Goal: Task Accomplishment & Management: Use online tool/utility

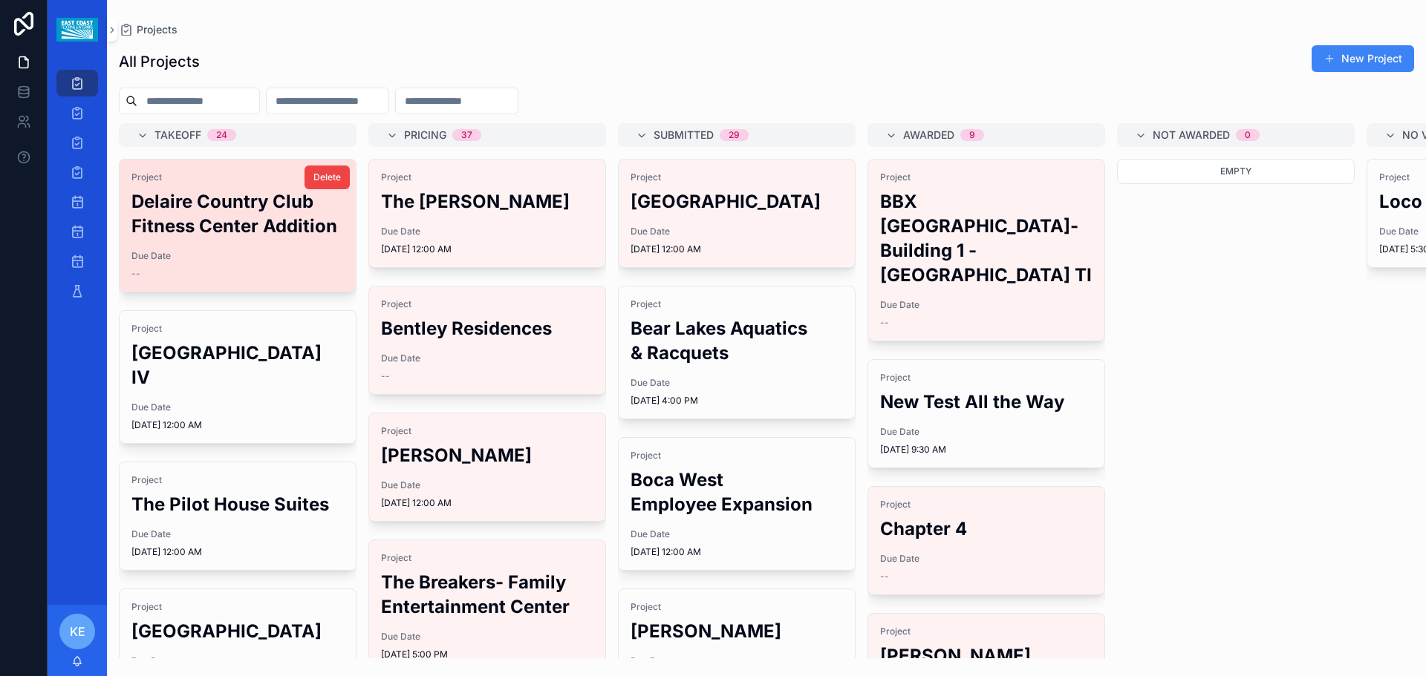
click at [244, 235] on h2 "Delaire Country Club Fitness Center Addition" at bounding box center [237, 213] width 212 height 49
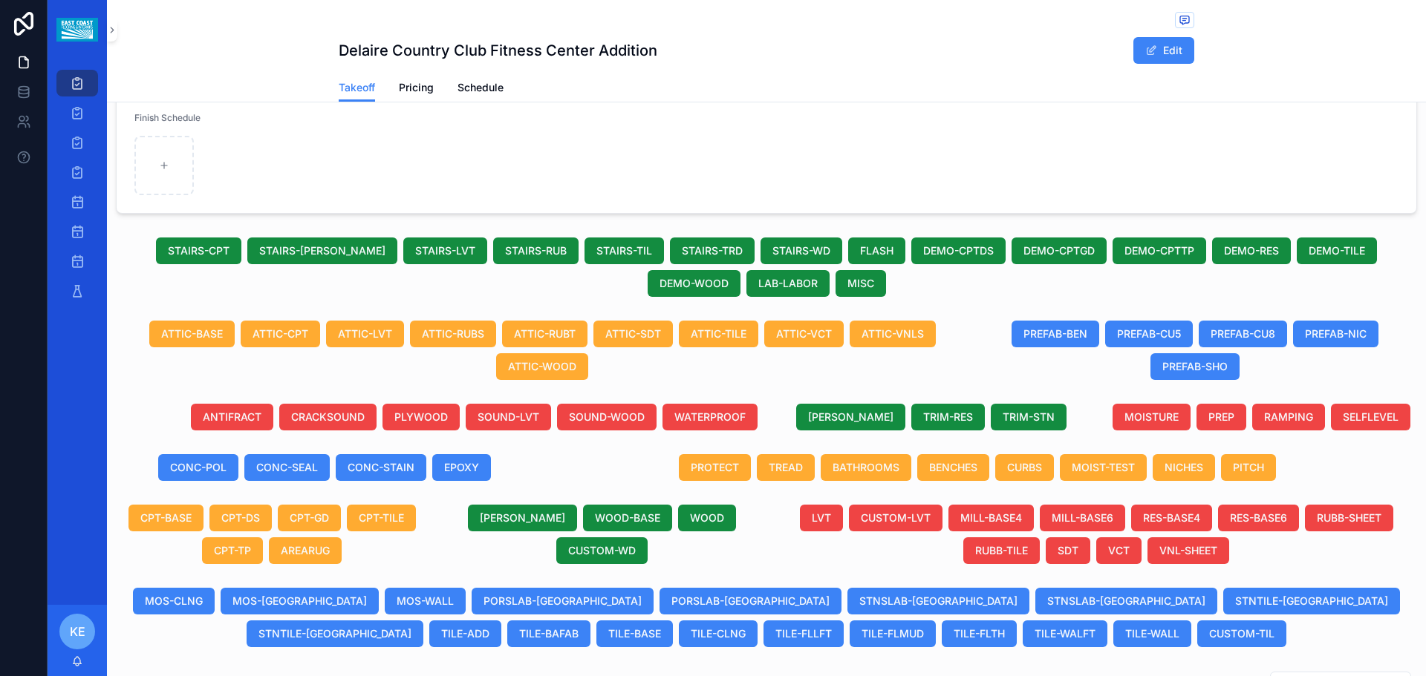
scroll to position [371, 0]
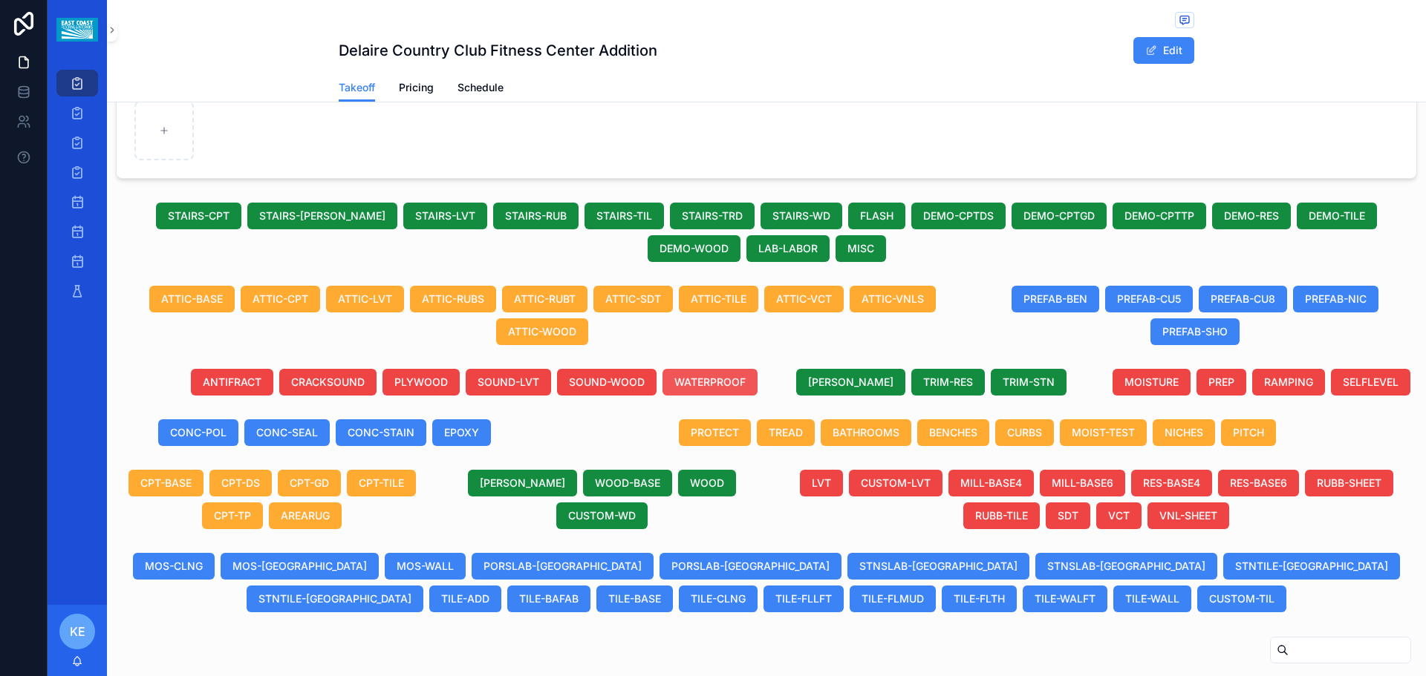
click at [674, 379] on span "WATERPROOF" at bounding box center [709, 382] width 71 height 15
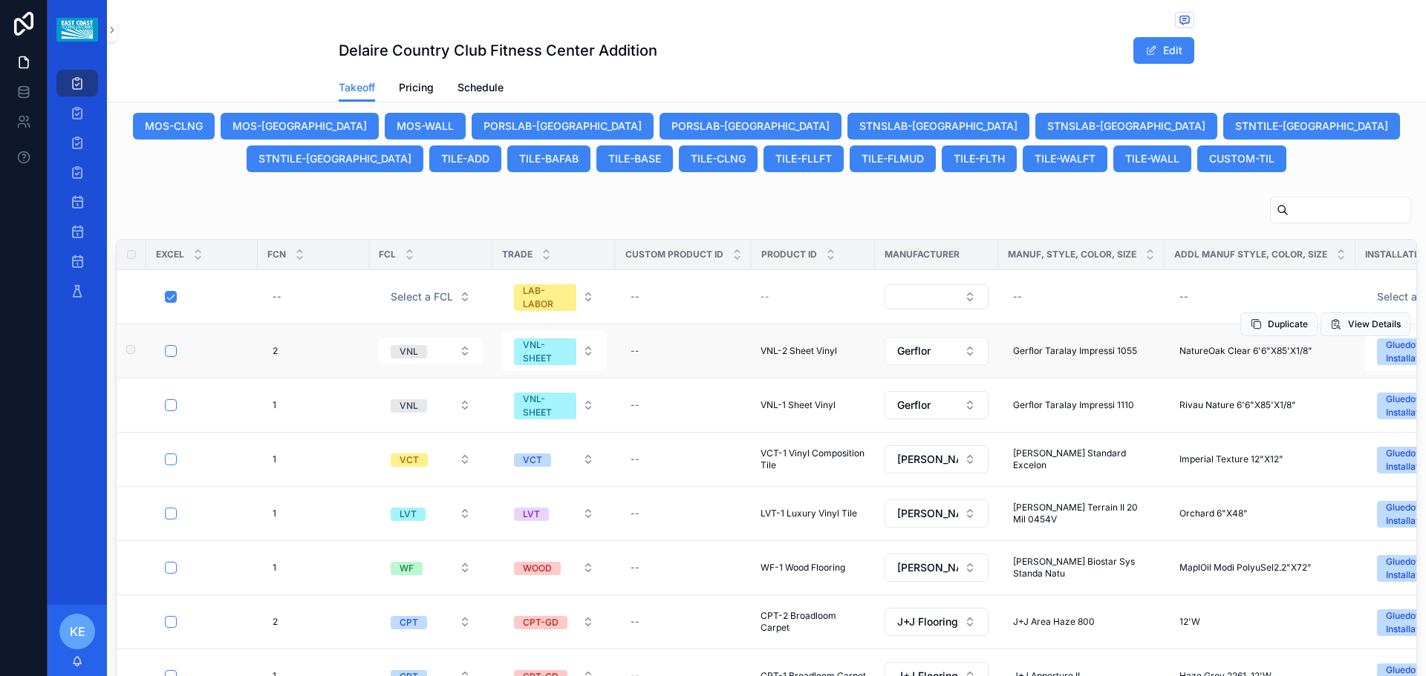
scroll to position [817, 0]
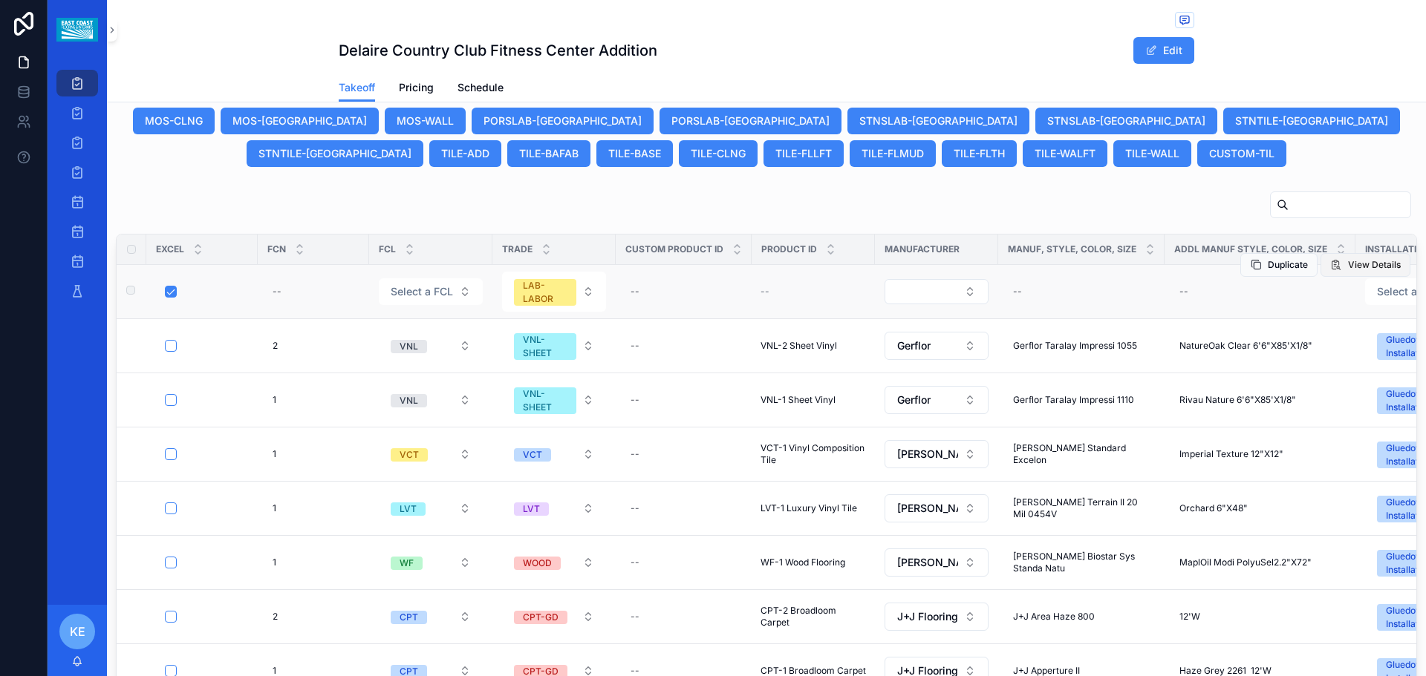
click at [1365, 261] on span "View Details" at bounding box center [1374, 265] width 53 height 12
click at [1348, 267] on span "View Details" at bounding box center [1374, 265] width 53 height 12
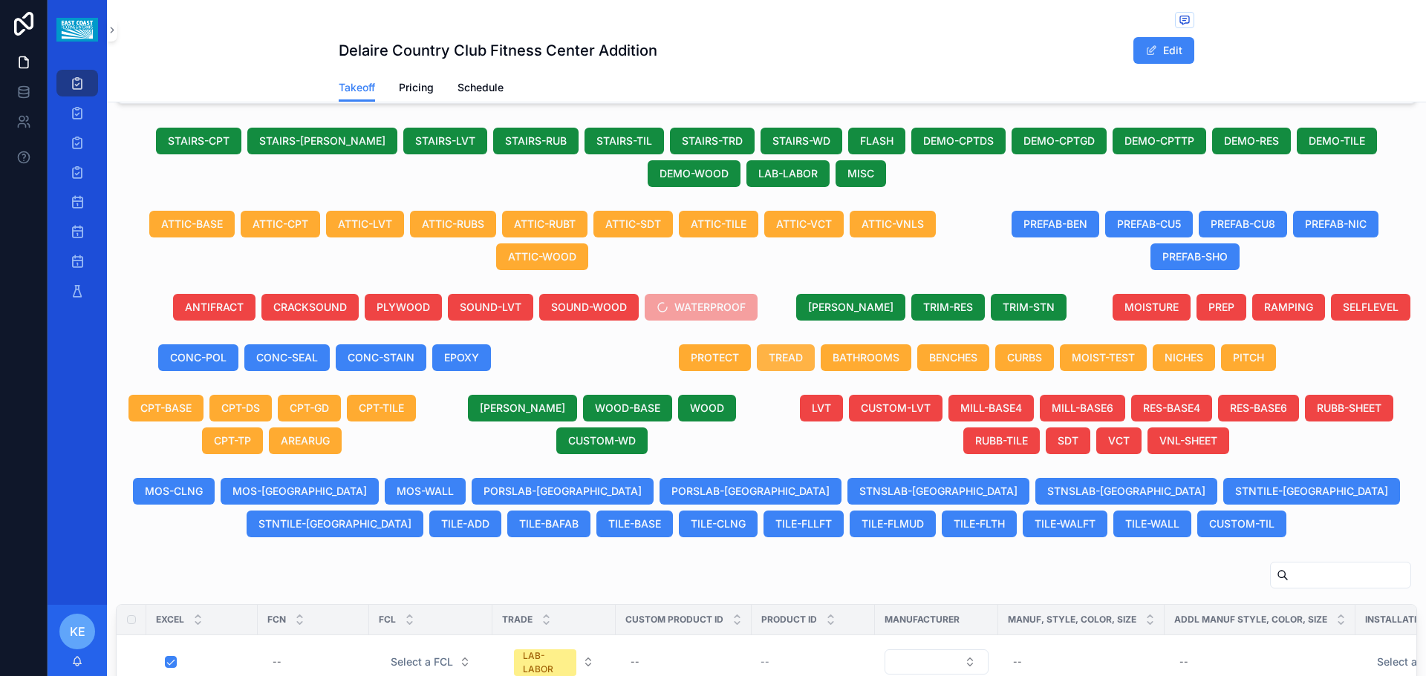
scroll to position [445, 0]
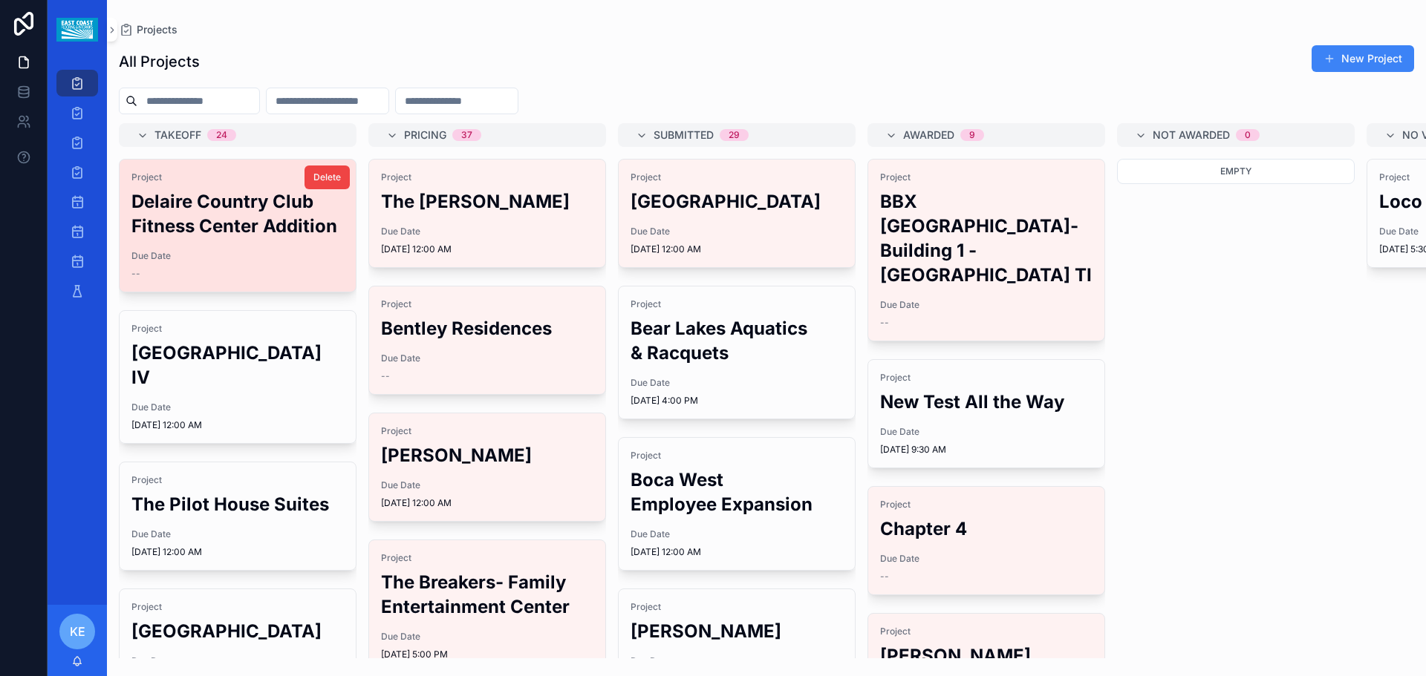
click at [202, 217] on h2 "Delaire Country Club Fitness Center Addition" at bounding box center [237, 213] width 212 height 49
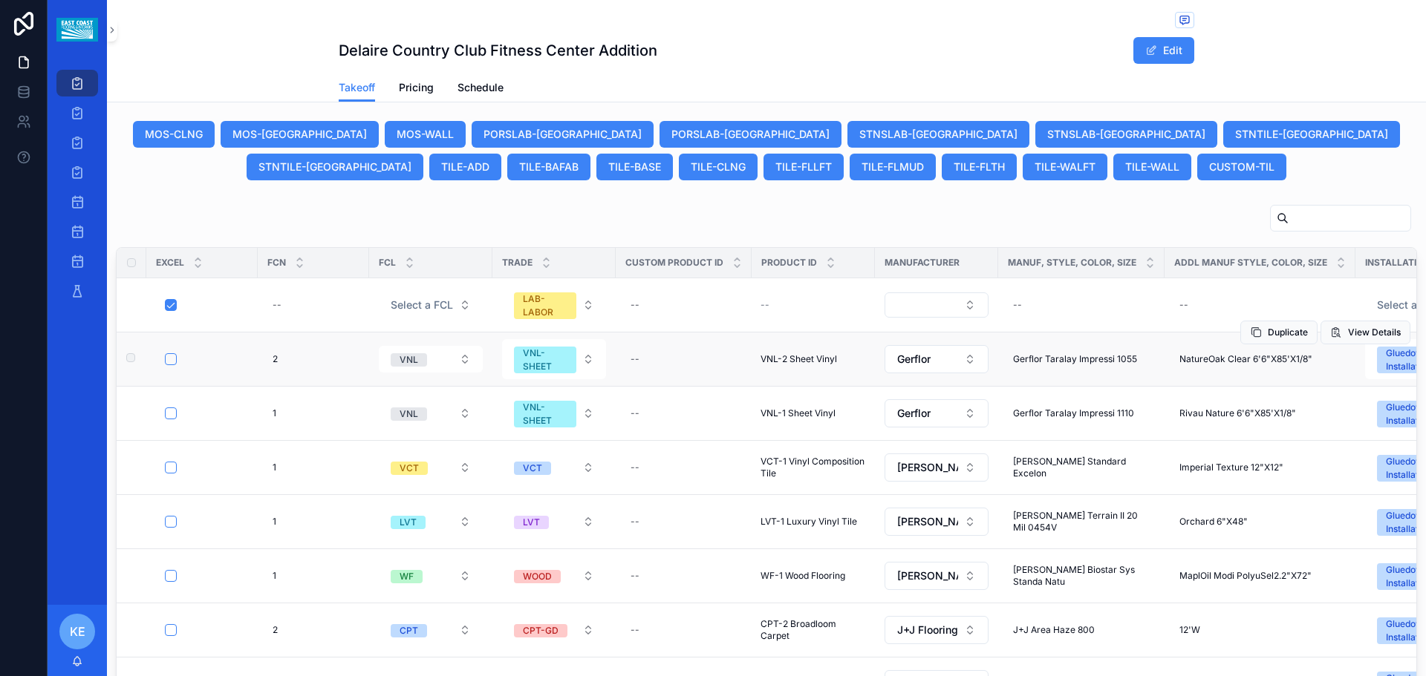
scroll to position [817, 0]
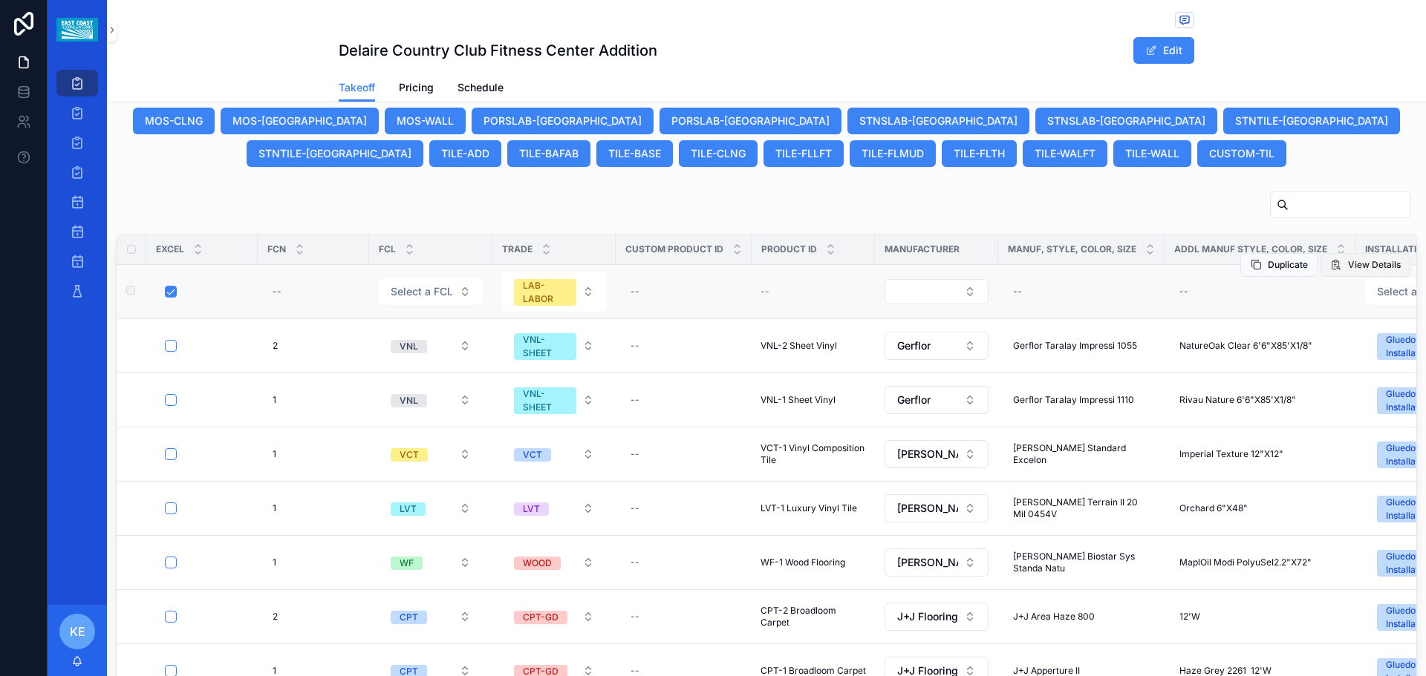
click at [1351, 266] on span "View Details" at bounding box center [1374, 265] width 53 height 12
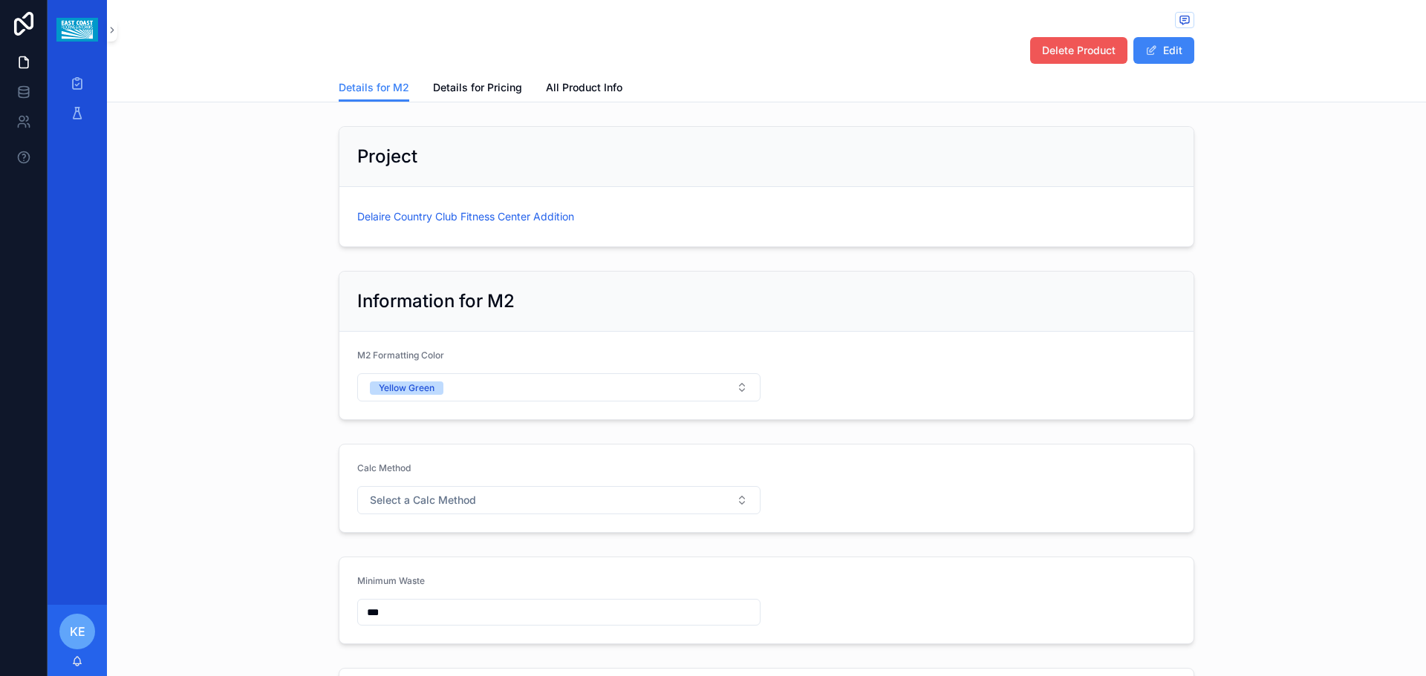
click at [1094, 56] on span "Delete Product" at bounding box center [1079, 50] width 74 height 15
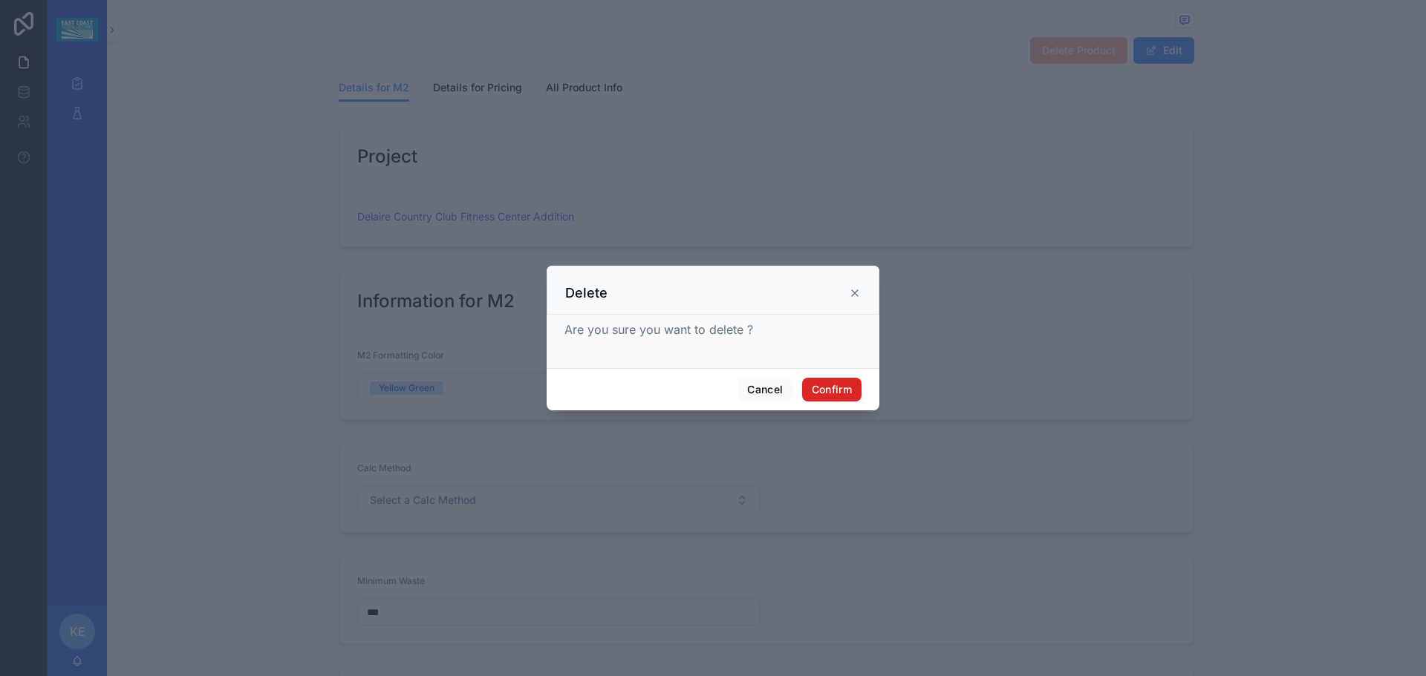
click at [838, 397] on button "Confirm" at bounding box center [831, 390] width 59 height 24
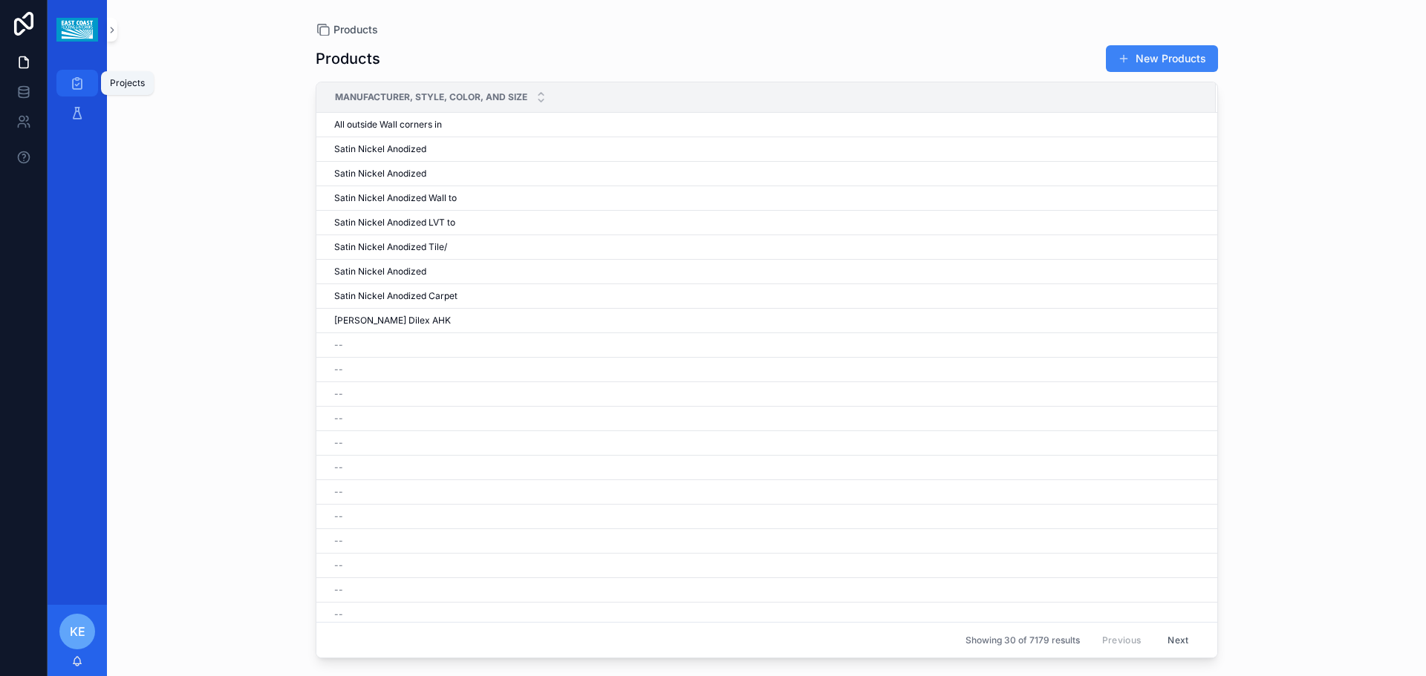
click at [71, 88] on icon "scrollable content" at bounding box center [77, 83] width 15 height 15
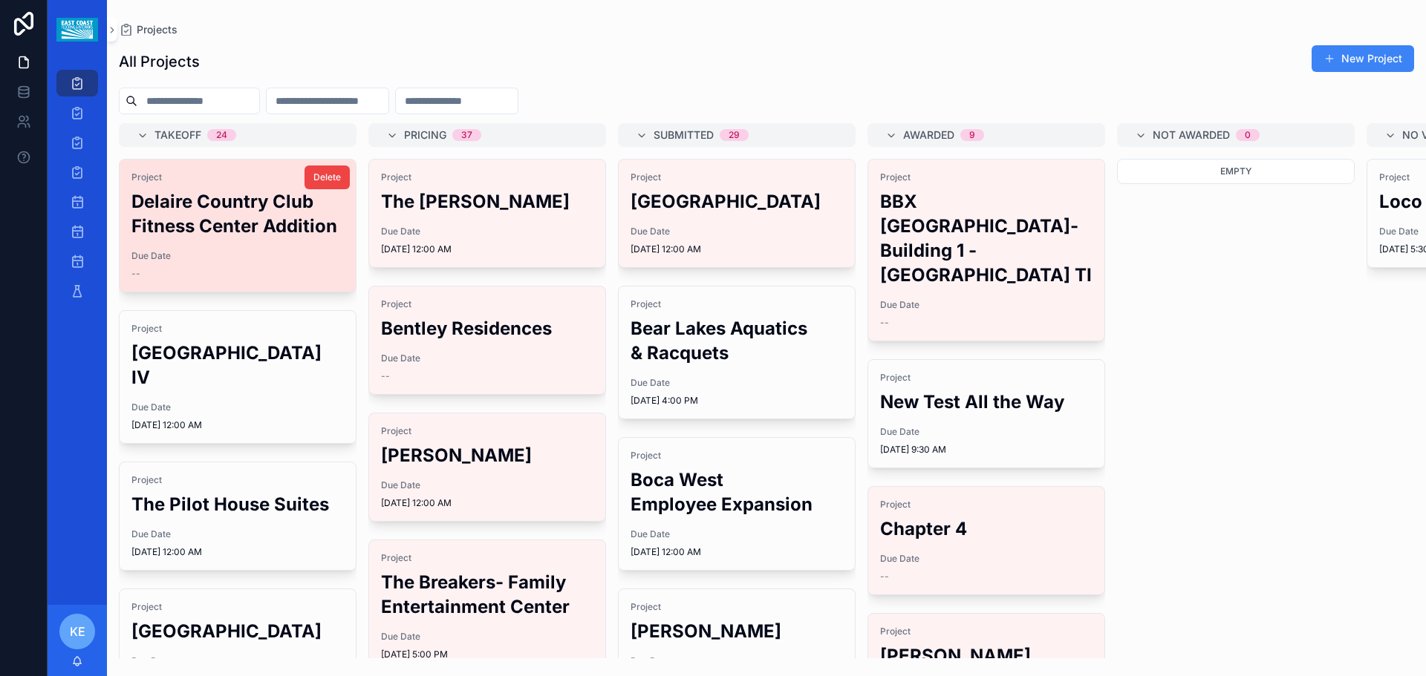
click at [183, 238] on h2 "Delaire Country Club Fitness Center Addition" at bounding box center [237, 213] width 212 height 49
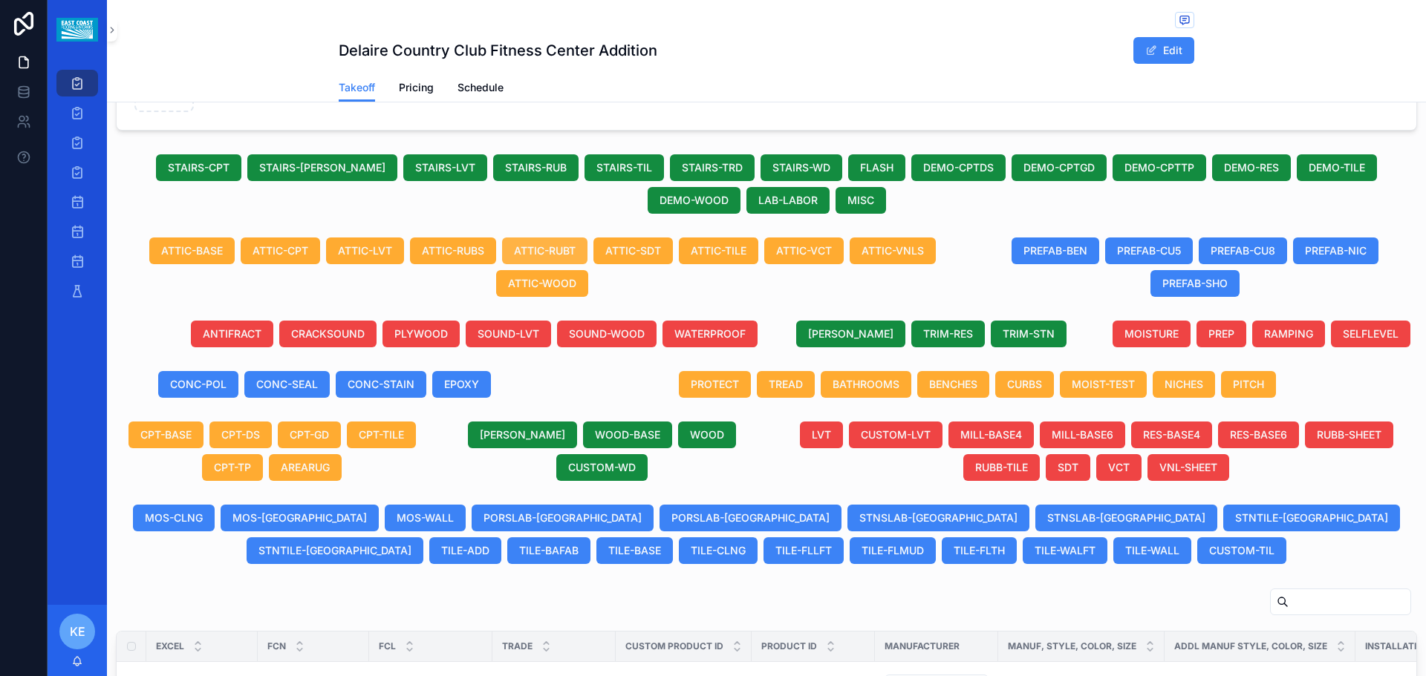
scroll to position [445, 0]
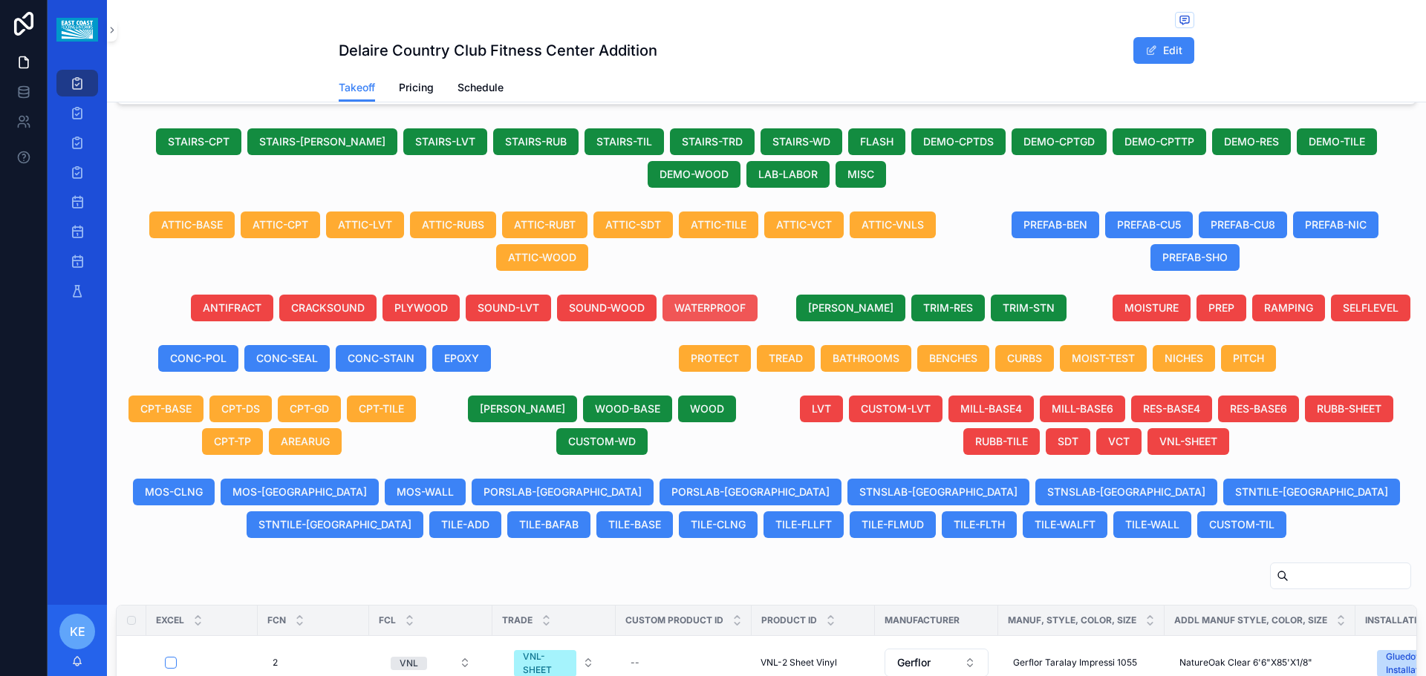
click at [697, 302] on span "WATERPROOF" at bounding box center [709, 308] width 71 height 15
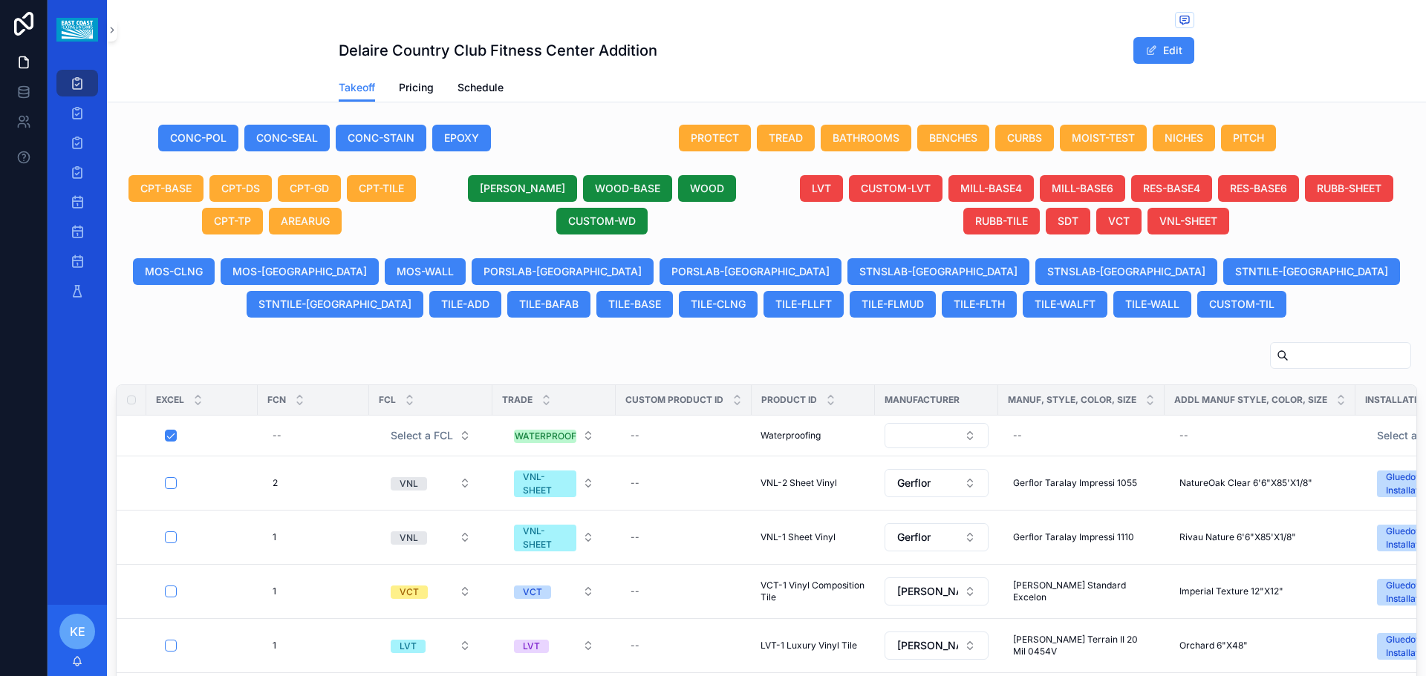
scroll to position [594, 0]
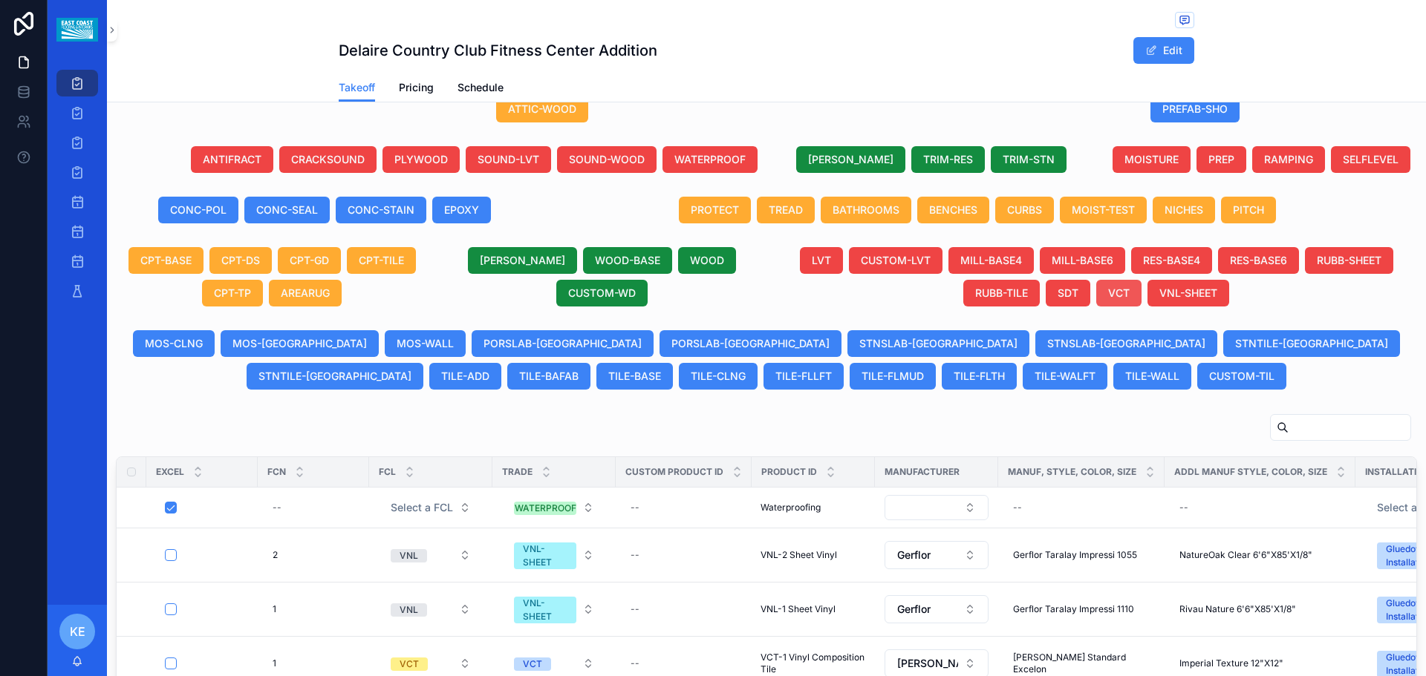
drag, startPoint x: 1106, startPoint y: 403, endPoint x: 1088, endPoint y: 284, distance: 120.2
click at [1106, 393] on div "Generate Excel Project Delaire Country Club Fitness Center Addition Due Date --…" at bounding box center [766, 248] width 1319 height 1445
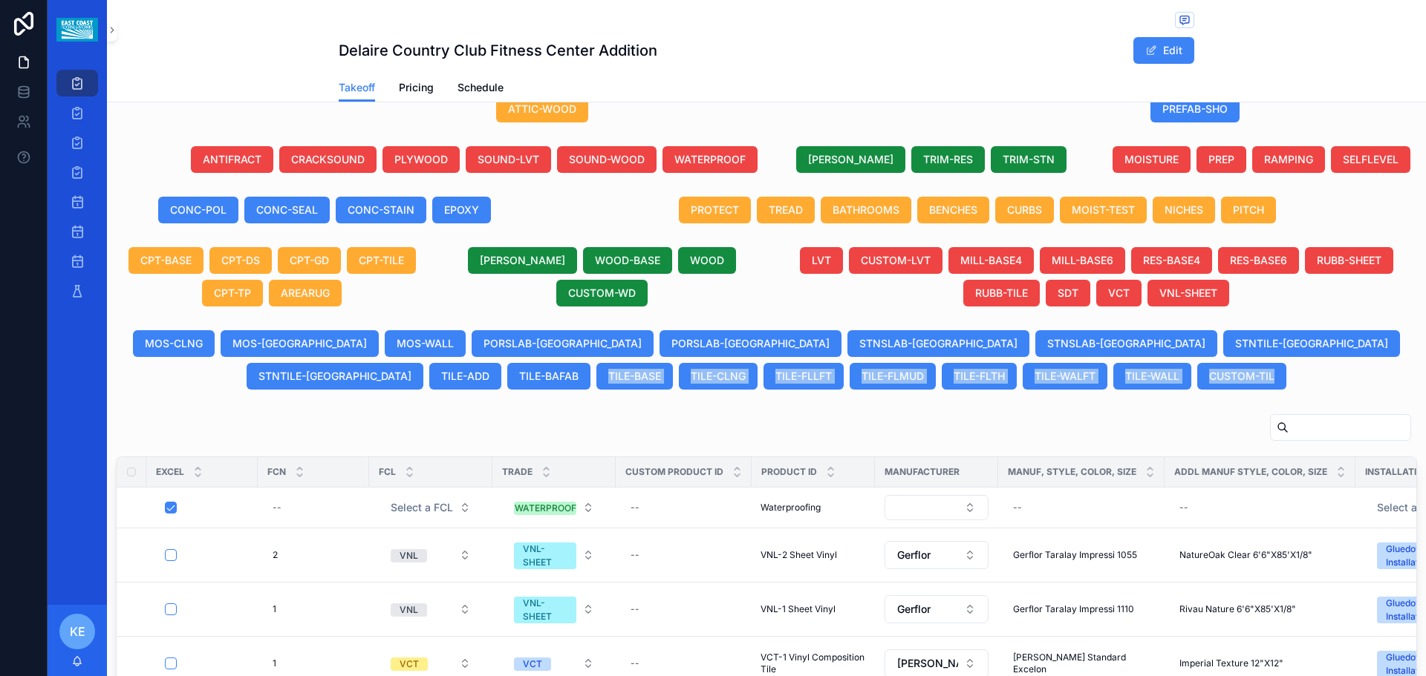
click at [1092, 409] on div "Excel FCN FCL Trade Custom Product ID Product ID Manufacturer Manuf, Style, Col…" at bounding box center [766, 690] width 1319 height 564
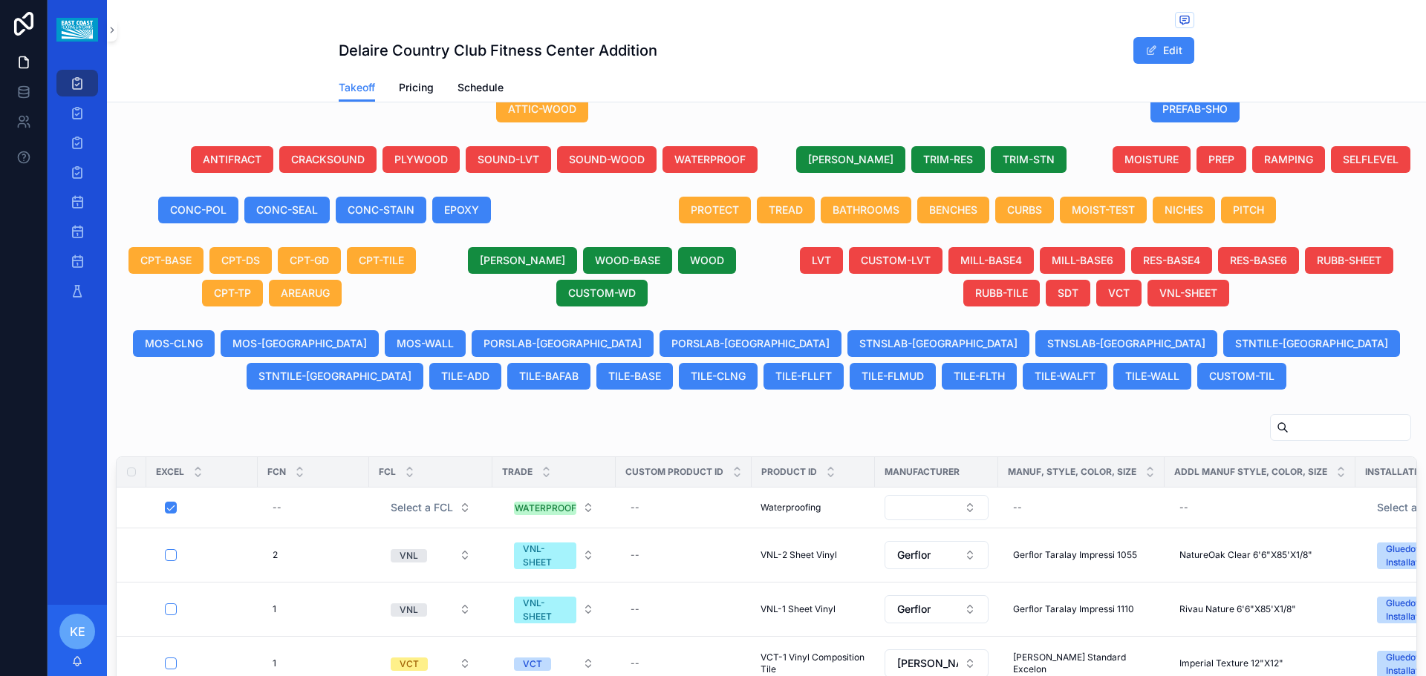
click at [1288, 426] on input "scrollable content" at bounding box center [1349, 427] width 122 height 21
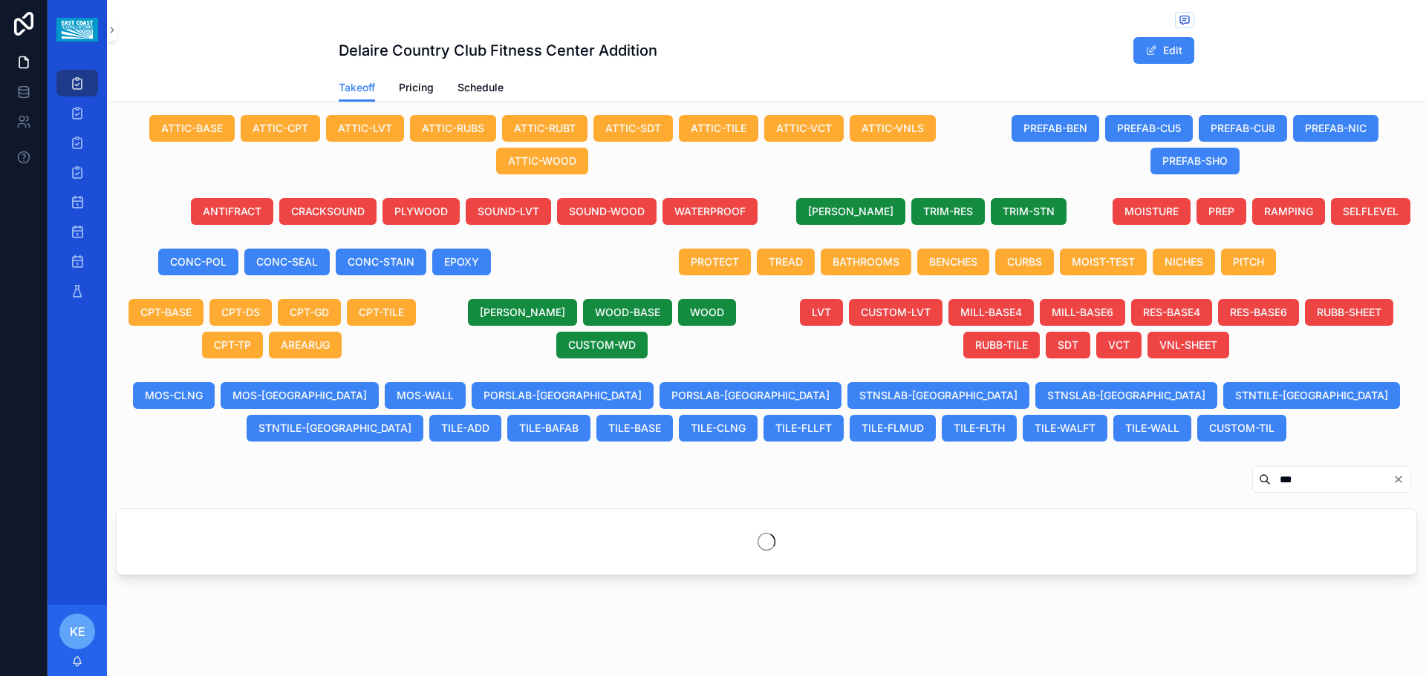
scroll to position [594, 0]
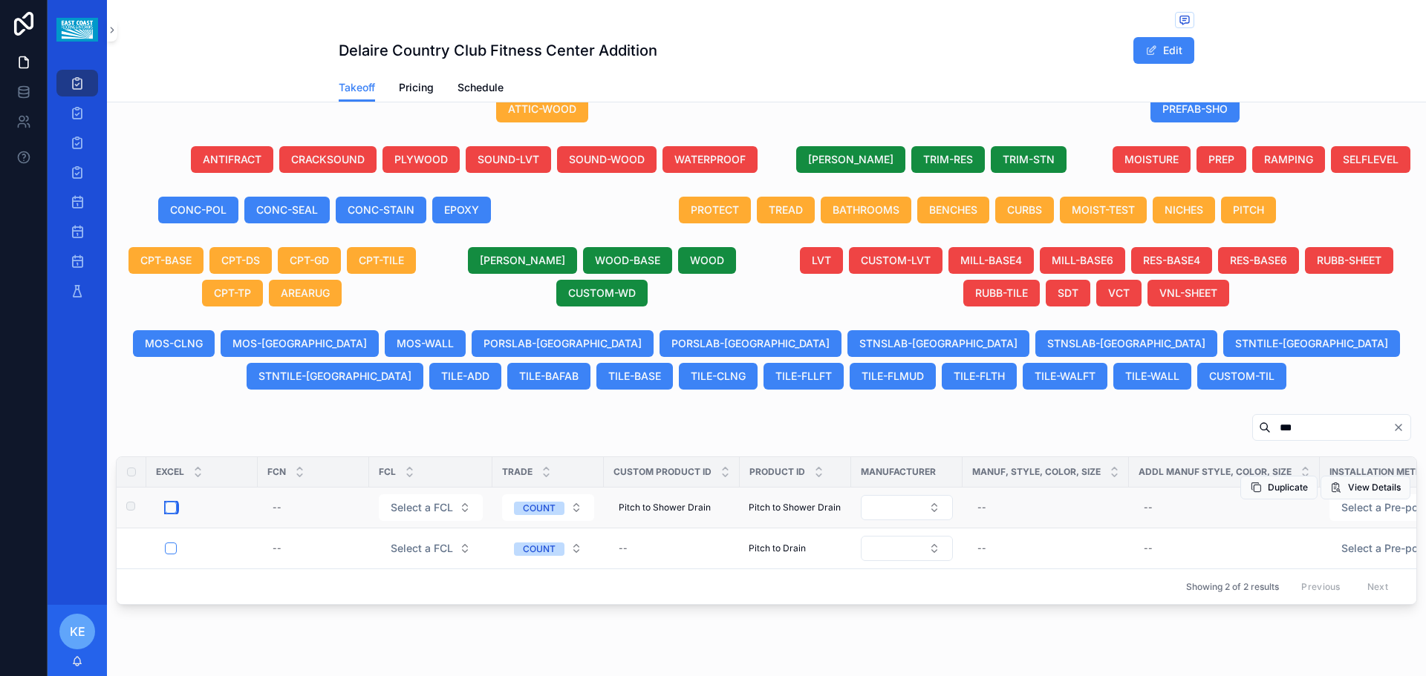
click at [170, 503] on button "scrollable content" at bounding box center [171, 508] width 12 height 12
click at [171, 546] on button "scrollable content" at bounding box center [171, 549] width 12 height 12
drag, startPoint x: 1281, startPoint y: 437, endPoint x: 1250, endPoint y: 425, distance: 33.4
click at [1252, 425] on div "***" at bounding box center [1331, 427] width 159 height 27
drag, startPoint x: 1247, startPoint y: 426, endPoint x: 1239, endPoint y: 431, distance: 9.1
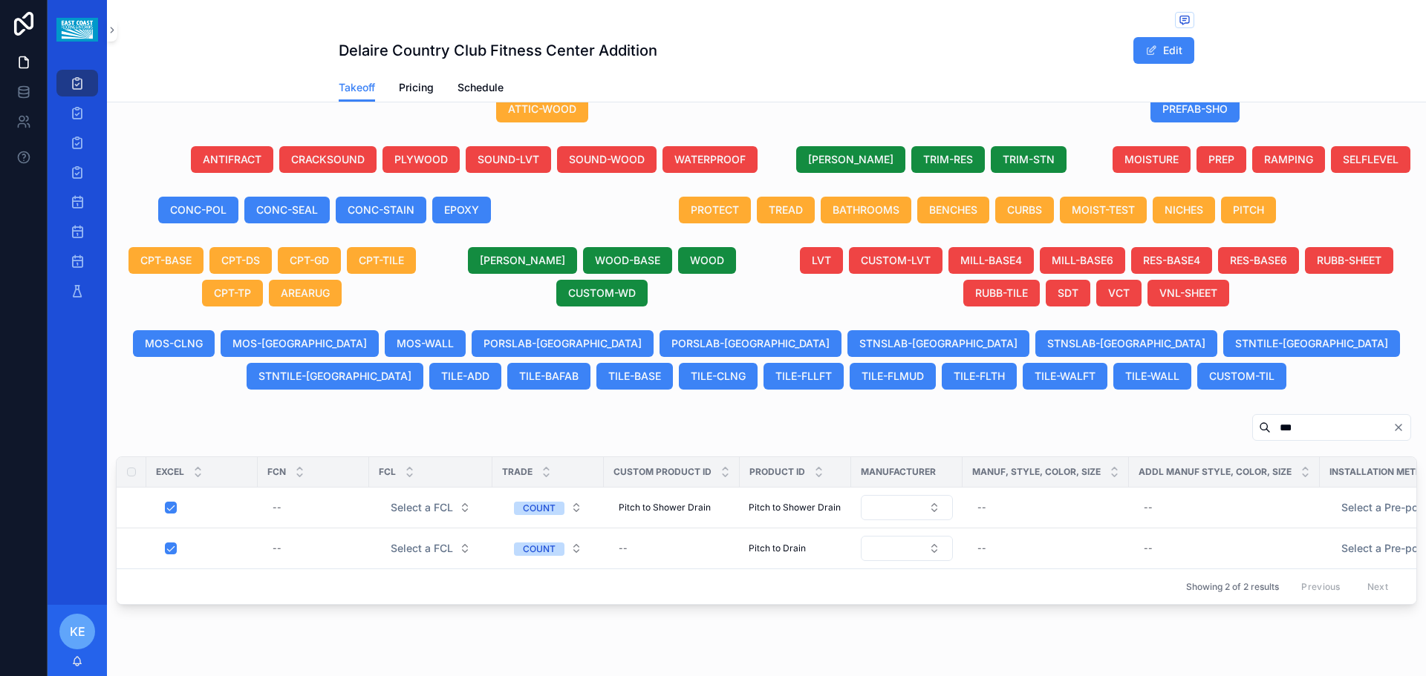
click at [1270, 431] on input "***" at bounding box center [1331, 427] width 122 height 21
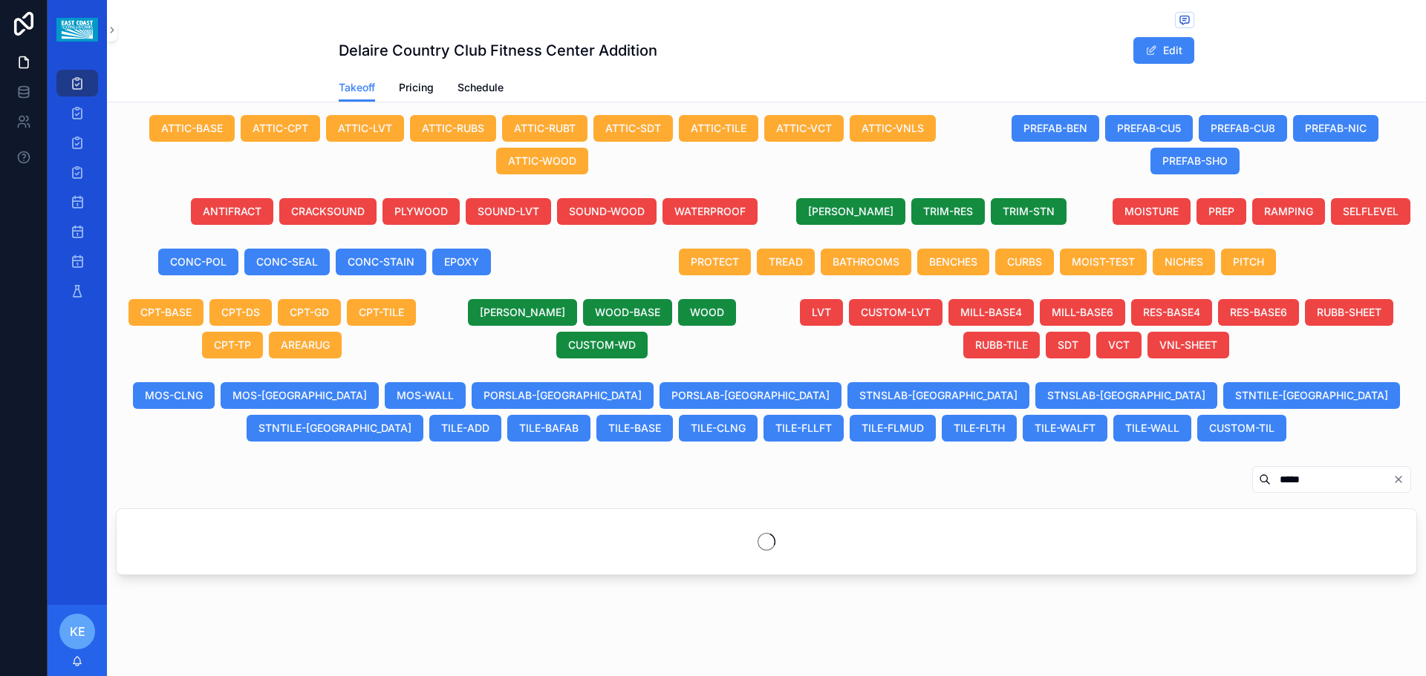
scroll to position [542, 0]
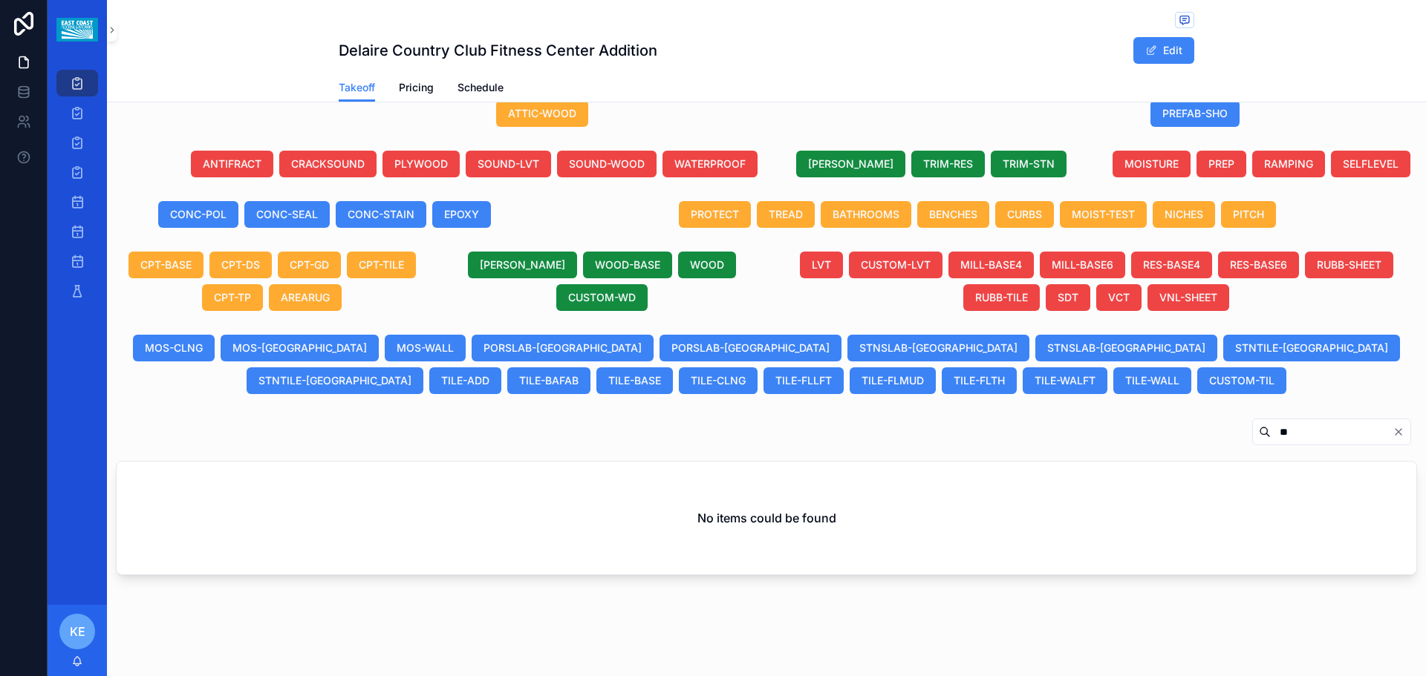
type input "*"
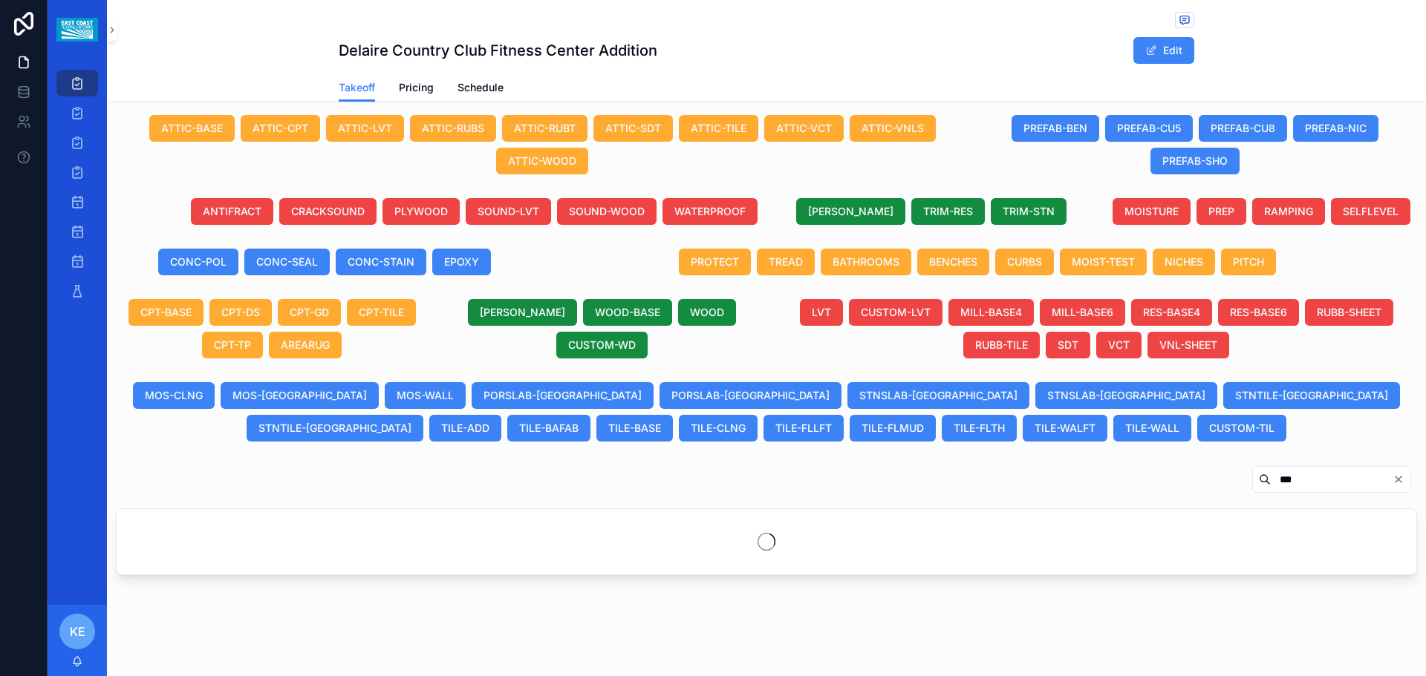
scroll to position [542, 0]
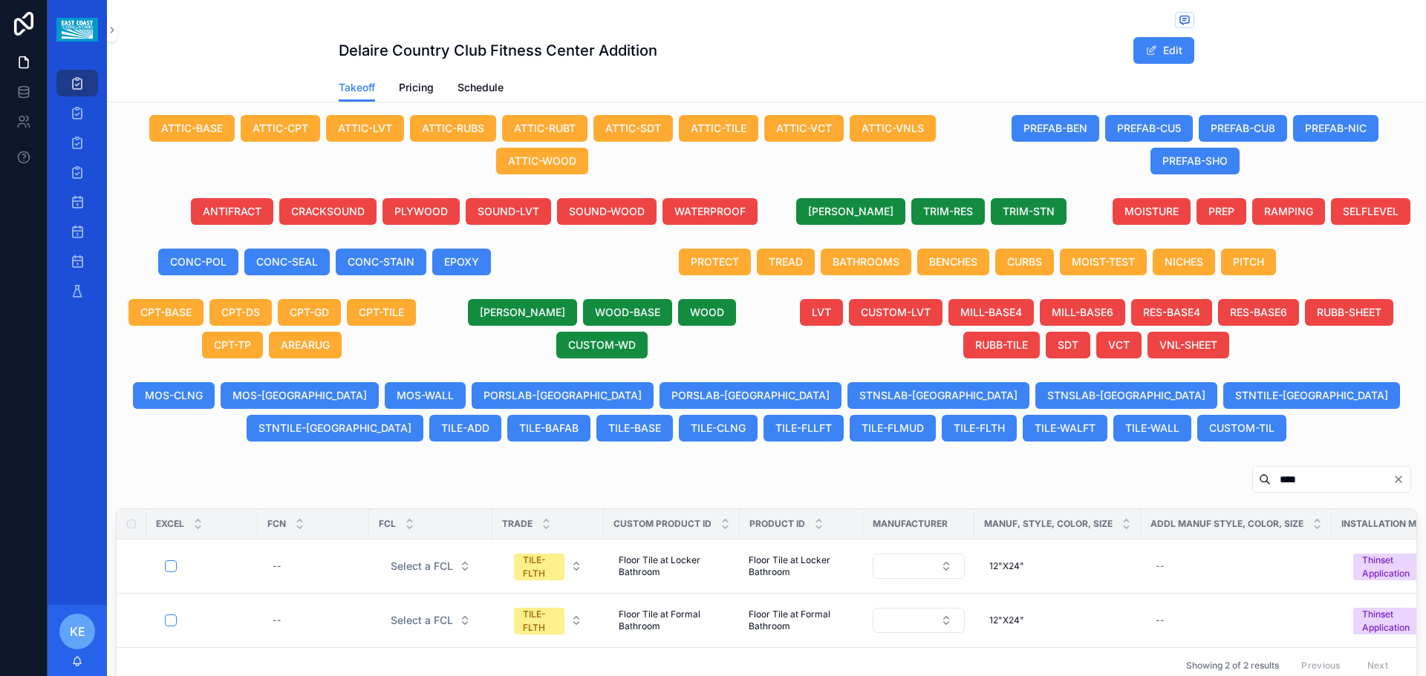
scroll to position [594, 0]
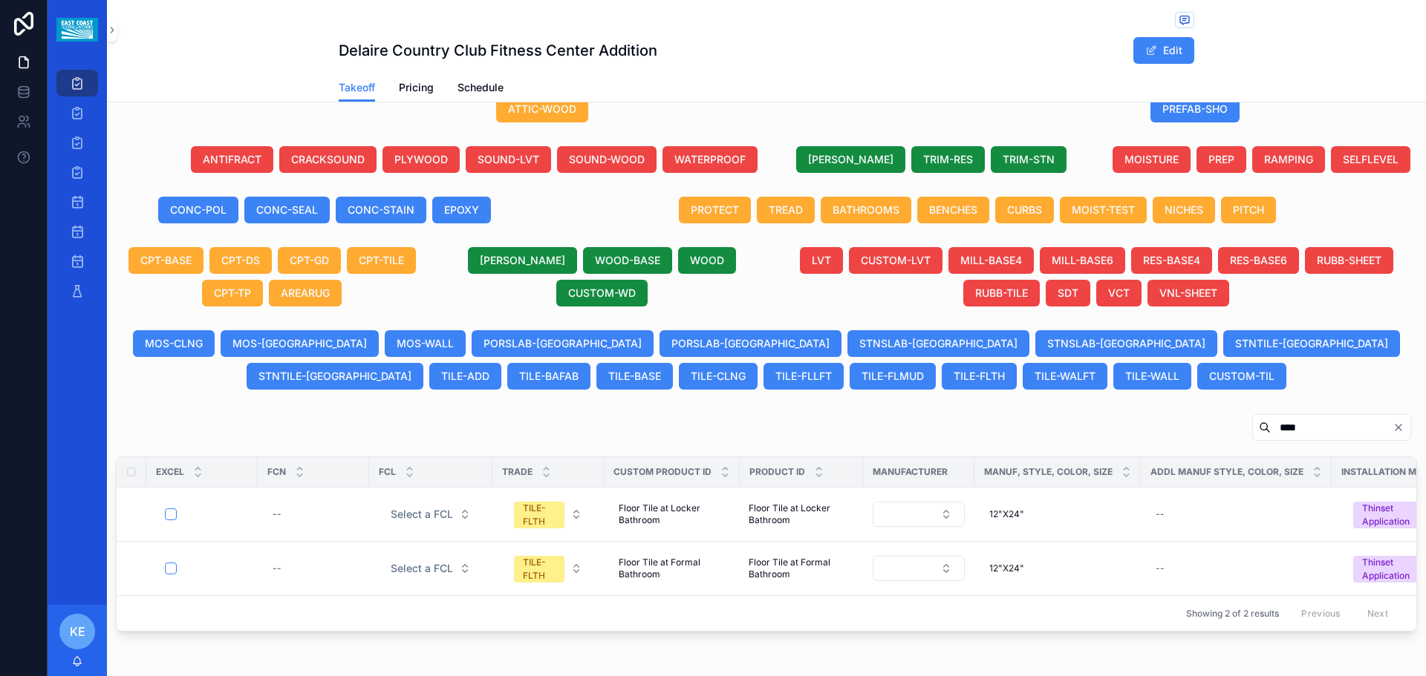
type input "****"
click at [1396, 432] on button "Clear" at bounding box center [1401, 428] width 18 height 12
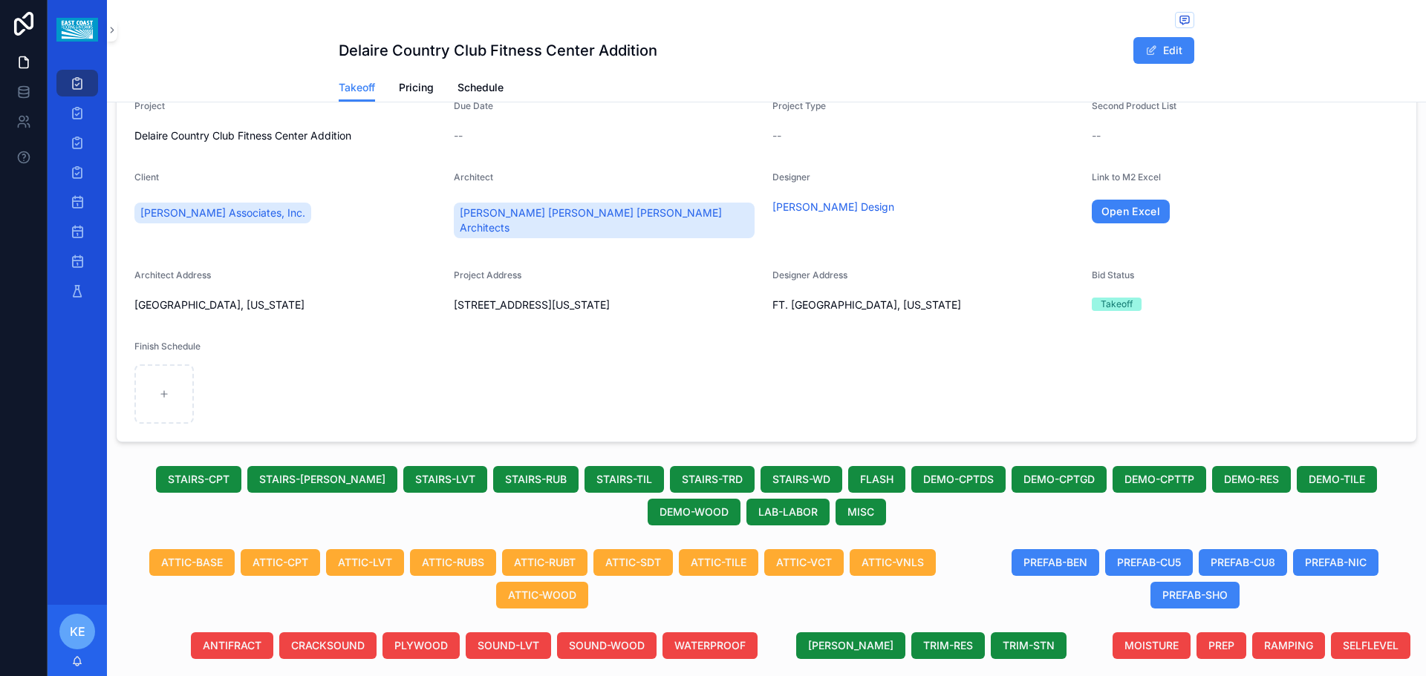
scroll to position [223, 0]
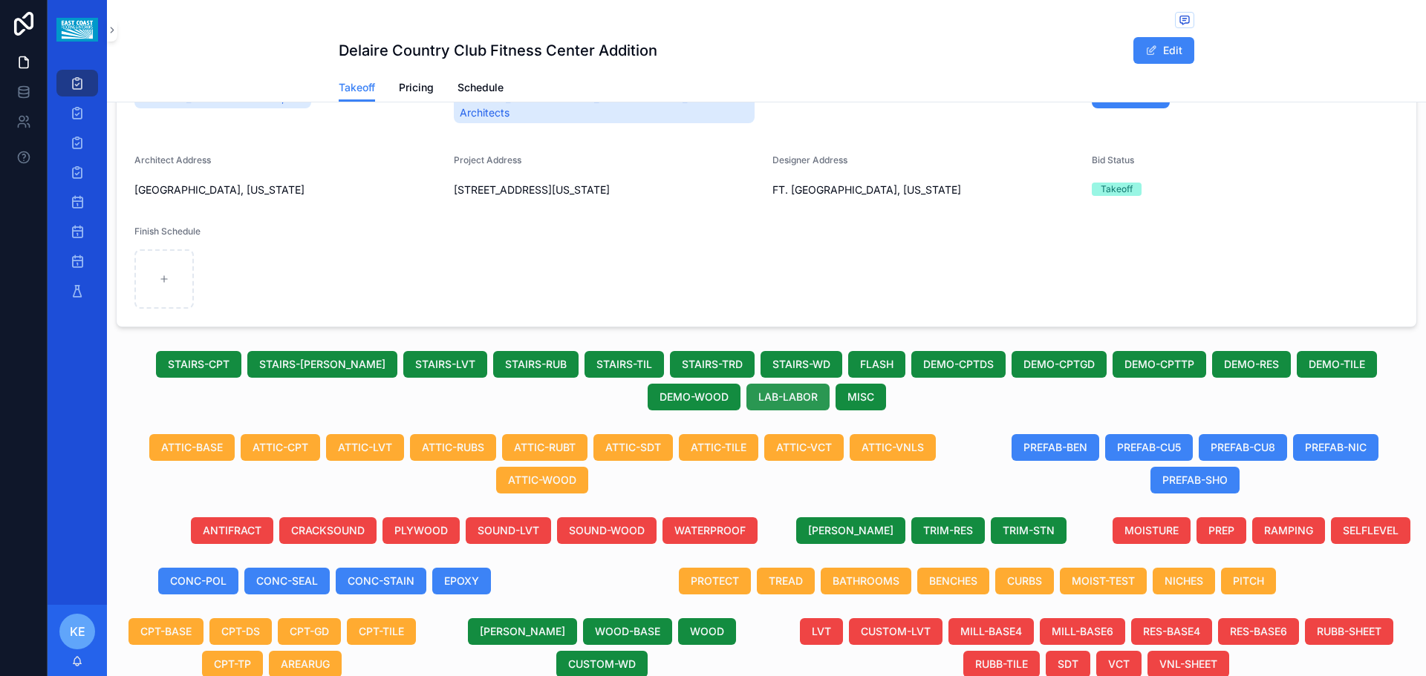
click at [758, 398] on span "LAB-LABOR" at bounding box center [787, 397] width 59 height 15
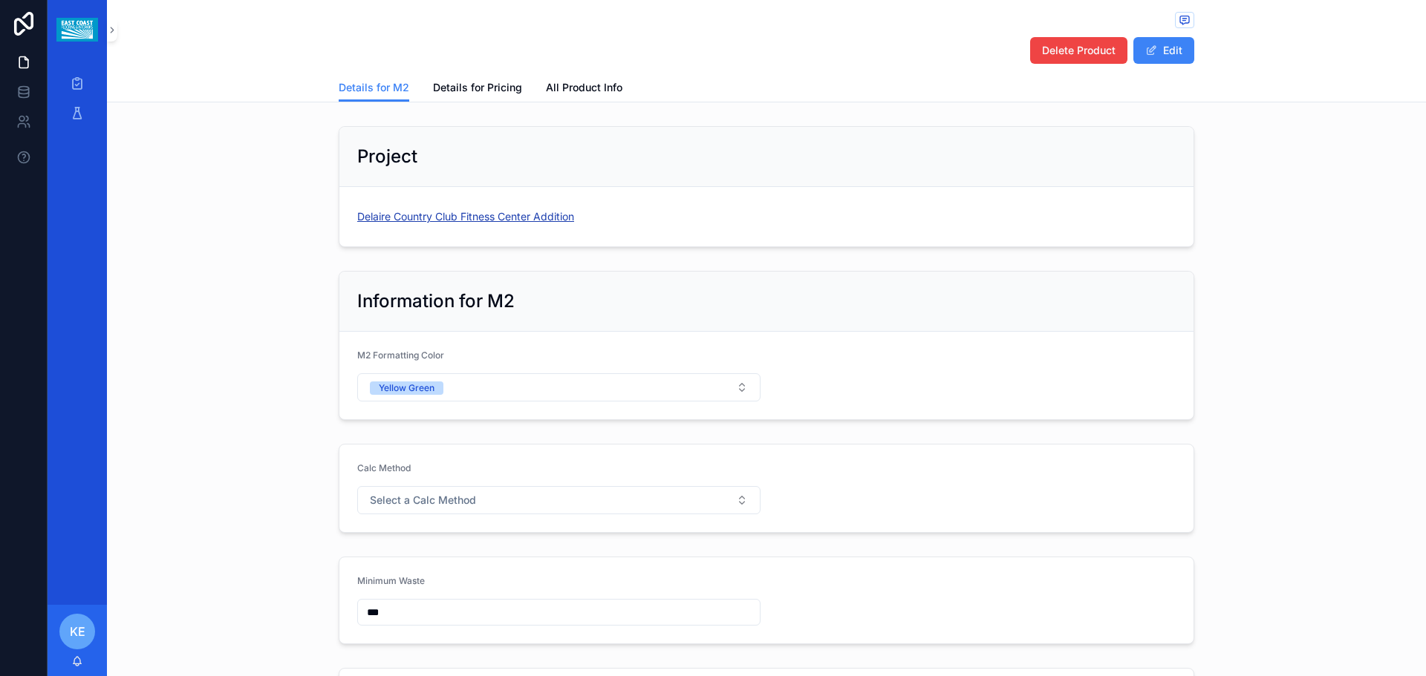
click at [388, 214] on span "Delaire Country Club Fitness Center Addition" at bounding box center [465, 216] width 217 height 15
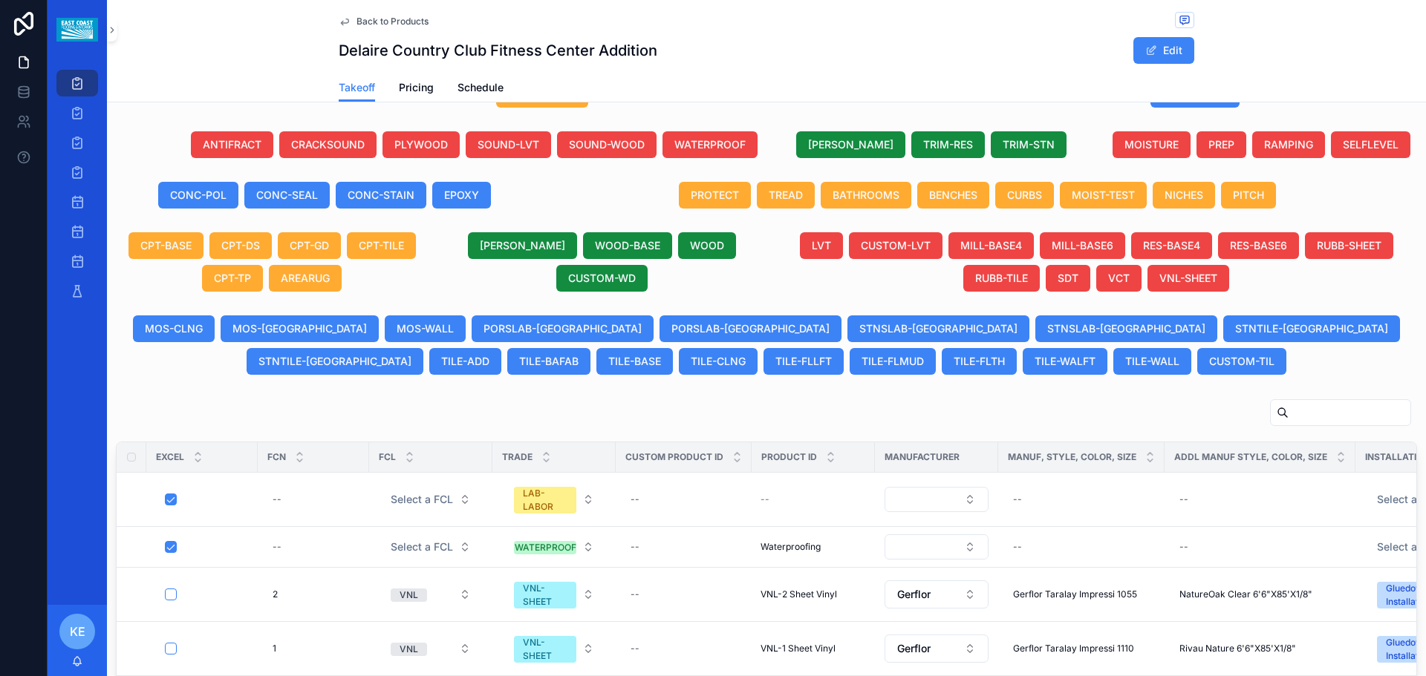
scroll to position [742, 0]
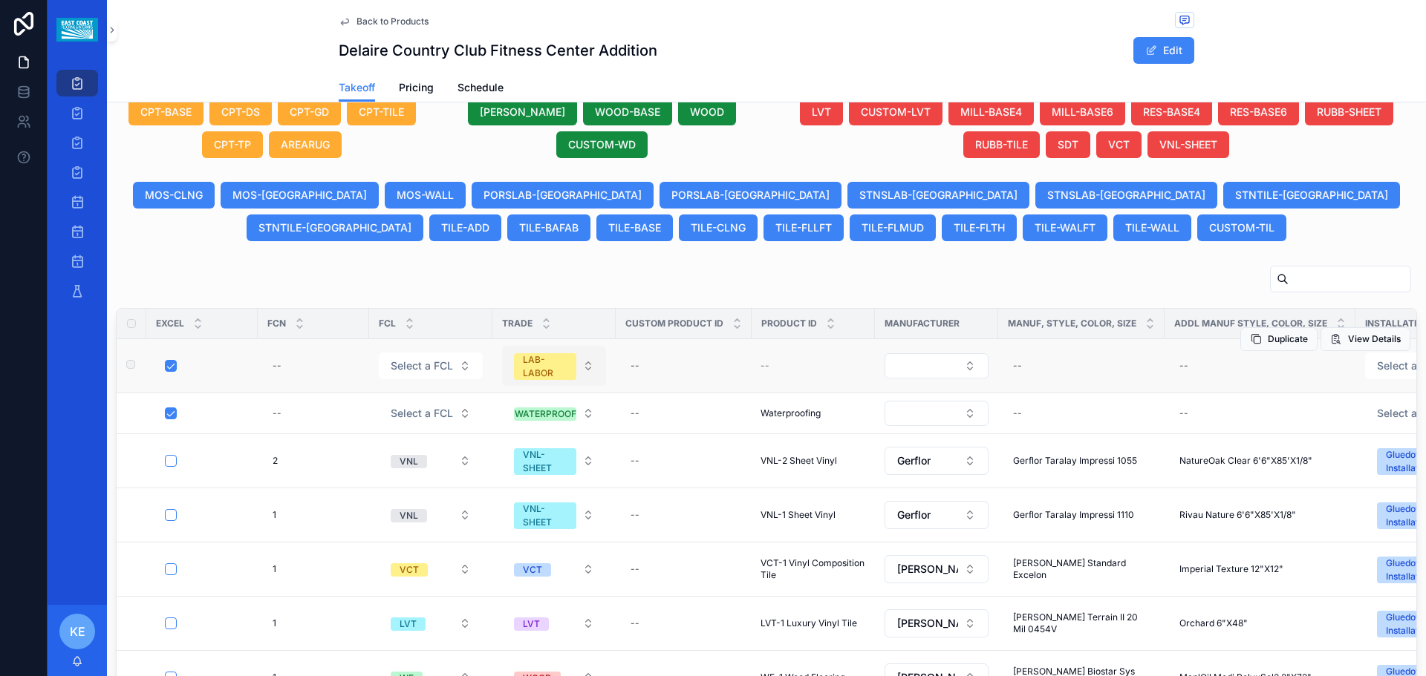
click at [587, 370] on button "LAB-LABOR" at bounding box center [554, 366] width 104 height 40
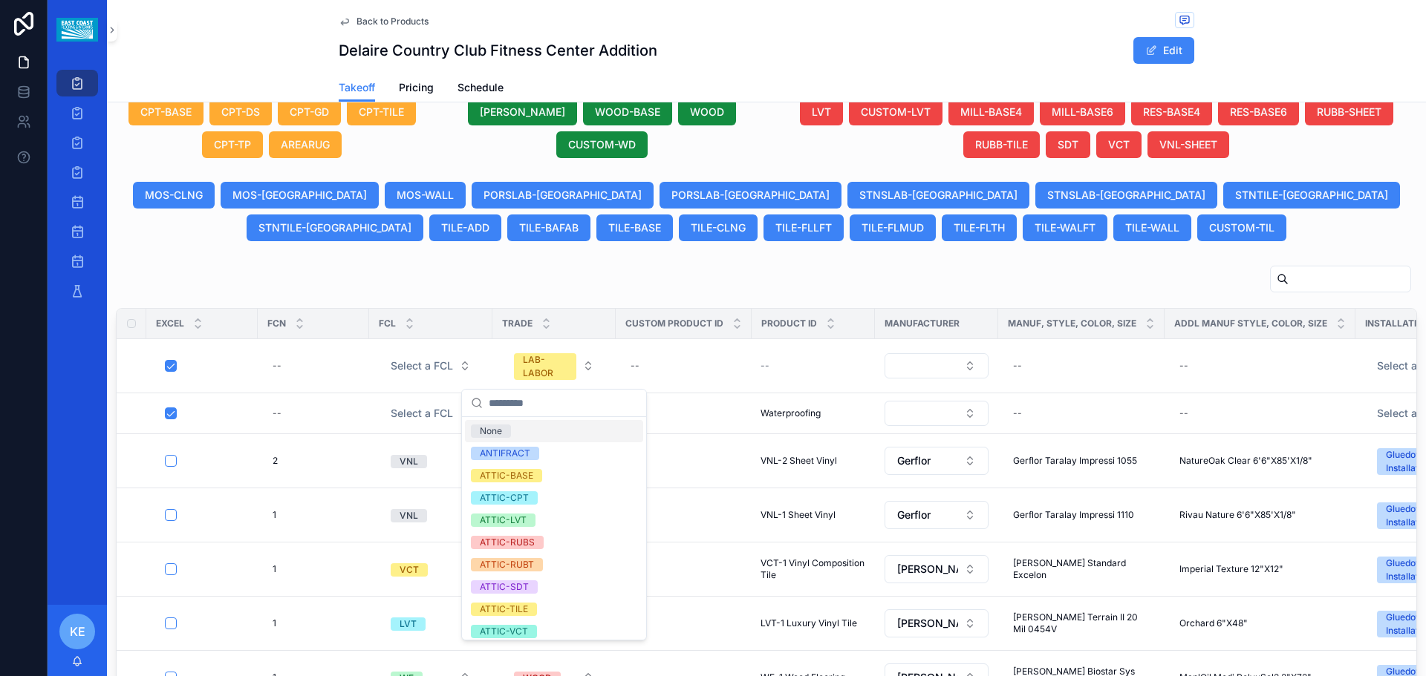
click at [543, 408] on input "scrollable content" at bounding box center [563, 403] width 148 height 27
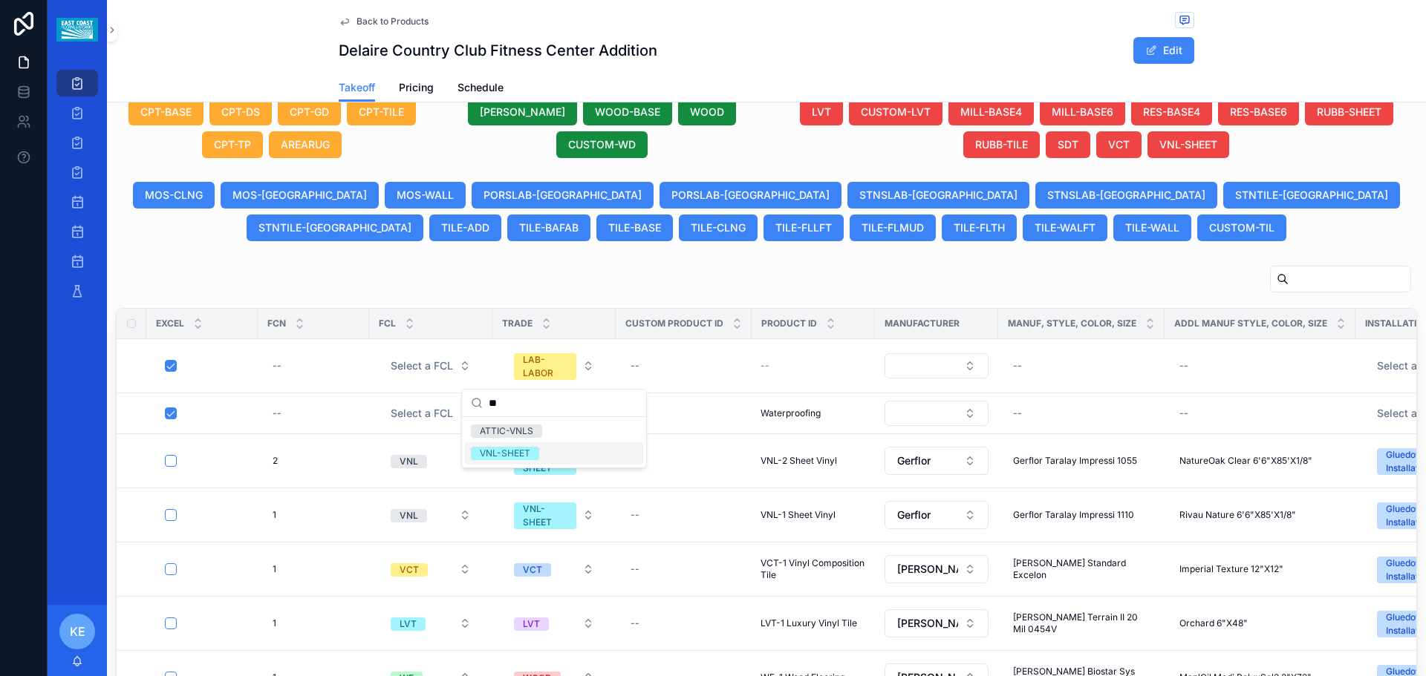
type input "**"
click at [502, 456] on div "VNL-SHEET" at bounding box center [505, 453] width 50 height 13
click at [771, 368] on div "--" at bounding box center [812, 366] width 105 height 12
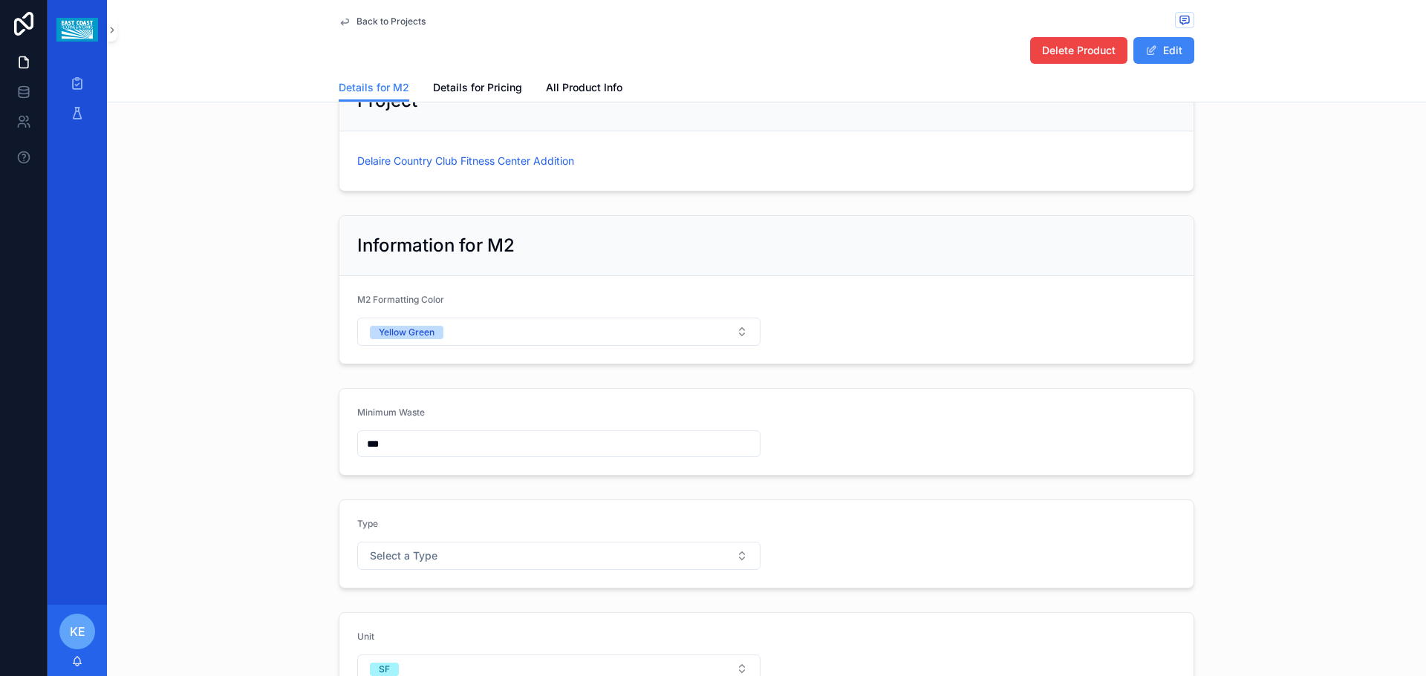
scroll to position [223, 0]
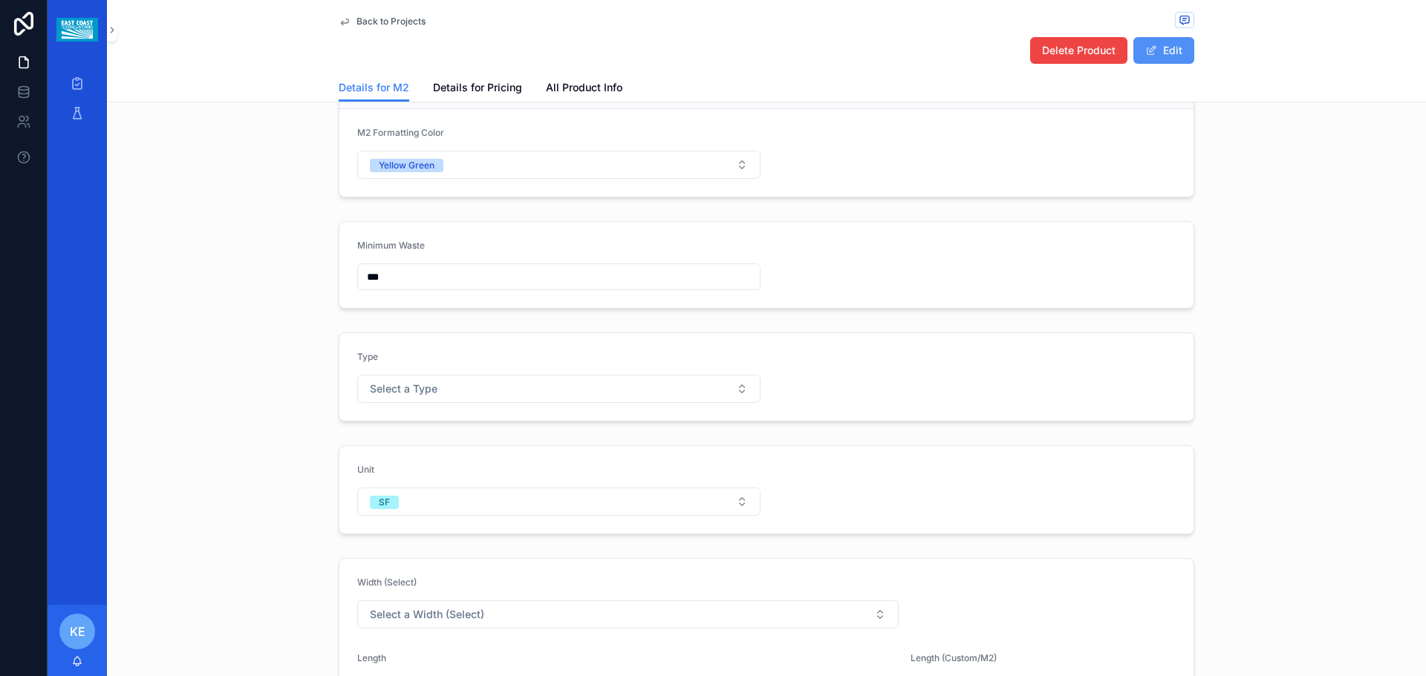
click at [1163, 41] on button "Edit" at bounding box center [1163, 50] width 61 height 27
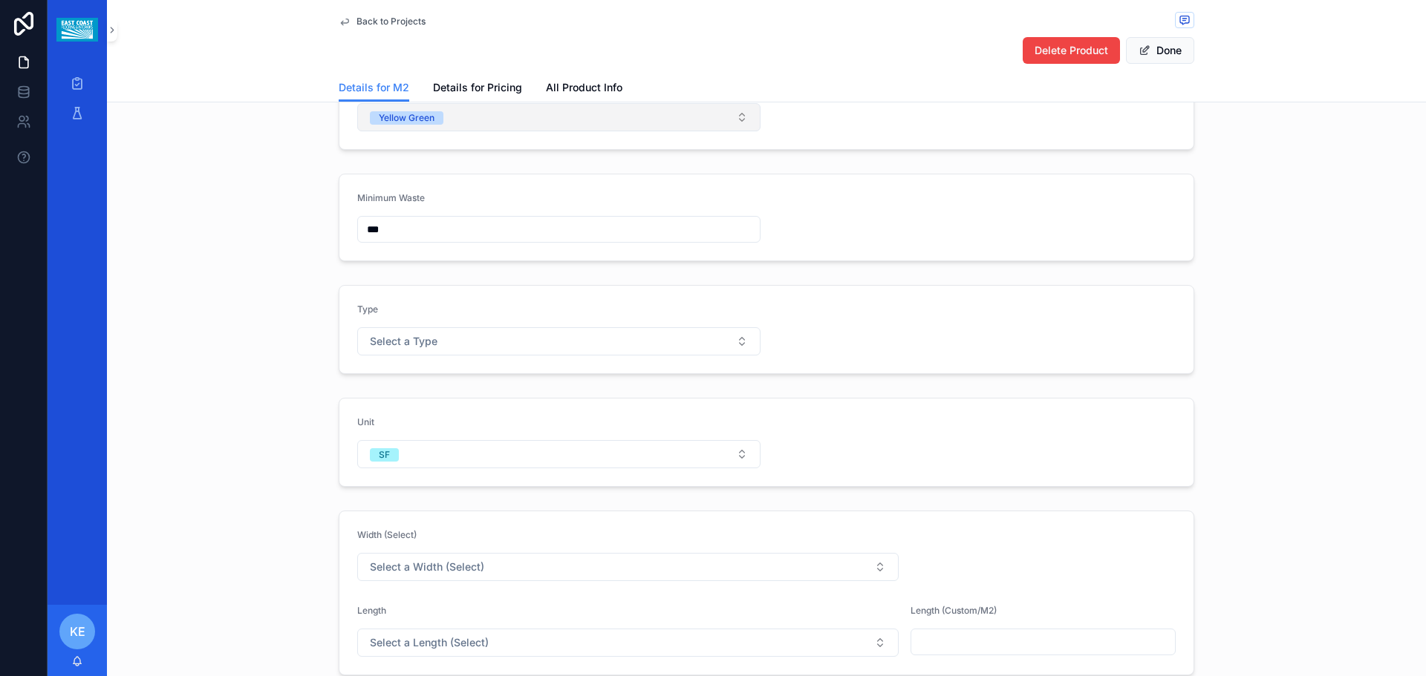
scroll to position [297, 0]
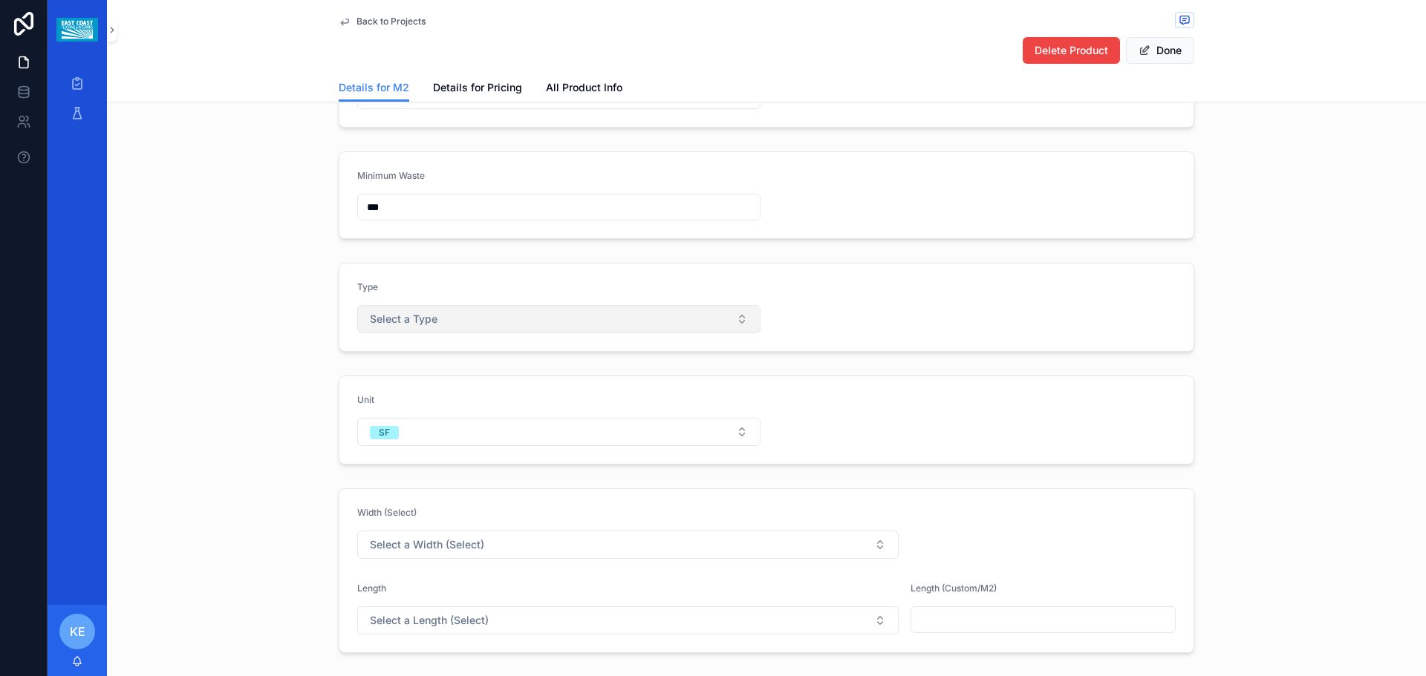
click at [468, 314] on button "Select a Type" at bounding box center [558, 319] width 403 height 28
click at [867, 301] on form "Type Select a Type" at bounding box center [766, 308] width 854 height 88
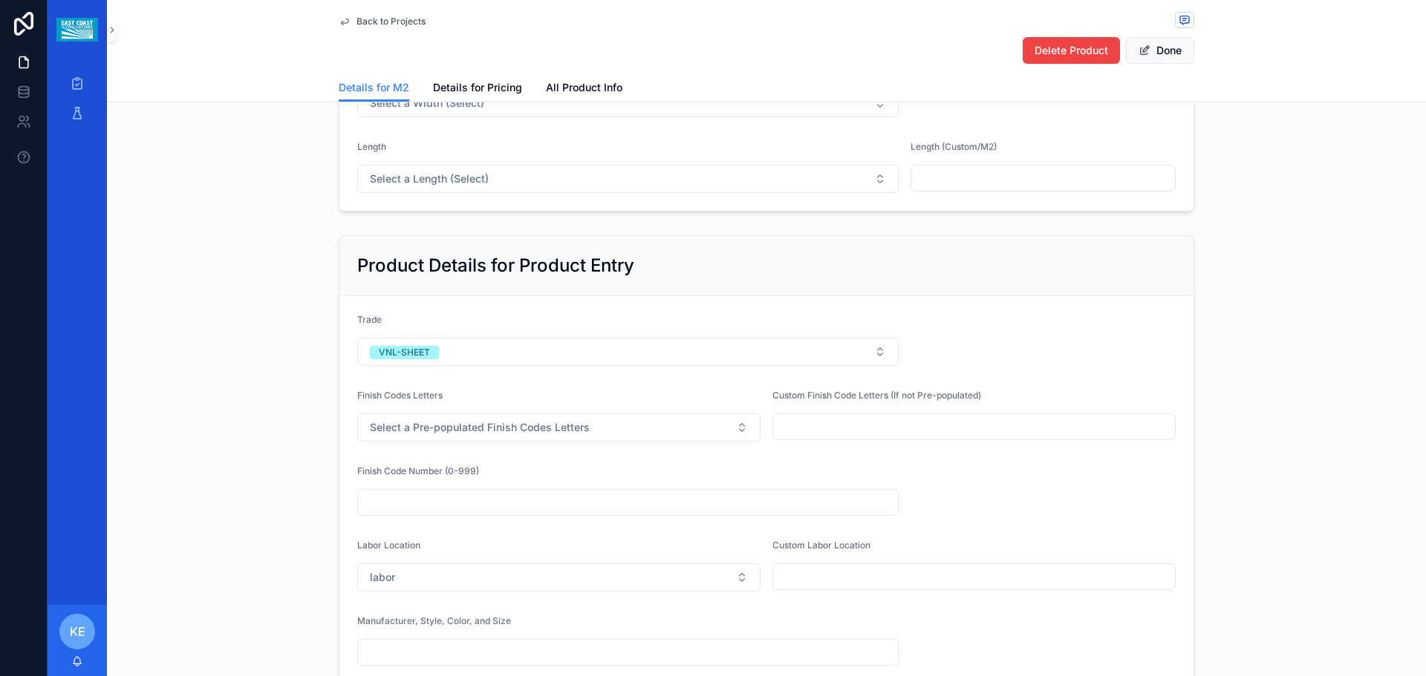
scroll to position [817, 0]
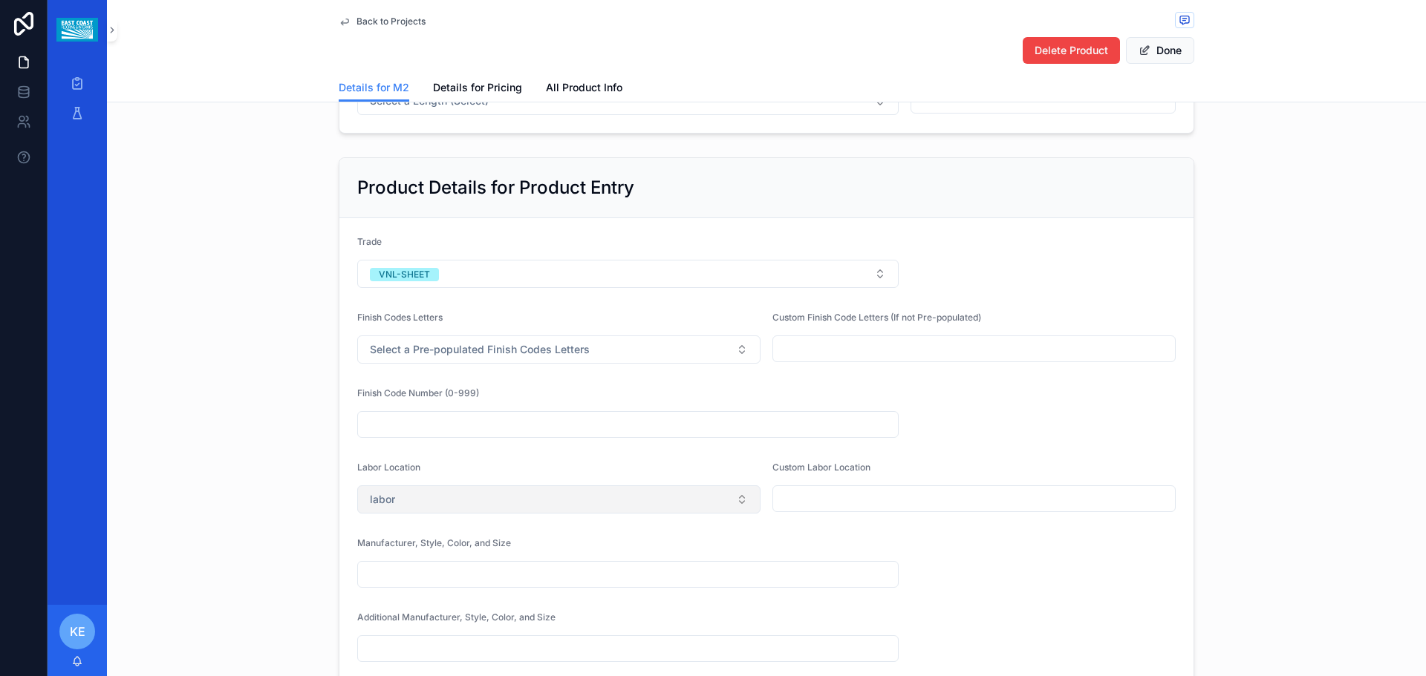
click at [457, 498] on button "labor" at bounding box center [558, 500] width 403 height 28
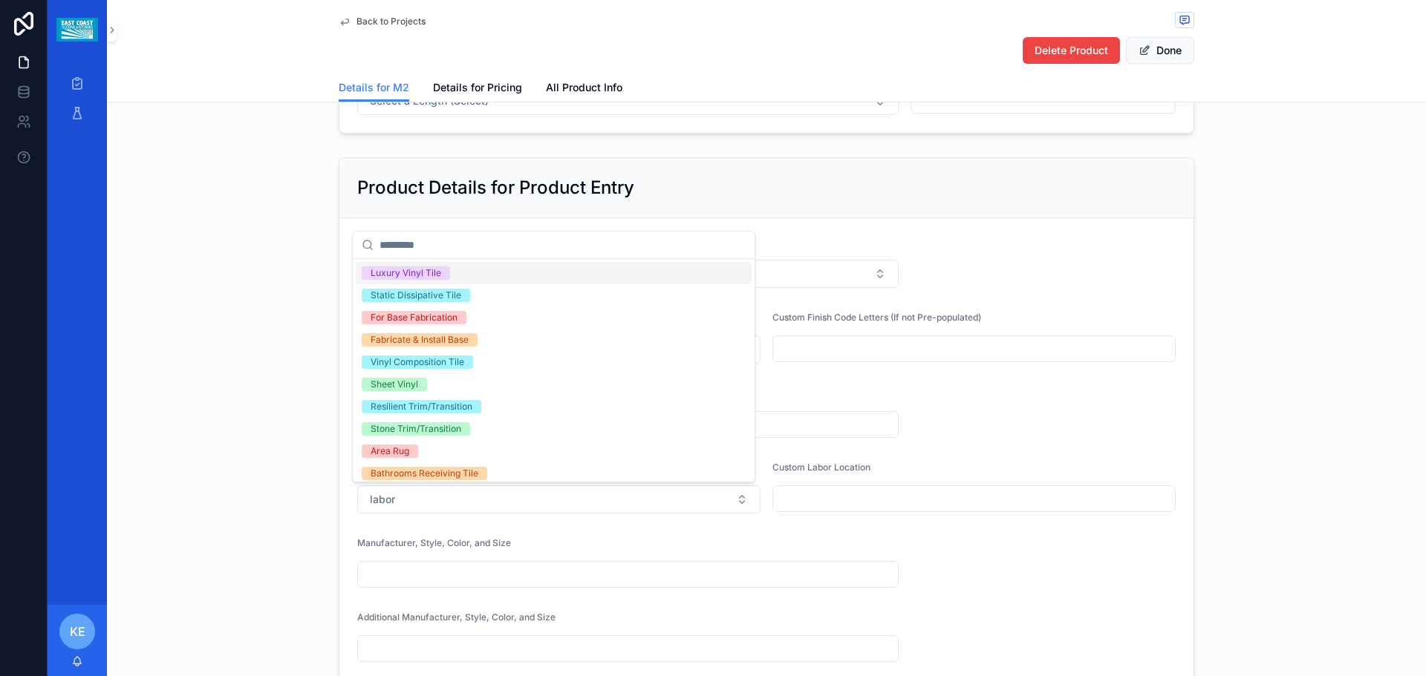
click at [434, 248] on input "scrollable content" at bounding box center [562, 245] width 366 height 27
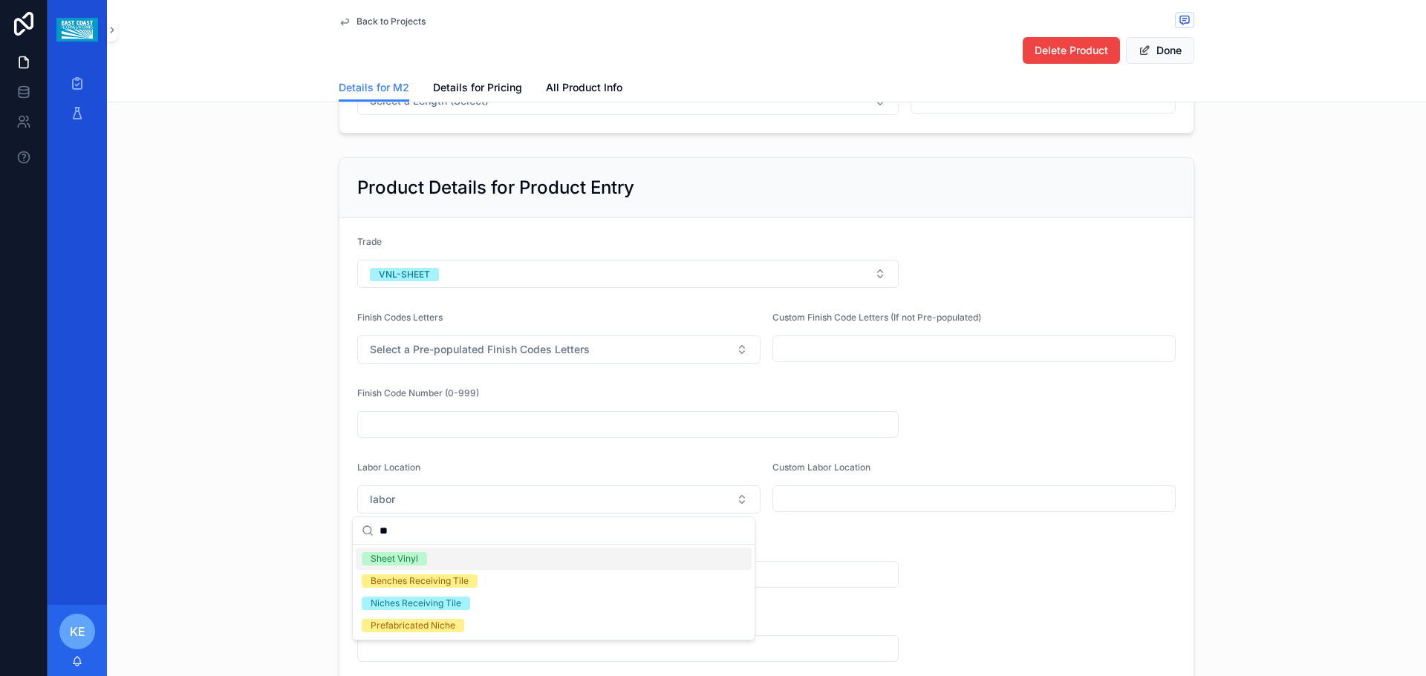
type input "*"
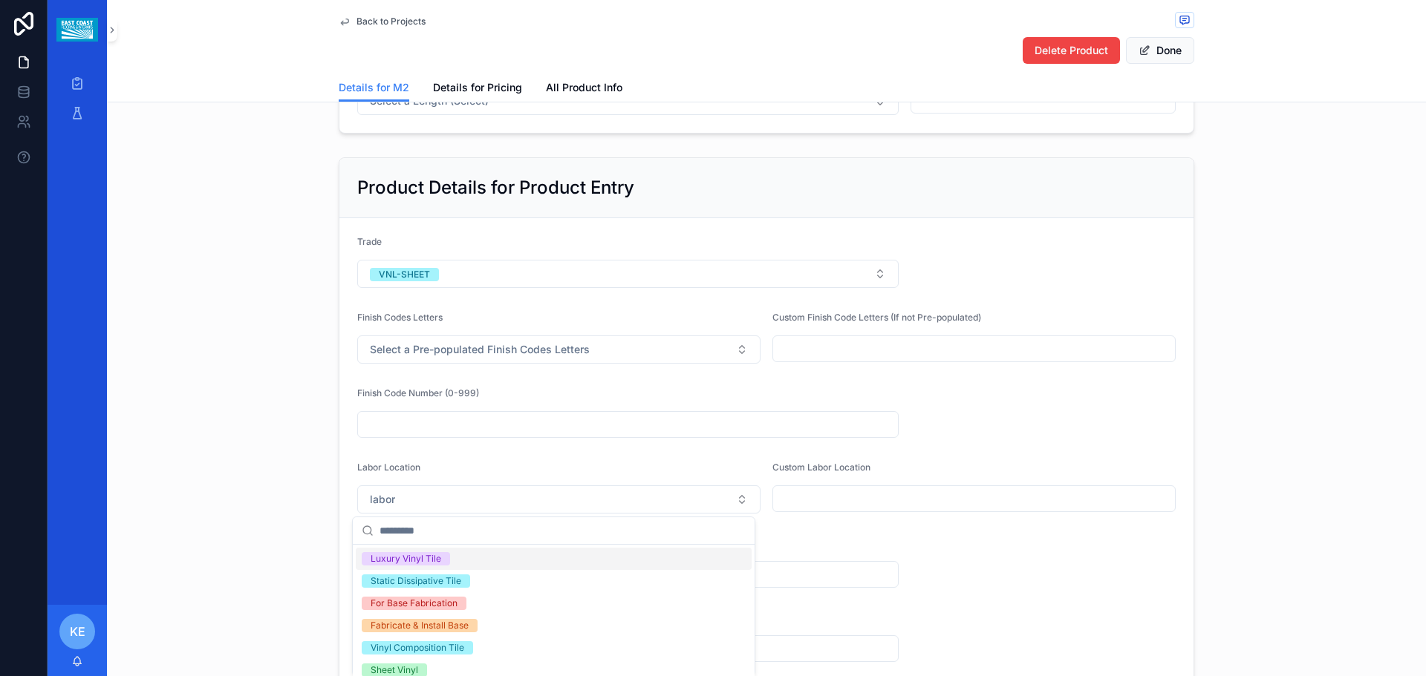
click at [298, 273] on div "Product Details for Product Entry Trade VNL-SHEET Finish Codes Letters Select a…" at bounding box center [766, 493] width 1319 height 685
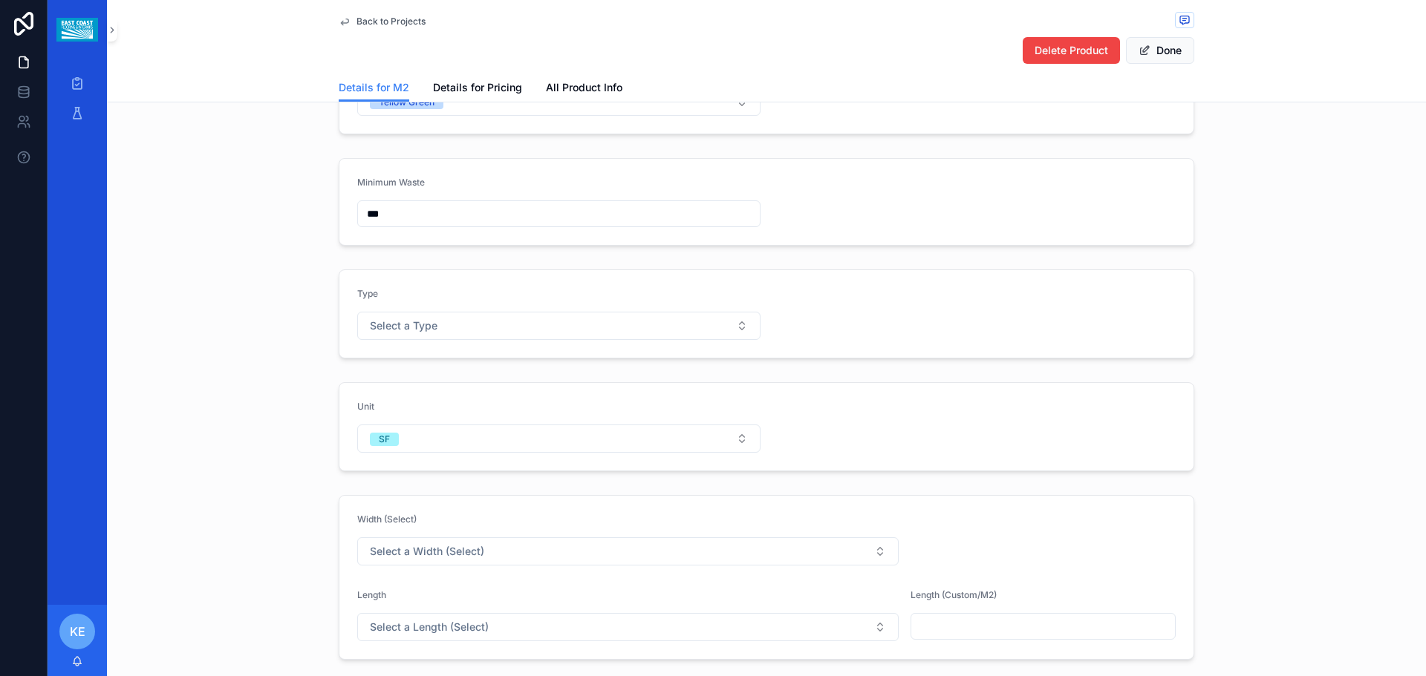
scroll to position [0, 0]
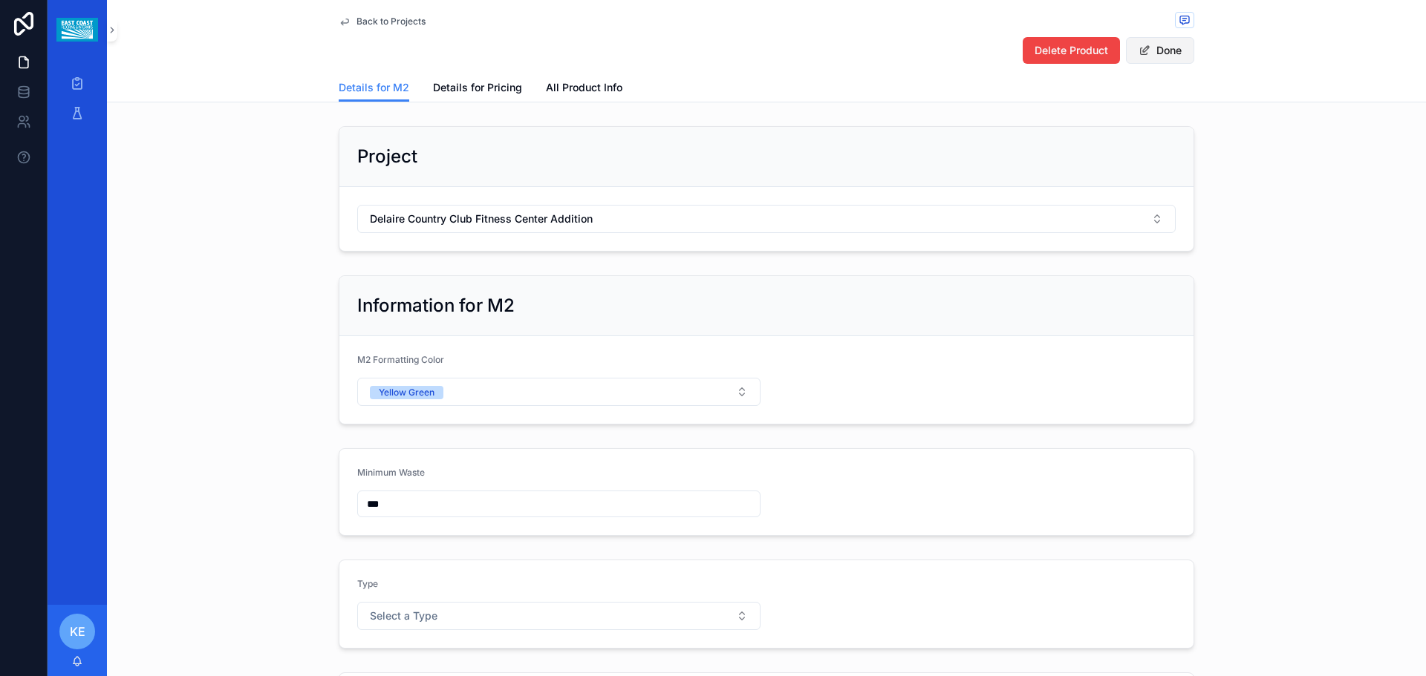
click at [1165, 48] on button "Done" at bounding box center [1160, 50] width 68 height 27
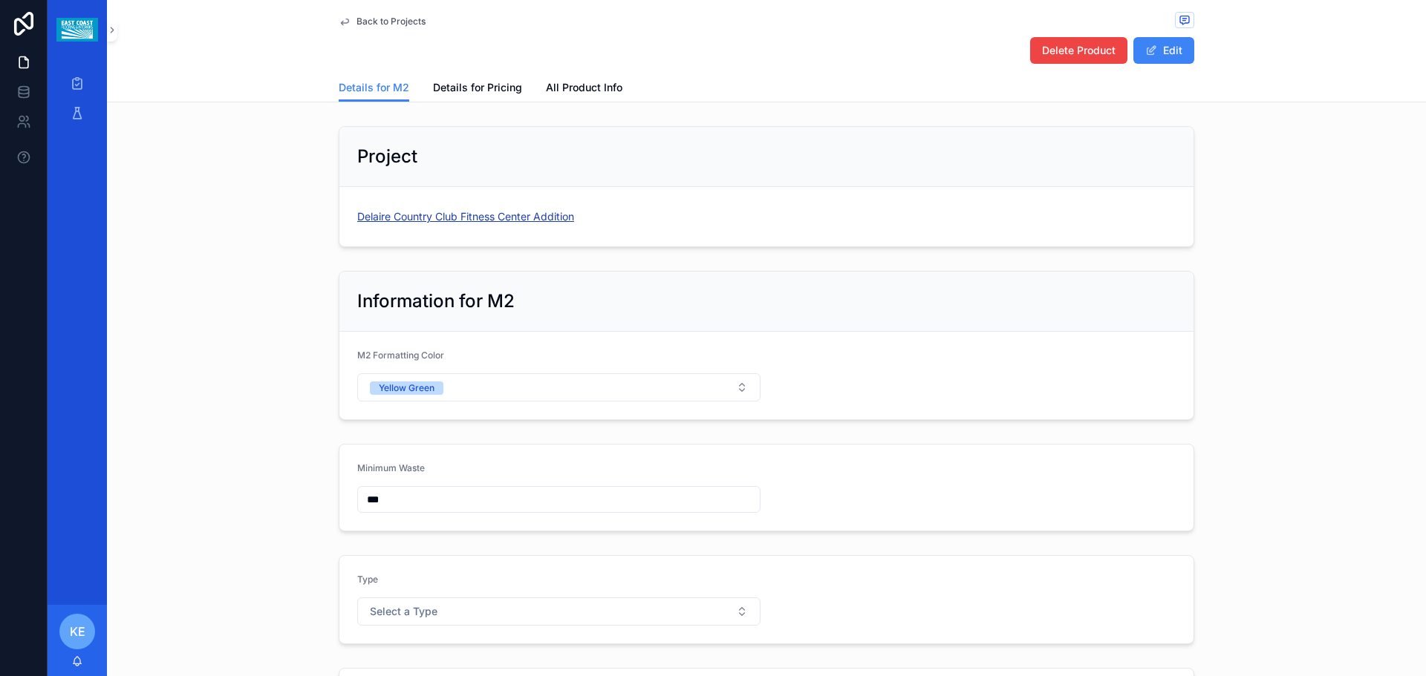
click at [433, 222] on span "Delaire Country Club Fitness Center Addition" at bounding box center [465, 216] width 217 height 15
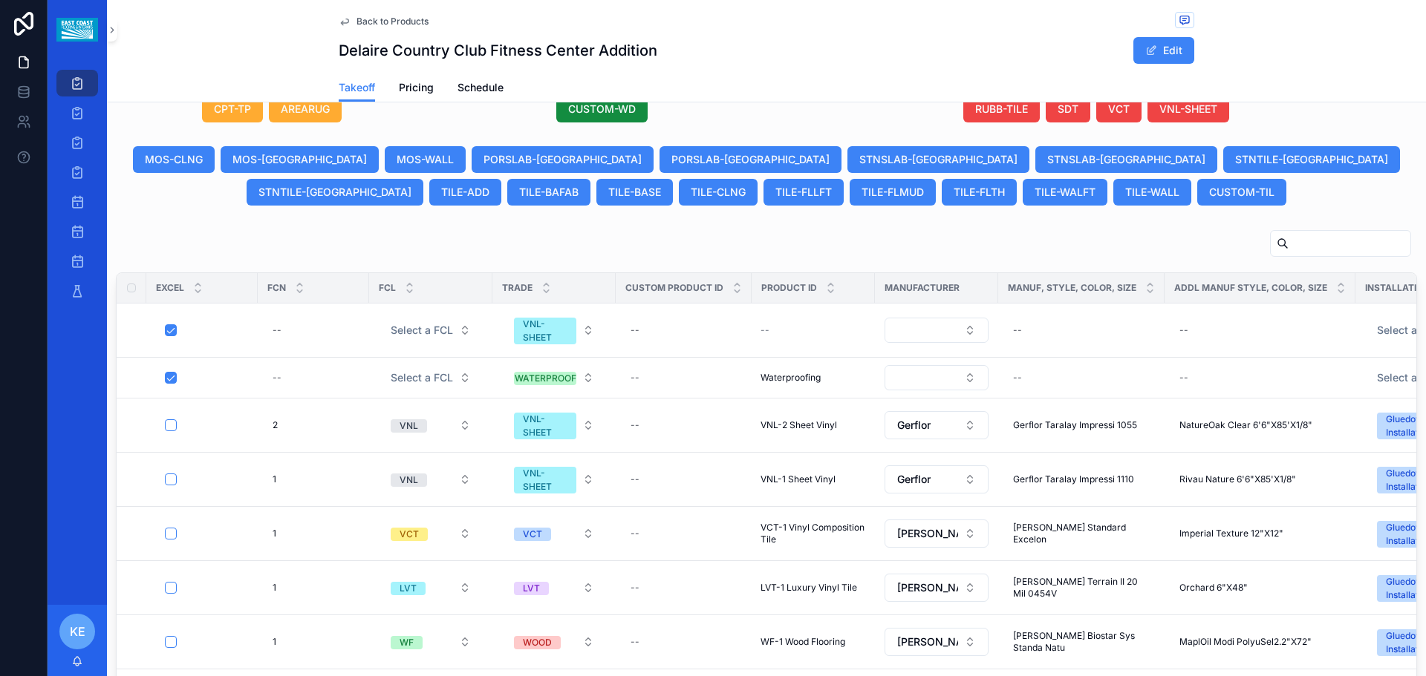
scroll to position [817, 0]
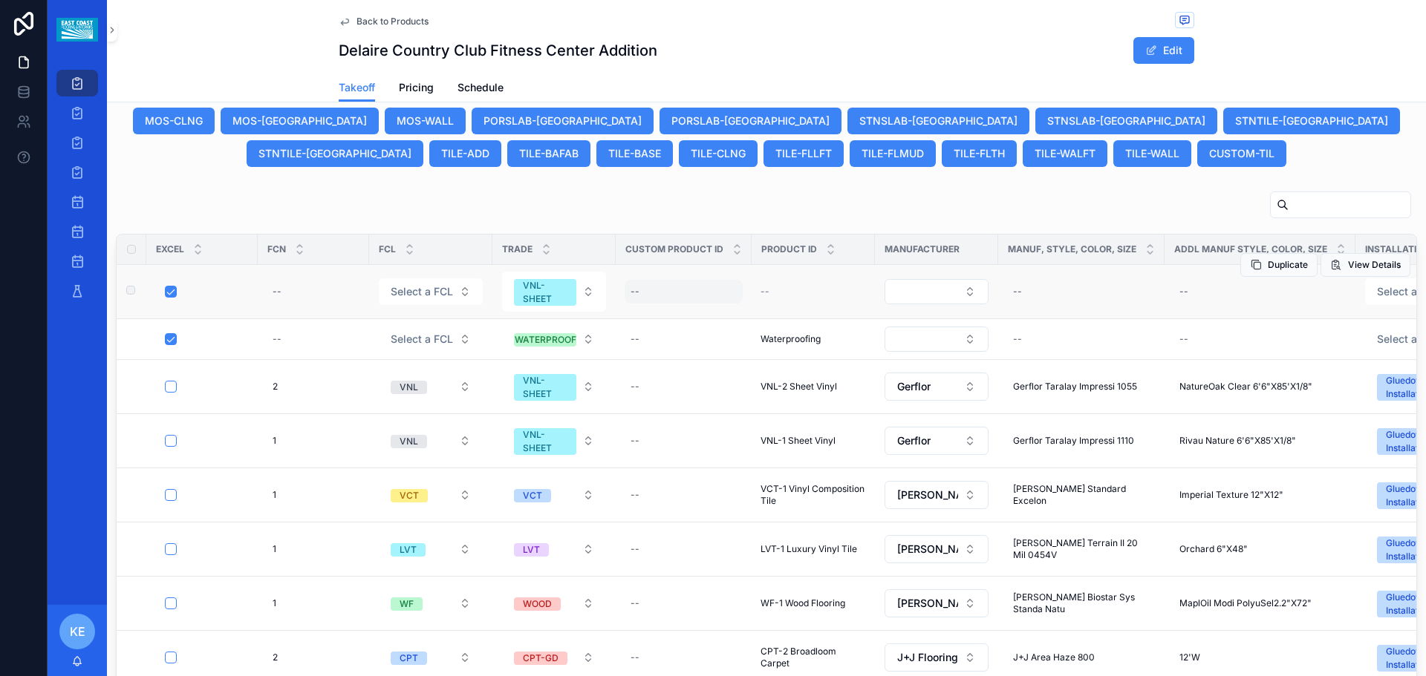
click at [665, 300] on div "--" at bounding box center [683, 292] width 118 height 24
type input "**********"
click button "scrollable content" at bounding box center [812, 312] width 18 height 18
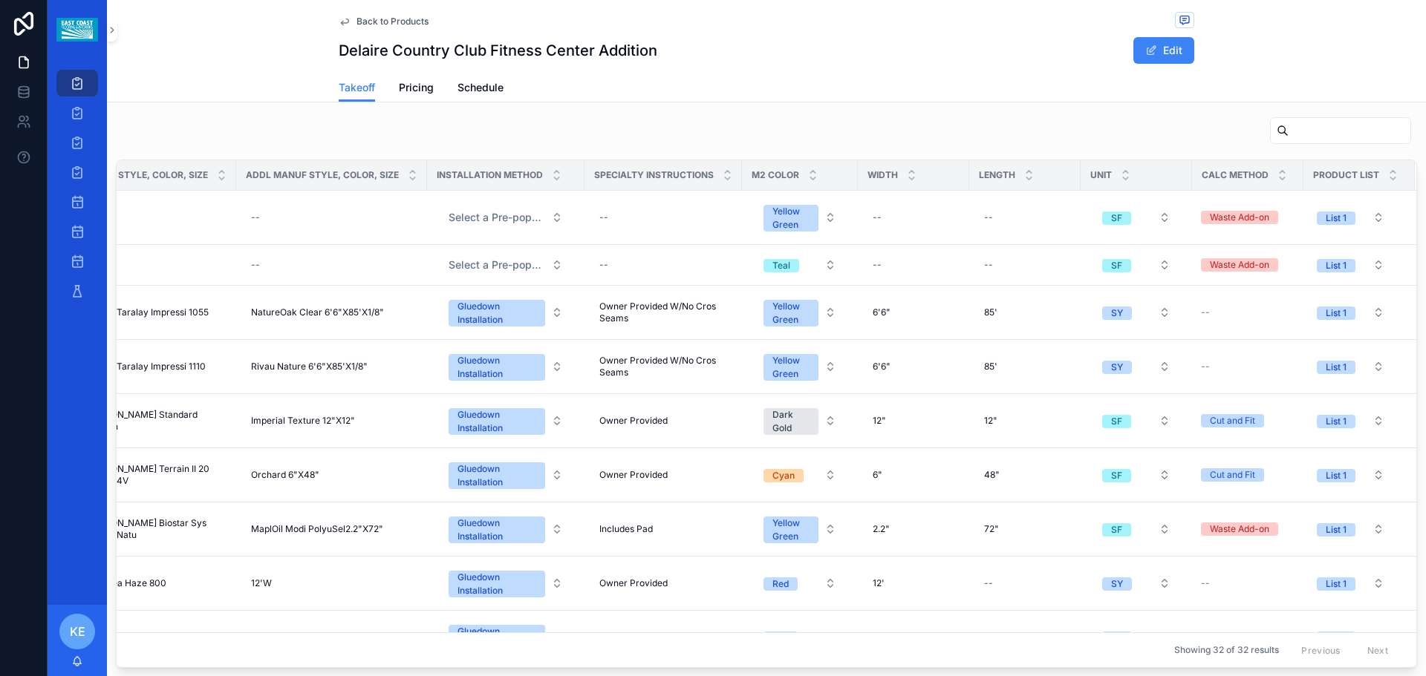
scroll to position [0, 946]
click at [1146, 215] on button "SF" at bounding box center [1136, 217] width 92 height 27
click at [1056, 347] on span "LF" at bounding box center [1045, 342] width 28 height 13
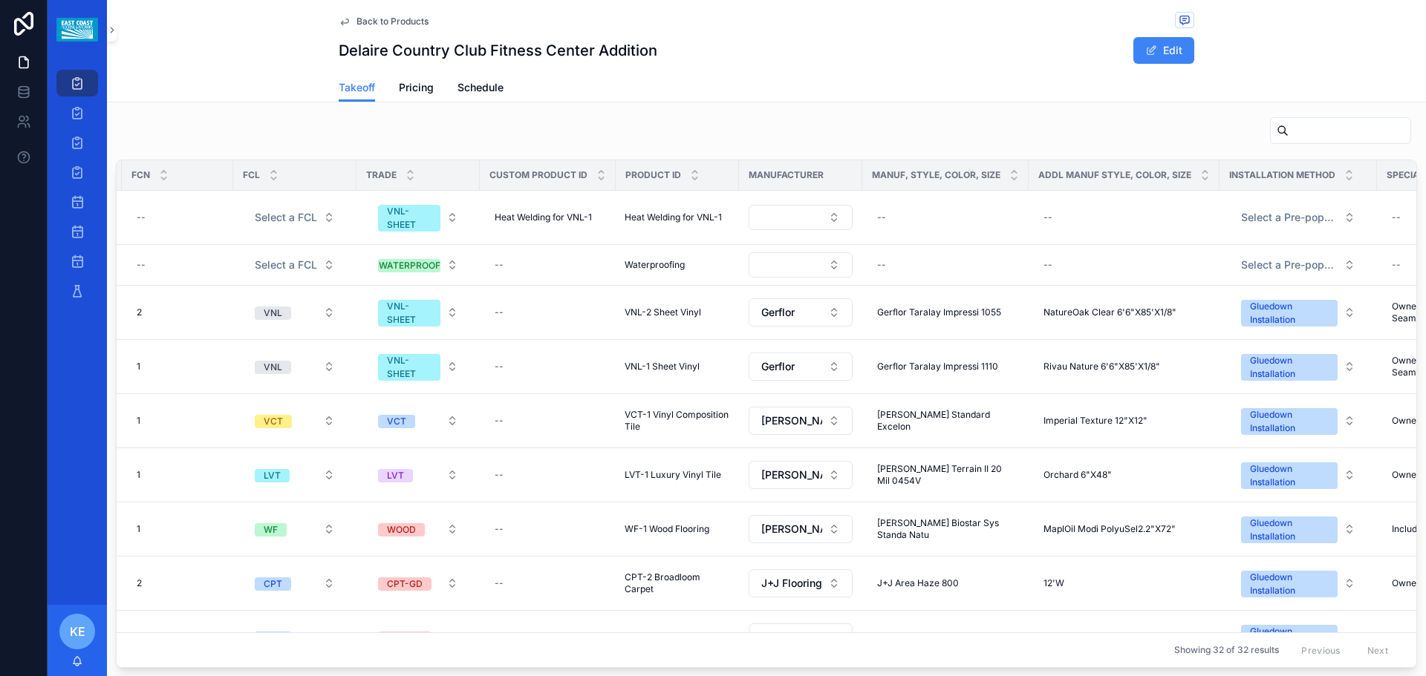
scroll to position [0, 0]
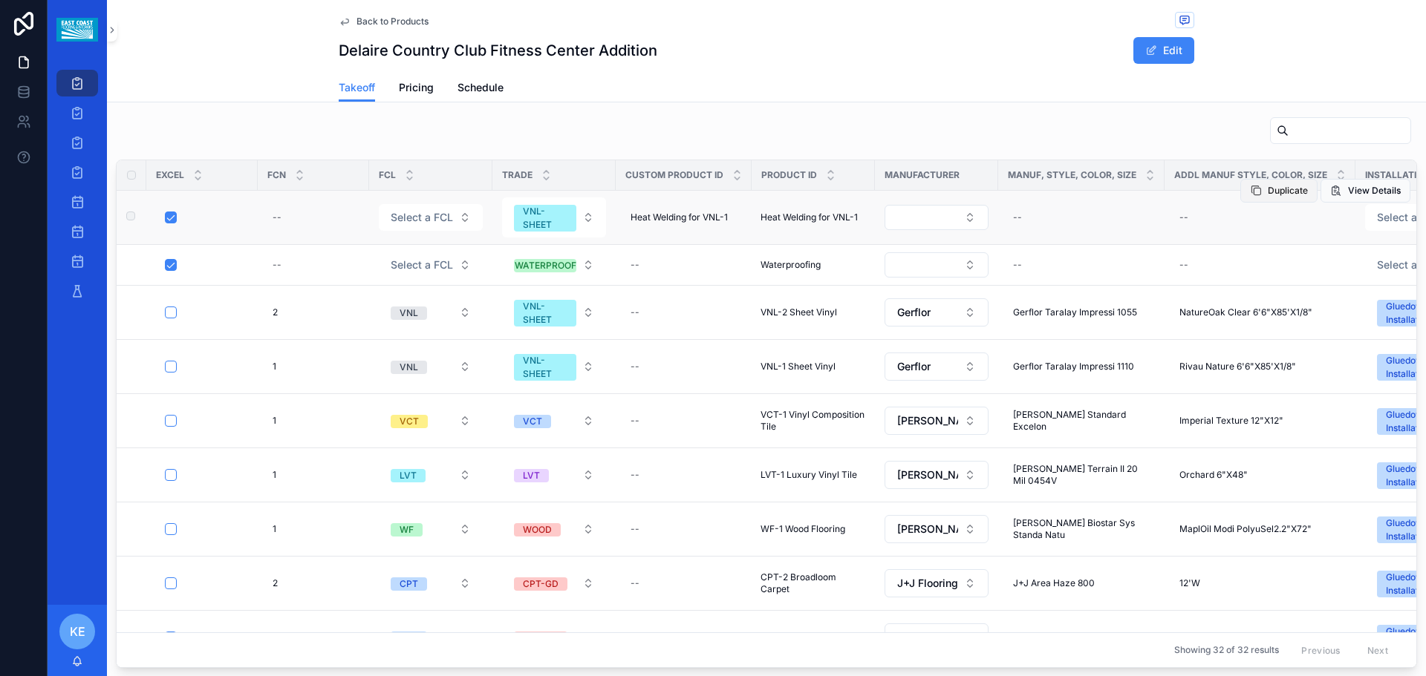
click at [1267, 192] on span "Duplicate" at bounding box center [1287, 191] width 40 height 12
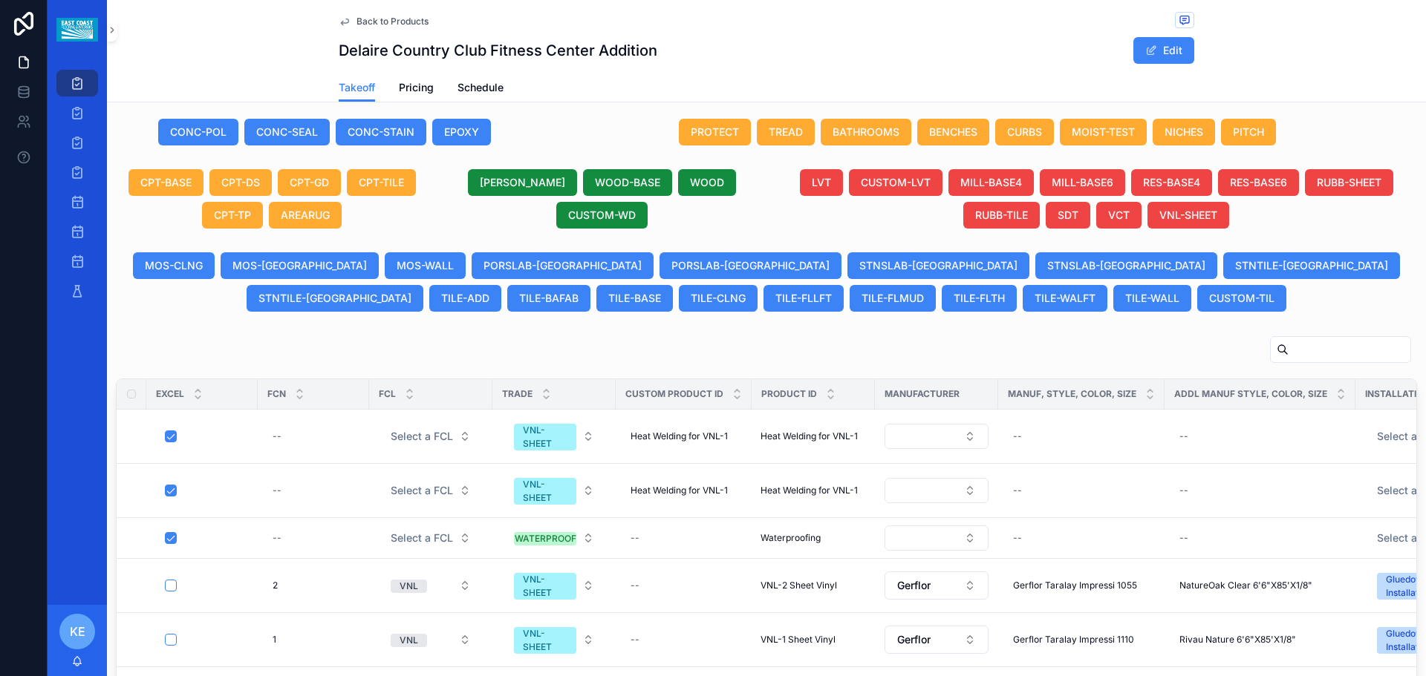
scroll to position [668, 0]
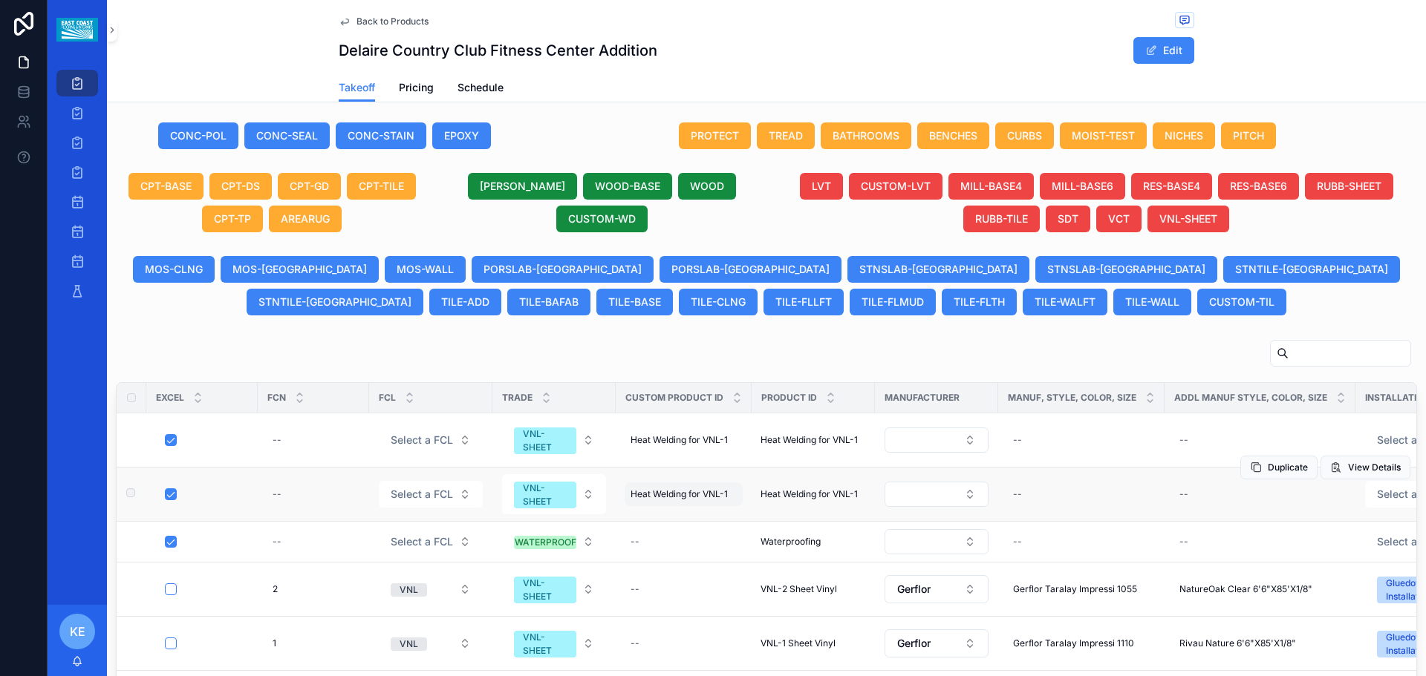
click at [690, 493] on span "Heat Welding for VNL-1" at bounding box center [678, 495] width 97 height 12
click at [714, 515] on input "**********" at bounding box center [703, 516] width 141 height 21
type input "**********"
click at [719, 443] on span "Heat Welding for VNL-1" at bounding box center [678, 440] width 97 height 12
type input "**********"
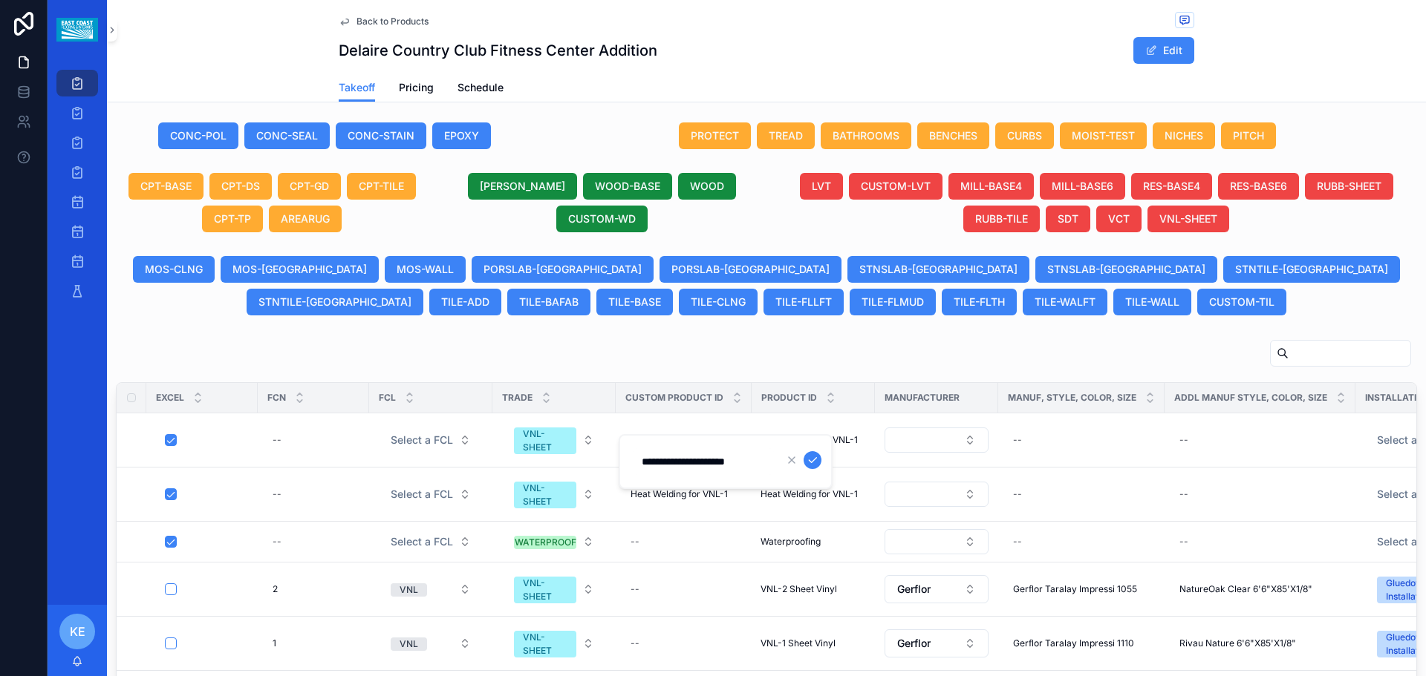
click button "scrollable content" at bounding box center [812, 460] width 18 height 18
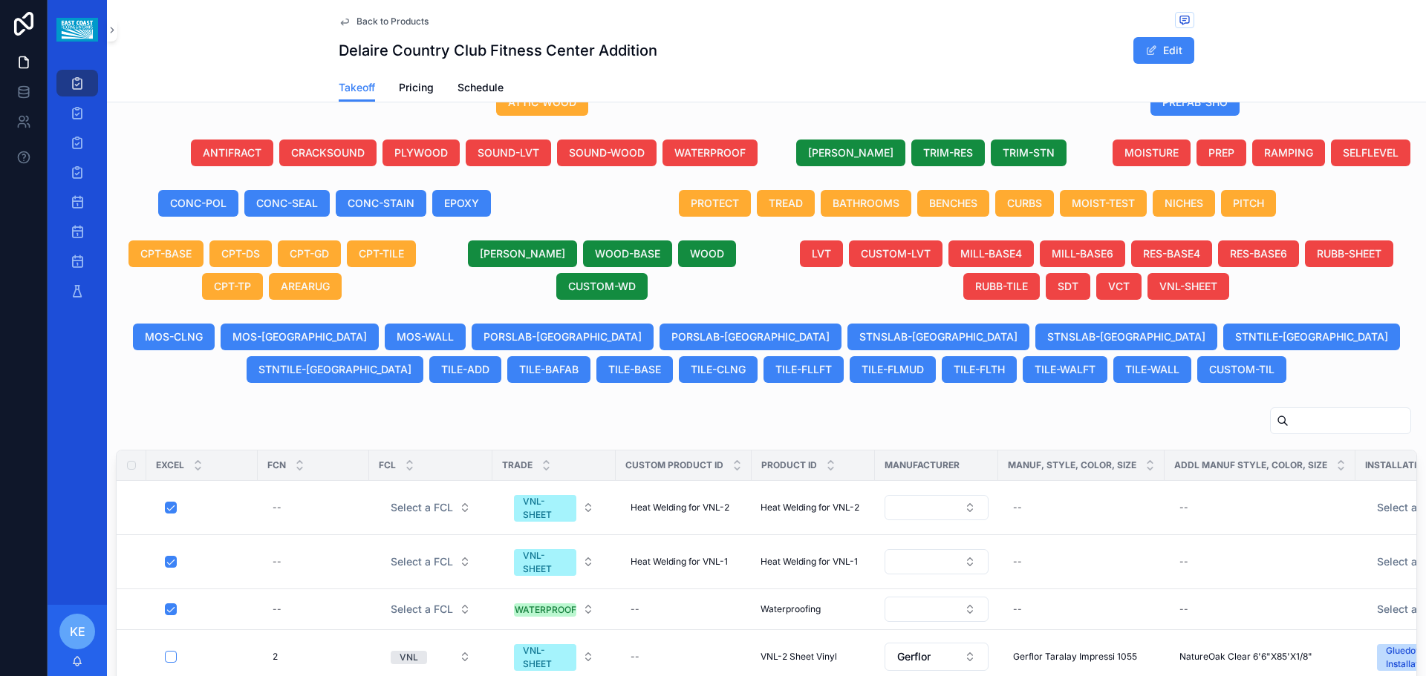
scroll to position [594, 0]
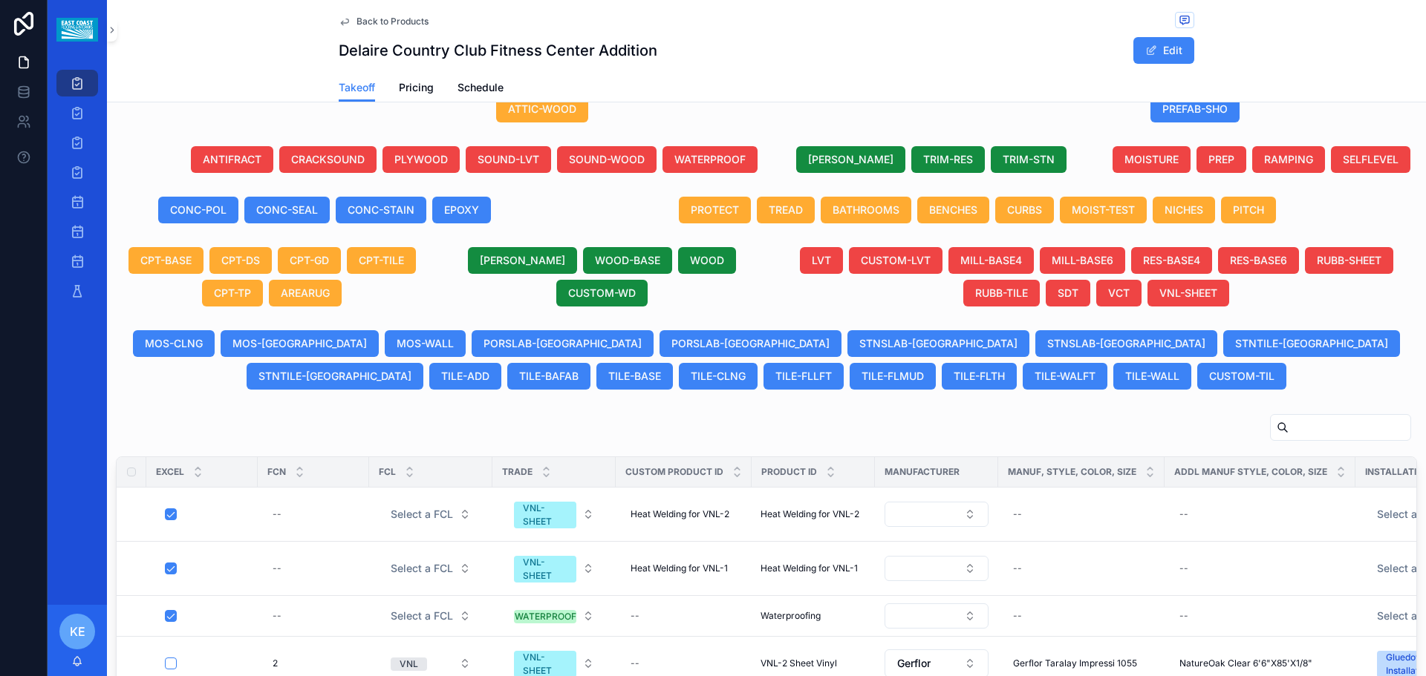
click at [1314, 429] on input "scrollable content" at bounding box center [1349, 427] width 122 height 21
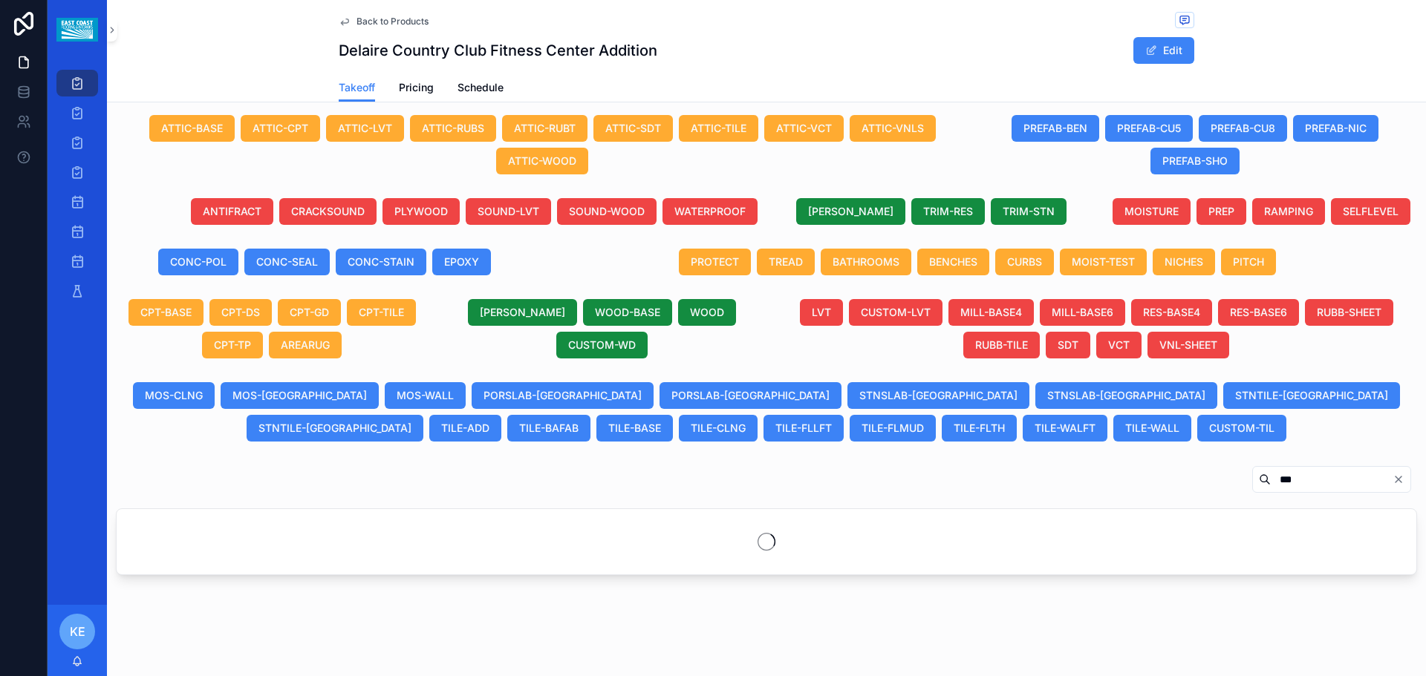
scroll to position [594, 0]
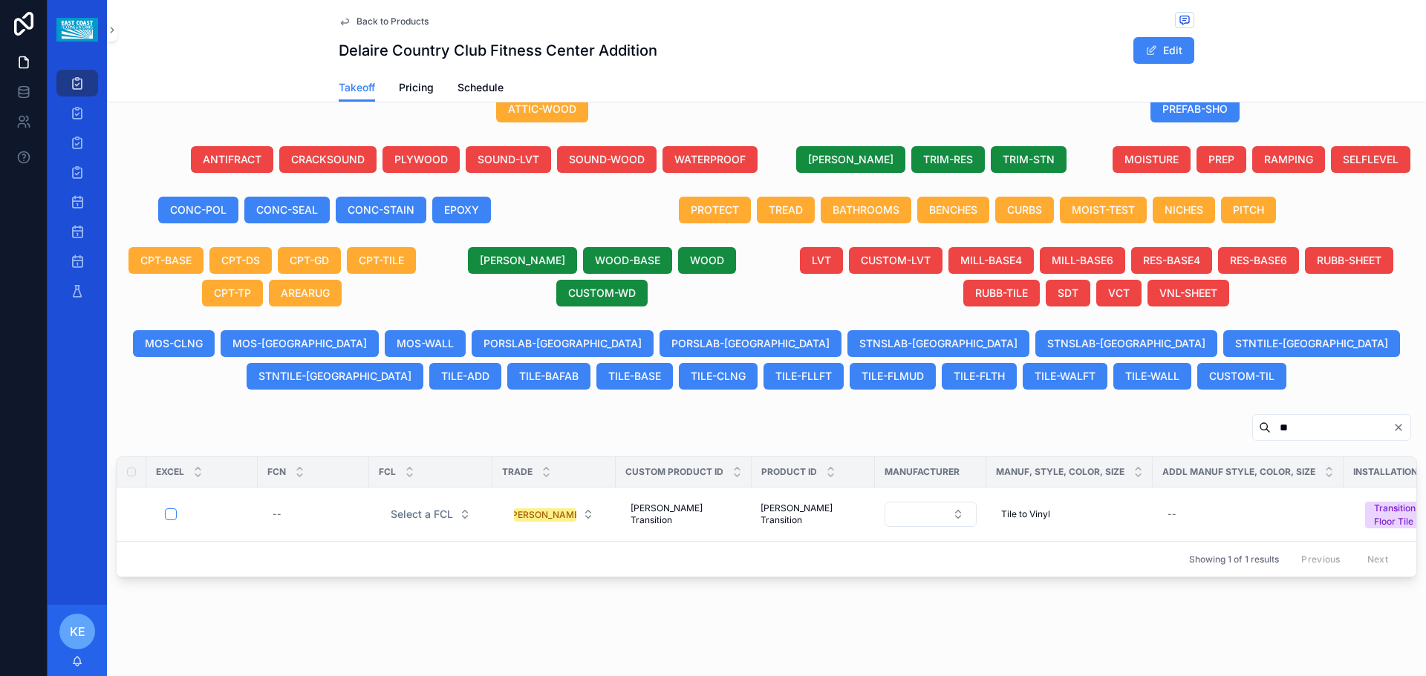
type input "*"
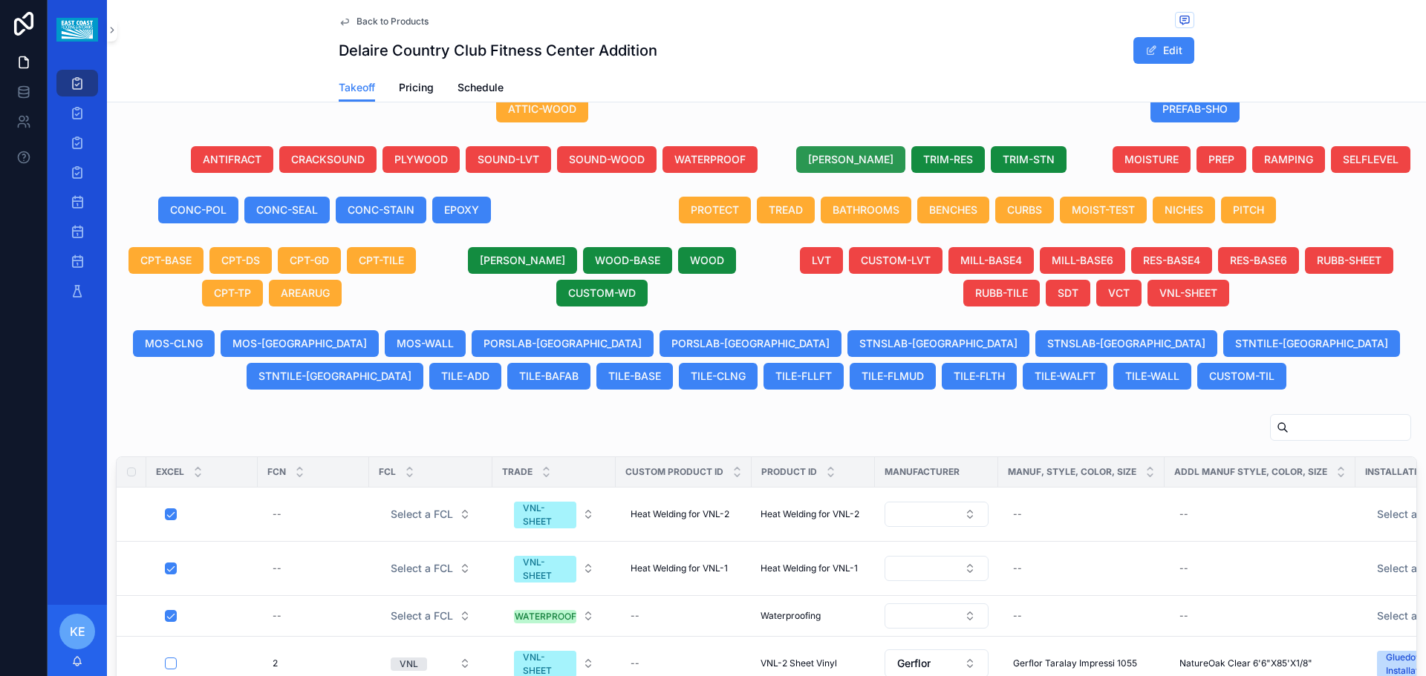
click at [848, 161] on span "[PERSON_NAME]" at bounding box center [850, 159] width 85 height 15
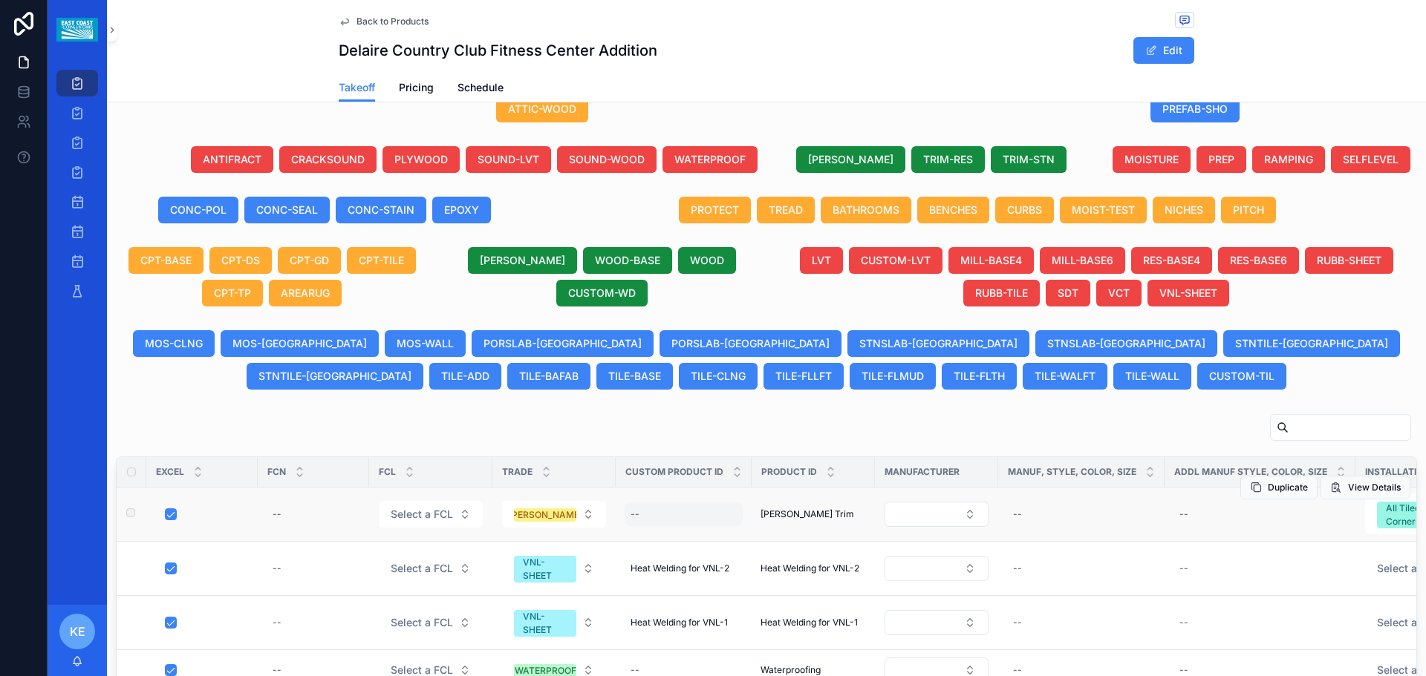
click at [642, 512] on div "--" at bounding box center [683, 515] width 118 height 24
type input "**********"
drag, startPoint x: 814, startPoint y: 527, endPoint x: 903, endPoint y: 409, distance: 147.9
click at [814, 527] on button "scrollable content" at bounding box center [812, 535] width 18 height 18
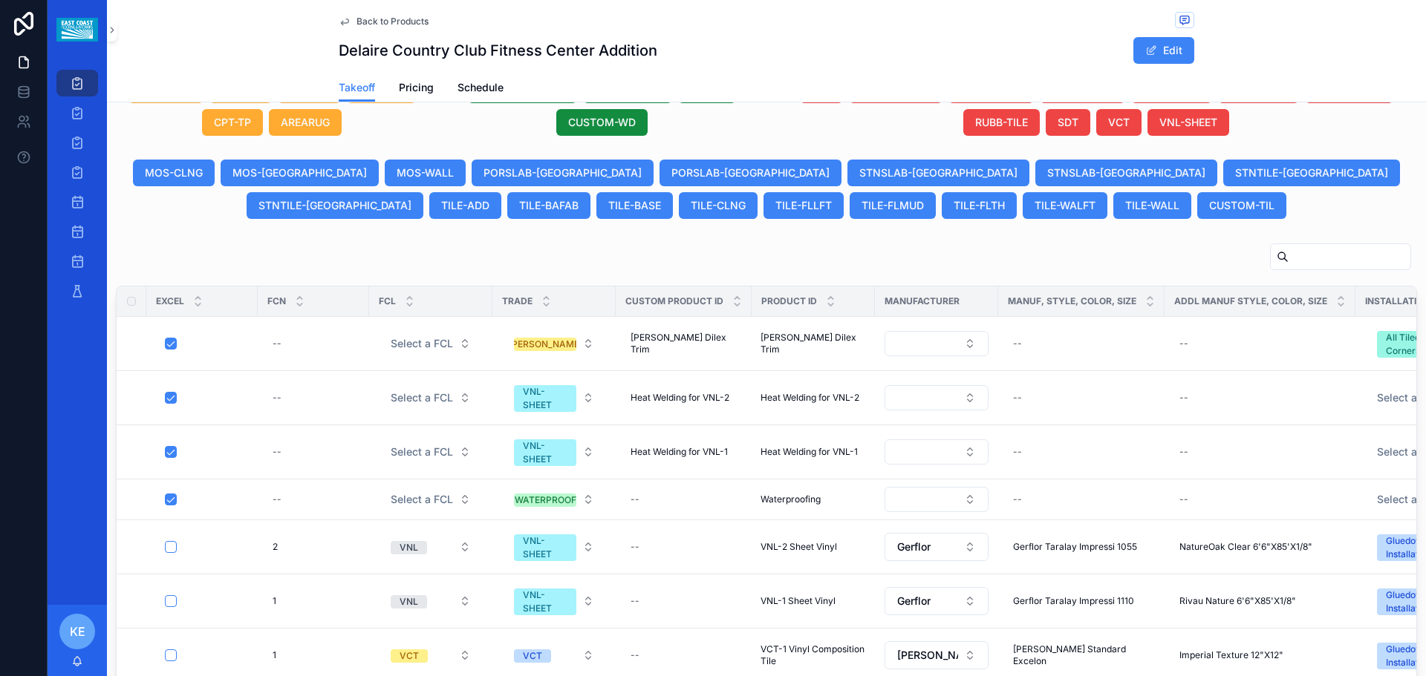
scroll to position [742, 0]
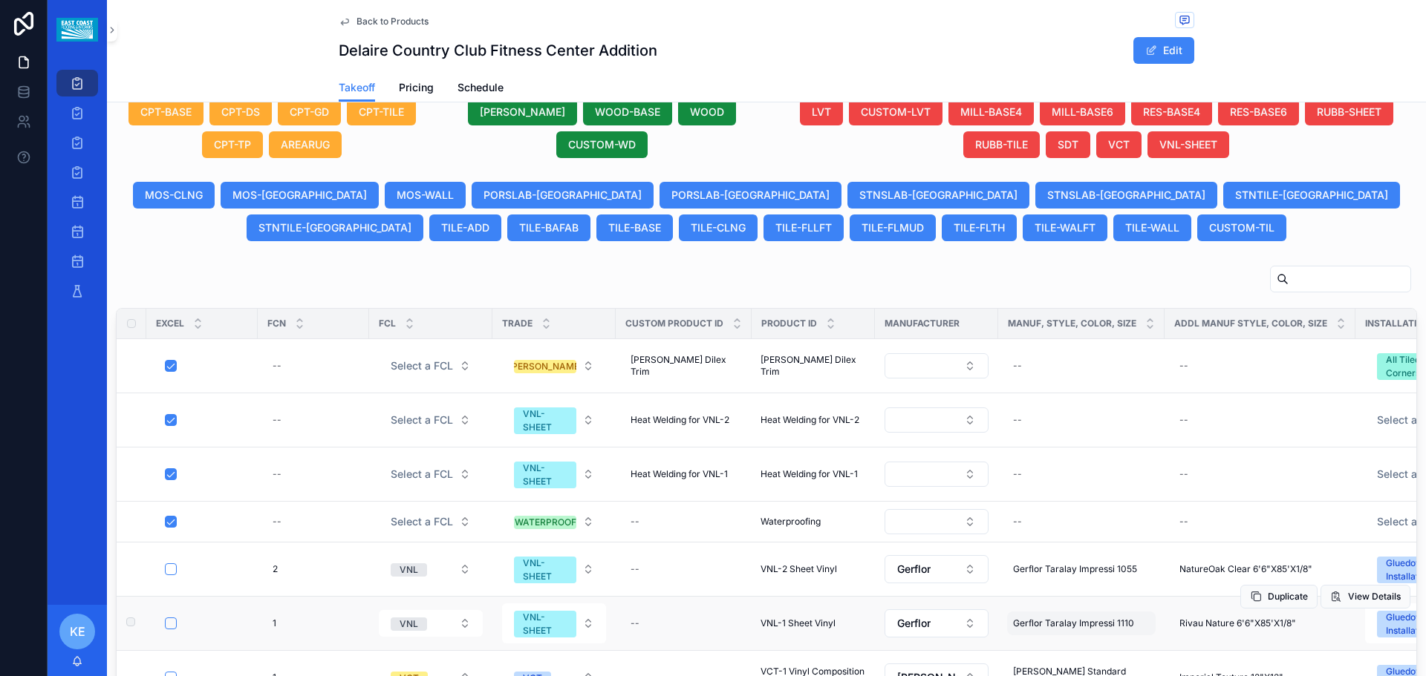
drag, startPoint x: 1267, startPoint y: 333, endPoint x: 1107, endPoint y: 633, distance: 339.1
click at [0, 0] on span "Duplicate" at bounding box center [0, 0] width 0 height 0
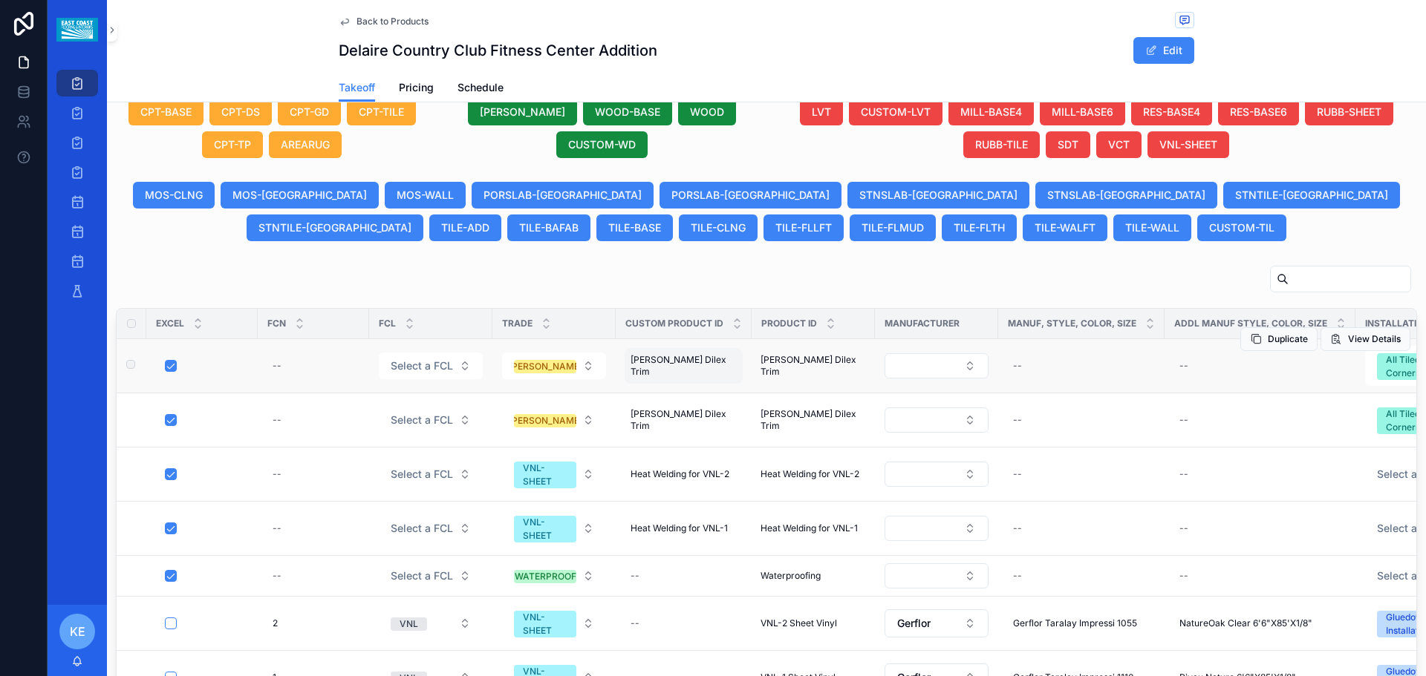
click at [687, 364] on span "[PERSON_NAME] Dilex Trim" at bounding box center [683, 366] width 106 height 24
drag, startPoint x: 731, startPoint y: 389, endPoint x: 714, endPoint y: 392, distance: 16.6
click at [714, 392] on input "**********" at bounding box center [703, 387] width 141 height 21
type input "**********"
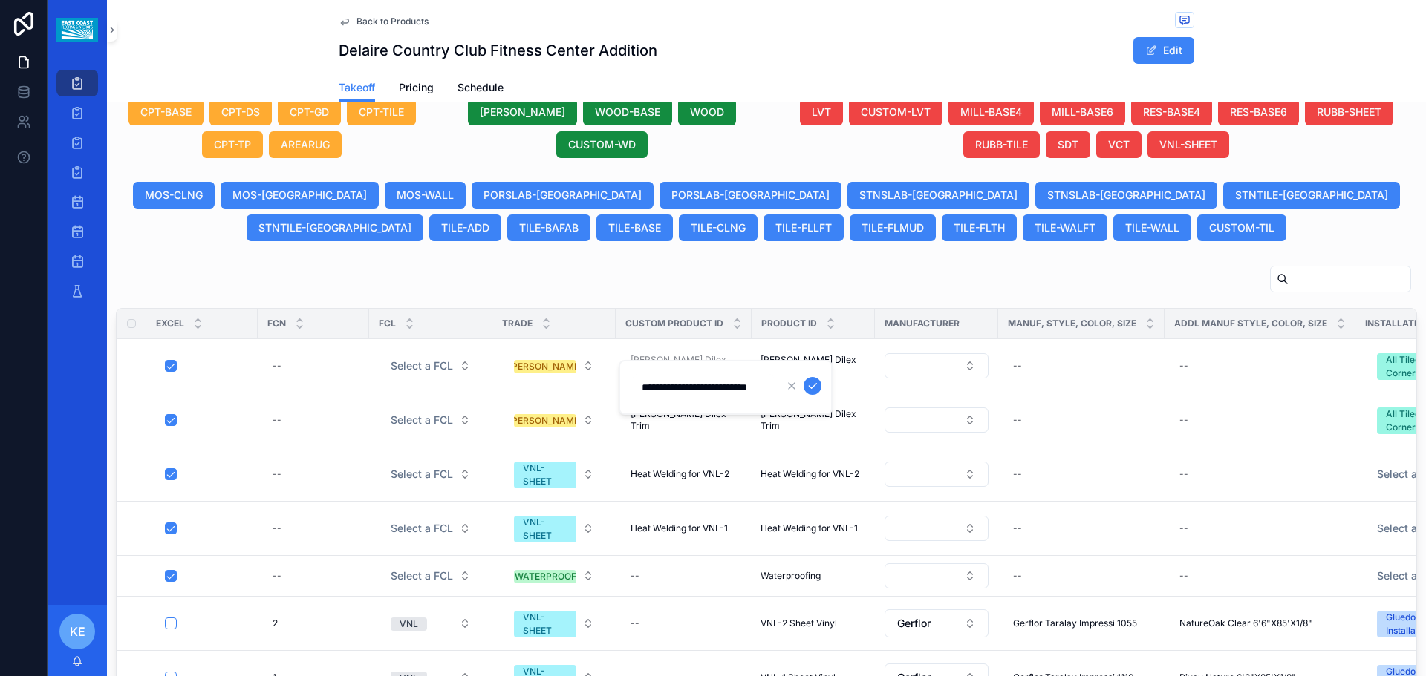
click button "scrollable content" at bounding box center [812, 386] width 18 height 18
click at [1244, 336] on button "Duplicate" at bounding box center [1278, 339] width 77 height 24
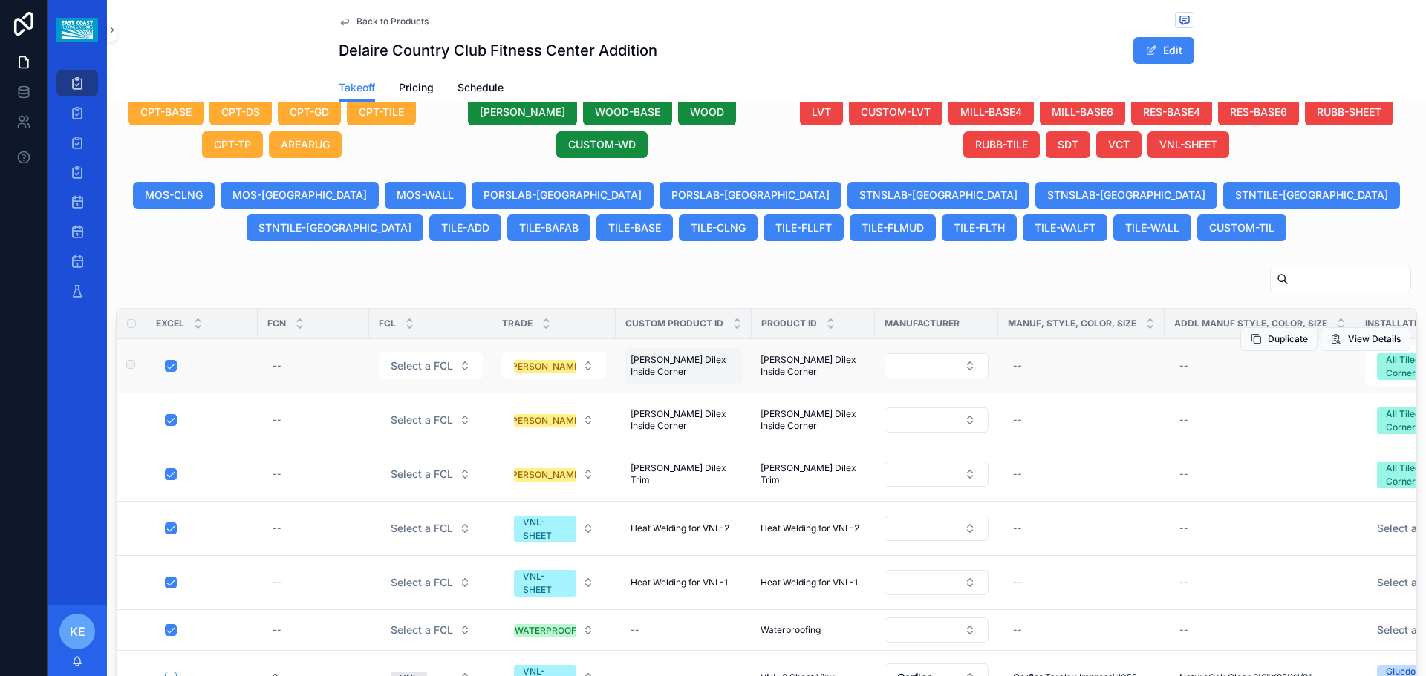
click at [696, 363] on span "[PERSON_NAME] Dilex Inside Corner" at bounding box center [683, 366] width 106 height 24
drag, startPoint x: 705, startPoint y: 385, endPoint x: 697, endPoint y: 385, distance: 7.5
click at [697, 385] on input "**********" at bounding box center [703, 381] width 141 height 21
type input "**********"
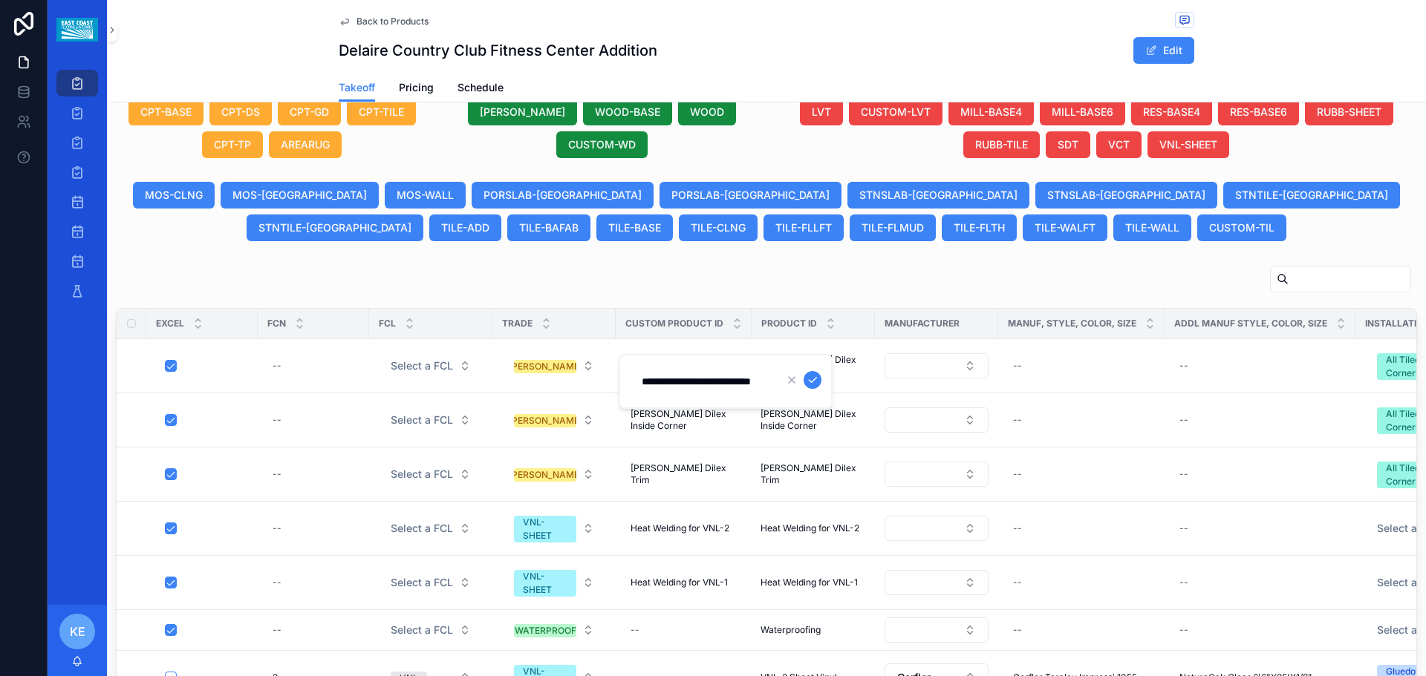
click button "scrollable content" at bounding box center [812, 380] width 18 height 18
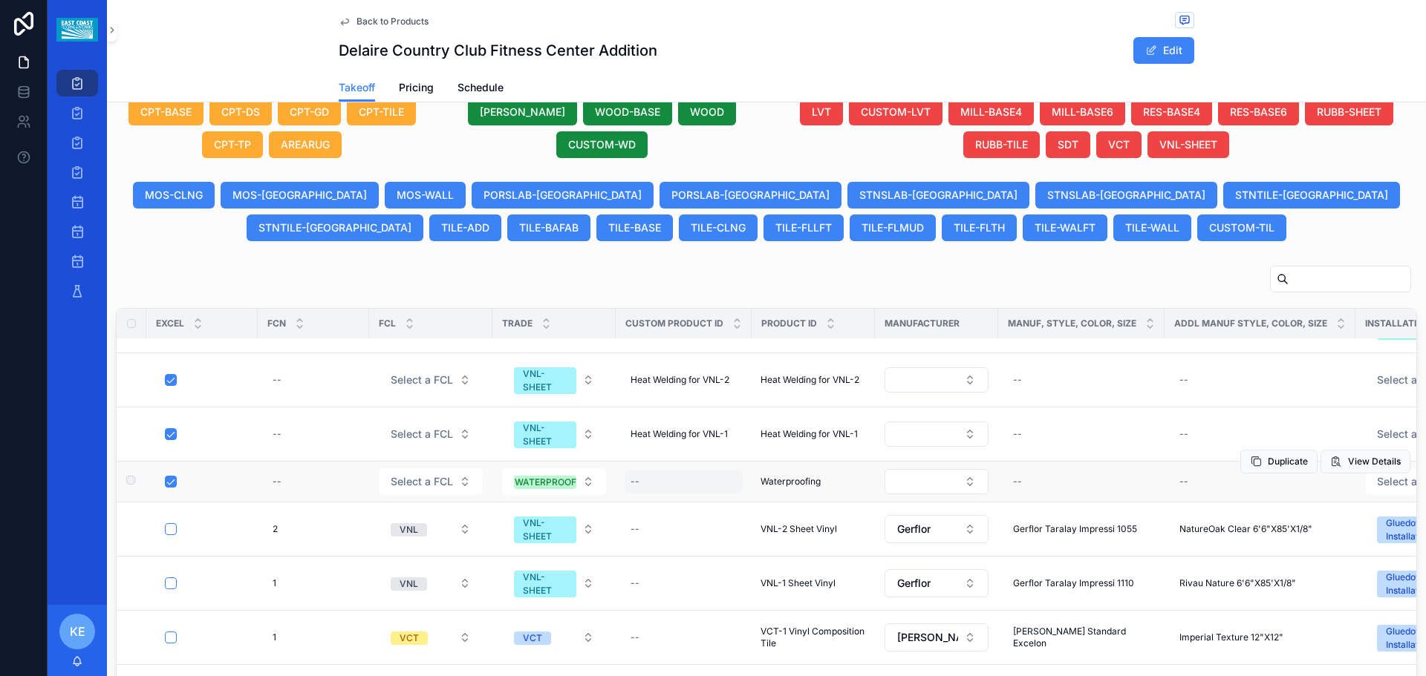
click at [641, 481] on div "--" at bounding box center [683, 482] width 118 height 24
click at [747, 500] on input "**********" at bounding box center [703, 503] width 141 height 21
type input "**********"
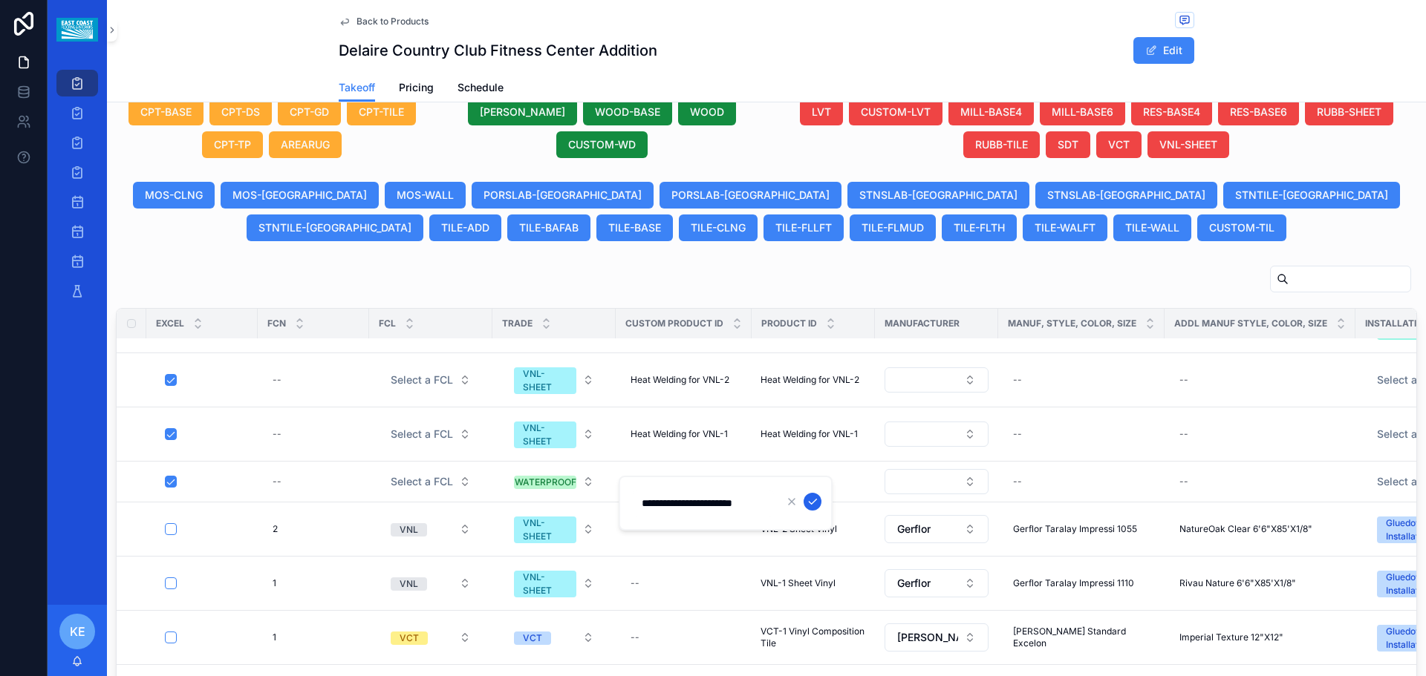
click at [818, 499] on button "scrollable content" at bounding box center [812, 502] width 18 height 18
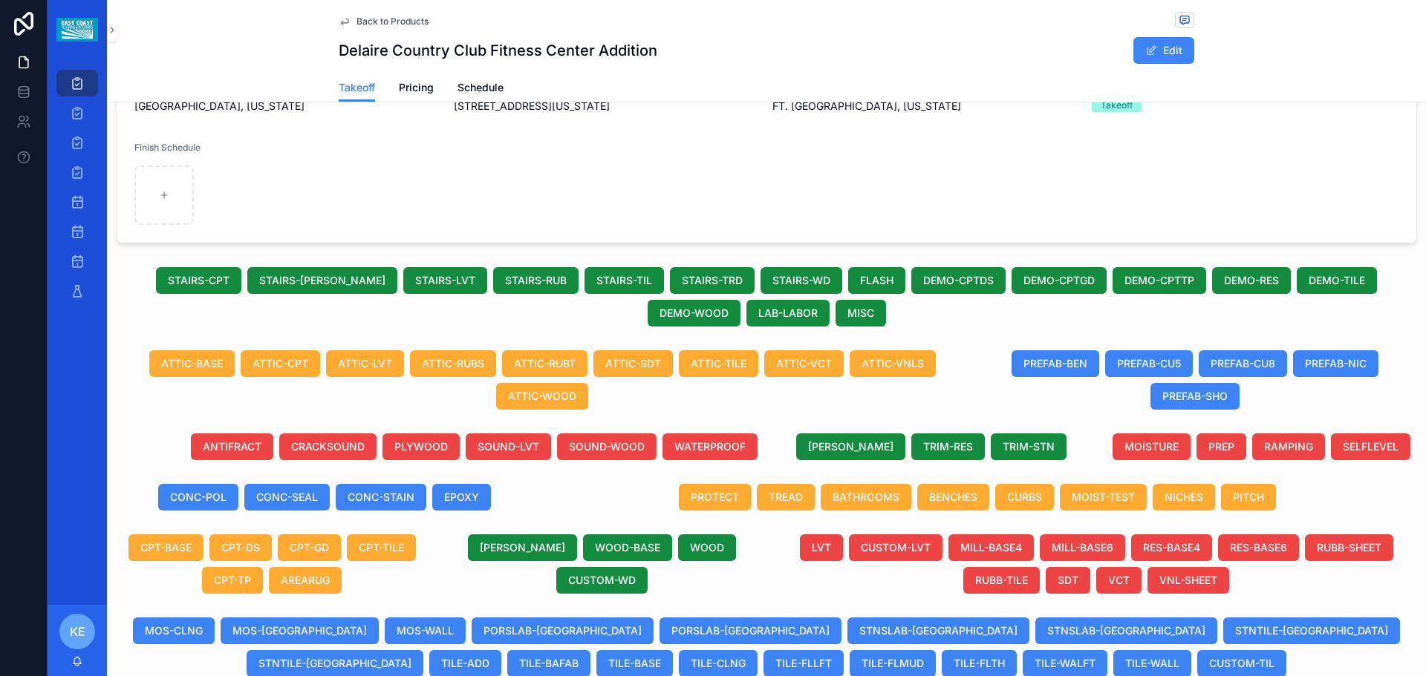
scroll to position [297, 0]
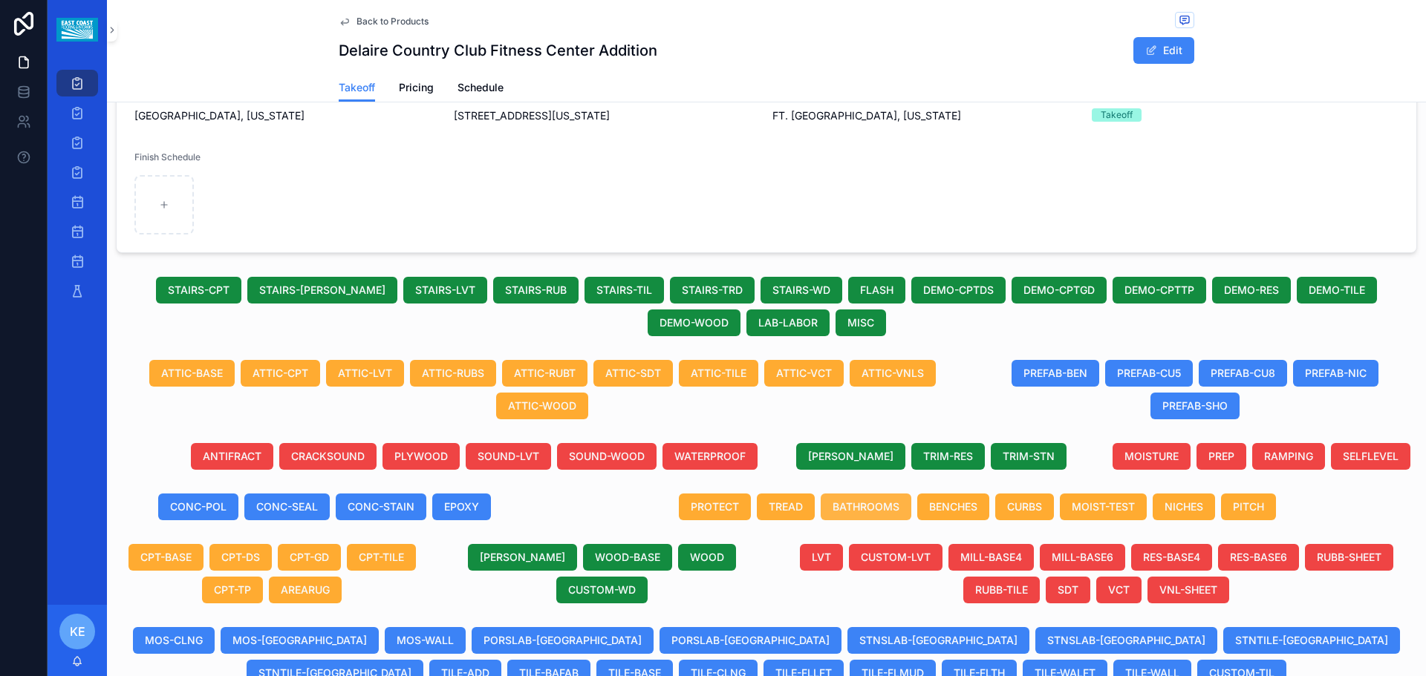
click at [852, 506] on span "BATHROOMS" at bounding box center [865, 507] width 67 height 15
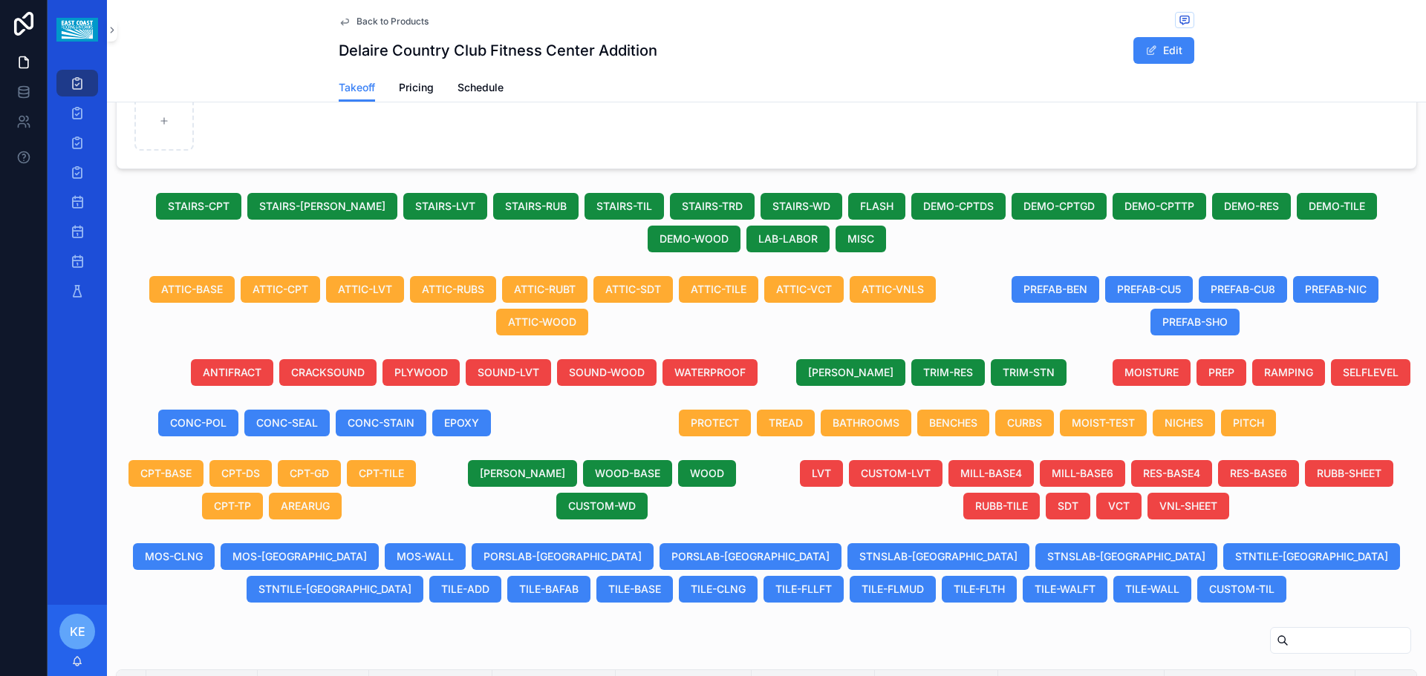
scroll to position [371, 0]
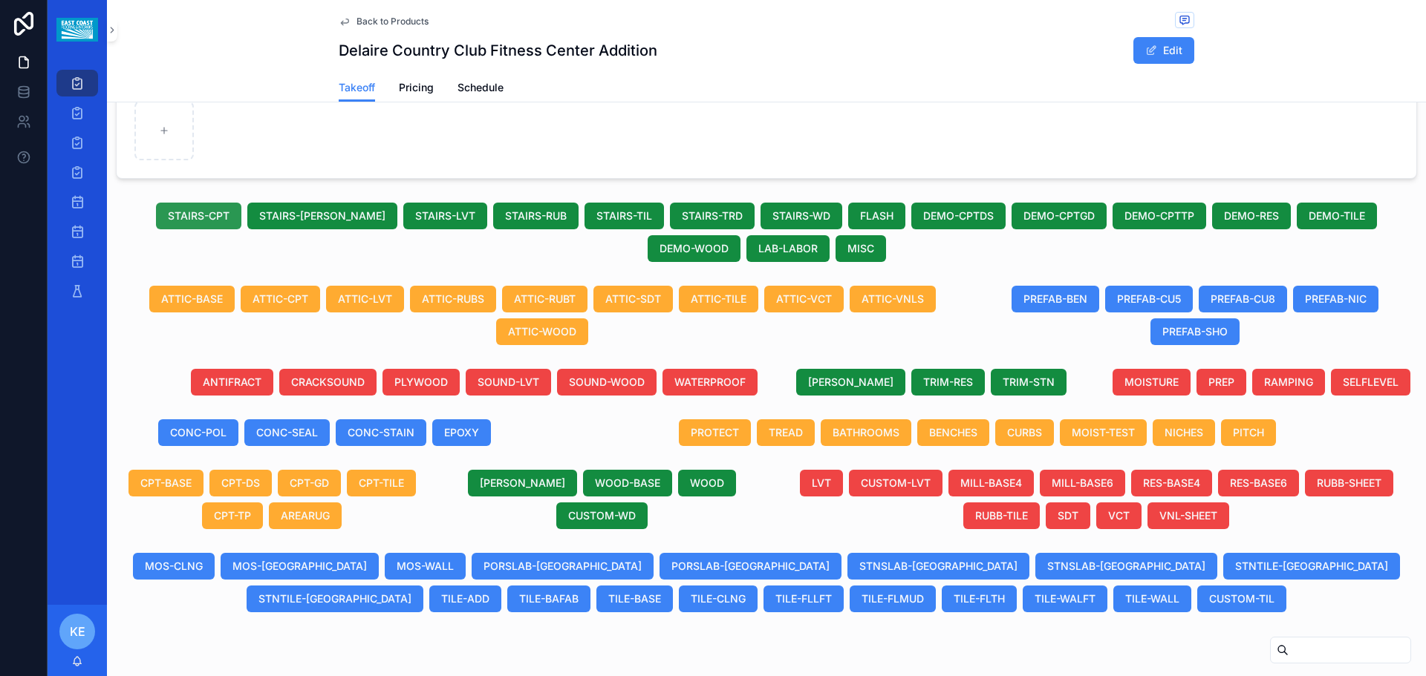
click at [176, 221] on span "STAIRS-CPT" at bounding box center [199, 216] width 62 height 15
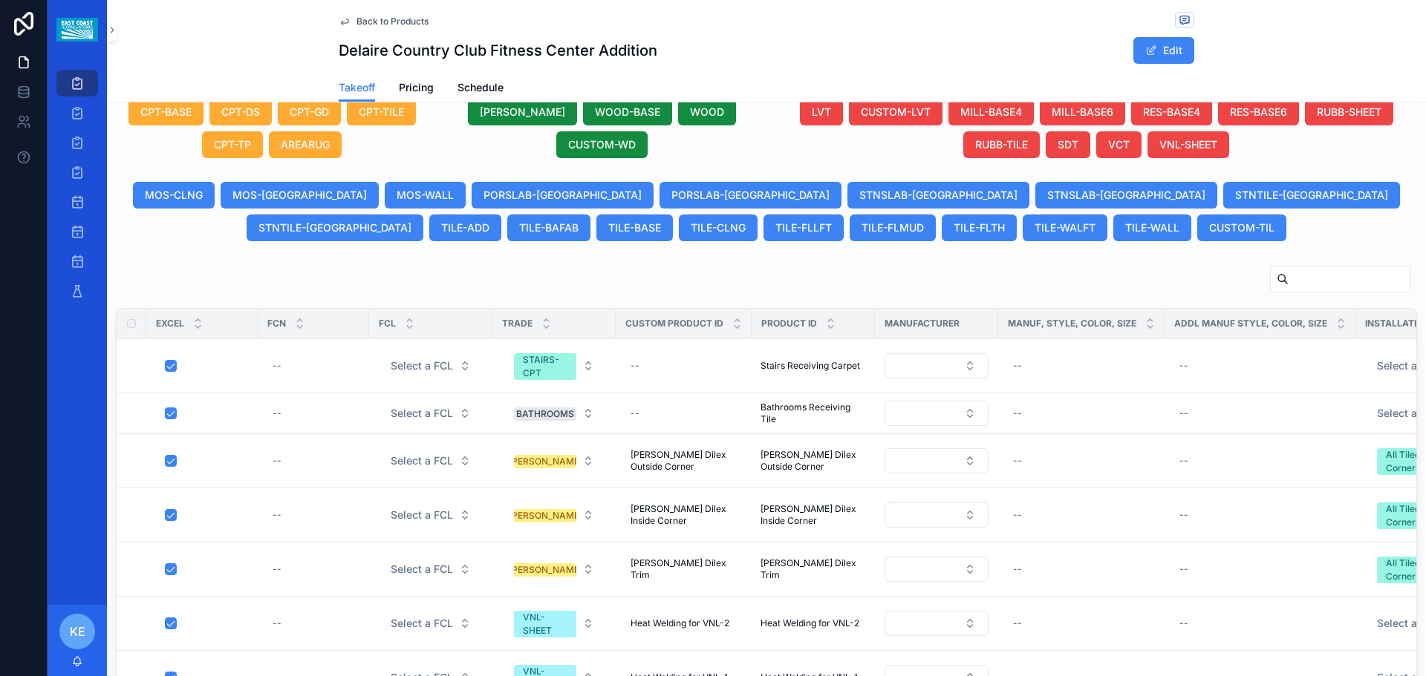
scroll to position [891, 0]
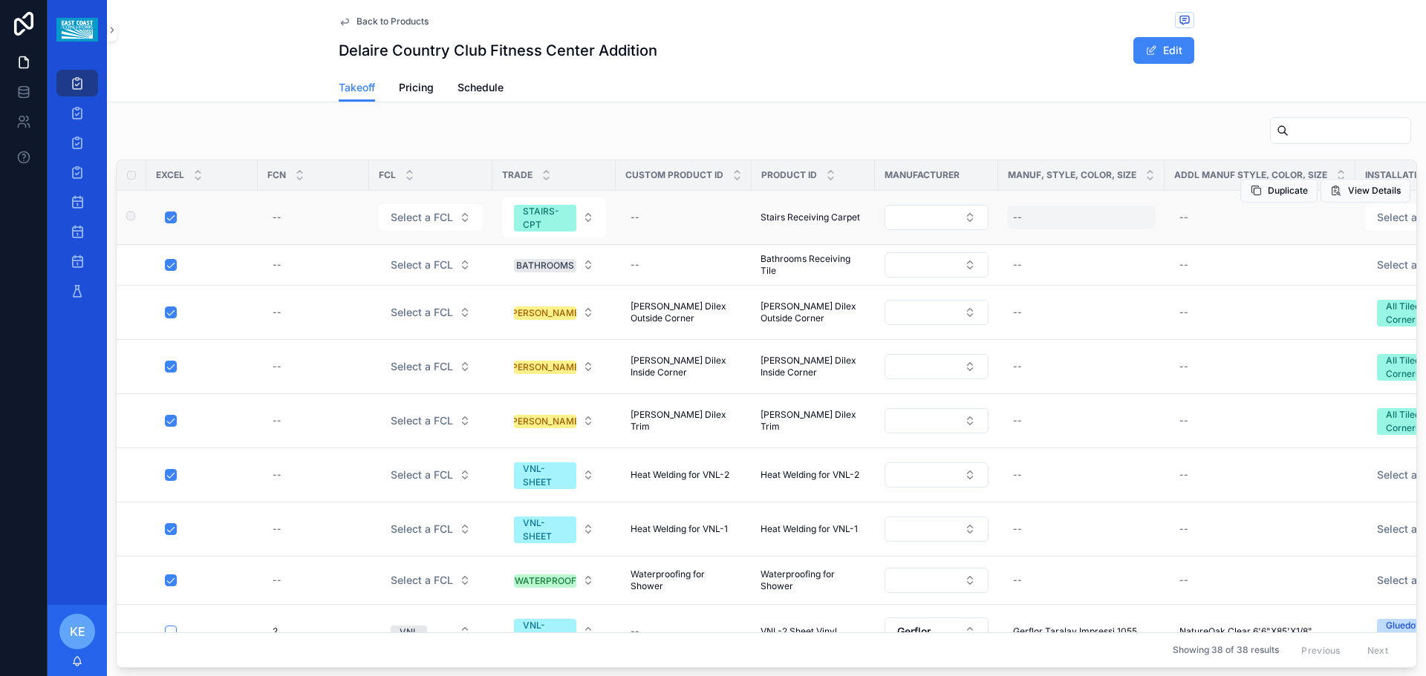
click at [1050, 216] on div "--" at bounding box center [1081, 218] width 148 height 24
type input "****"
click at [1058, 235] on html "Projects Bid Post Award Install Bid Calendar Post Award Calendar Install Calend…" at bounding box center [713, 338] width 1426 height 676
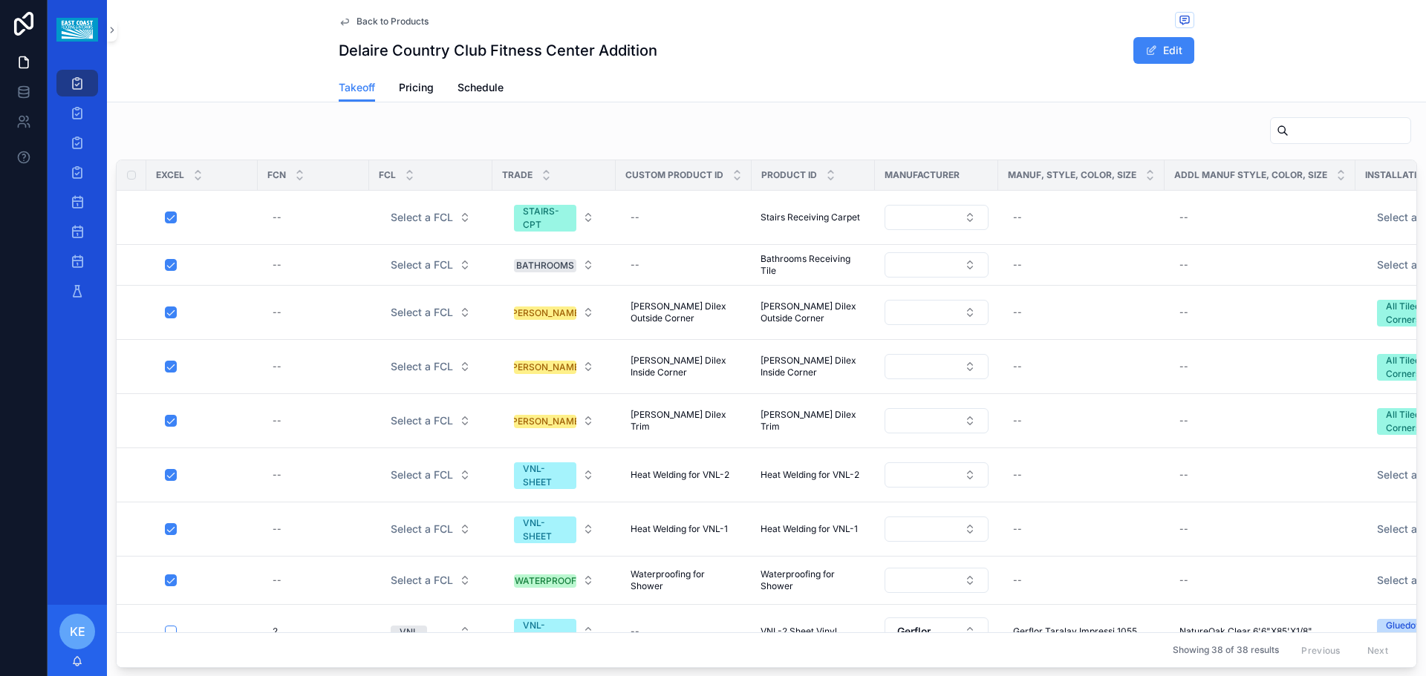
click at [883, 47] on div "Delaire Country Club Fitness Center Addition Edit" at bounding box center [766, 50] width 855 height 28
click at [854, 38] on div "Delaire Country Club Fitness Center Addition Edit" at bounding box center [766, 50] width 855 height 28
click at [1036, 227] on div "--" at bounding box center [1081, 218] width 148 height 24
click at [1051, 238] on input "****" at bounding box center [1083, 239] width 141 height 21
type input "**********"
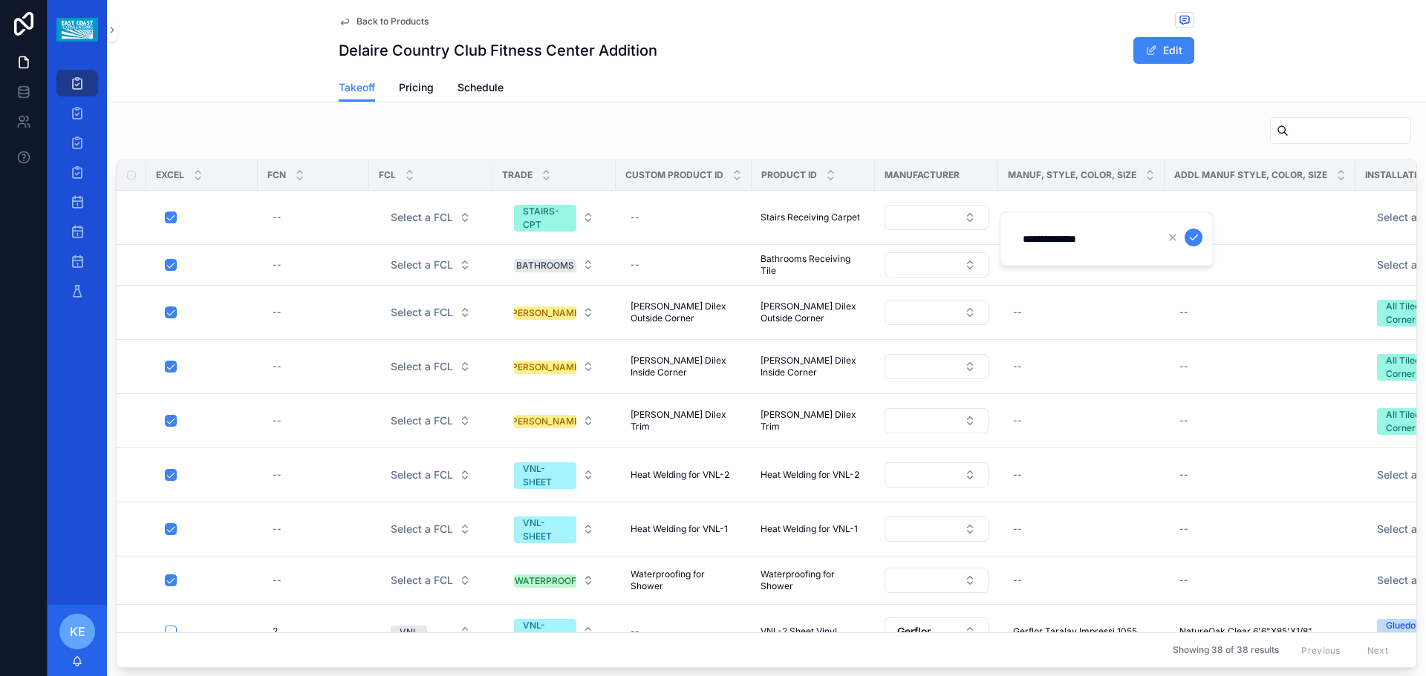
click button "scrollable content" at bounding box center [1193, 238] width 18 height 18
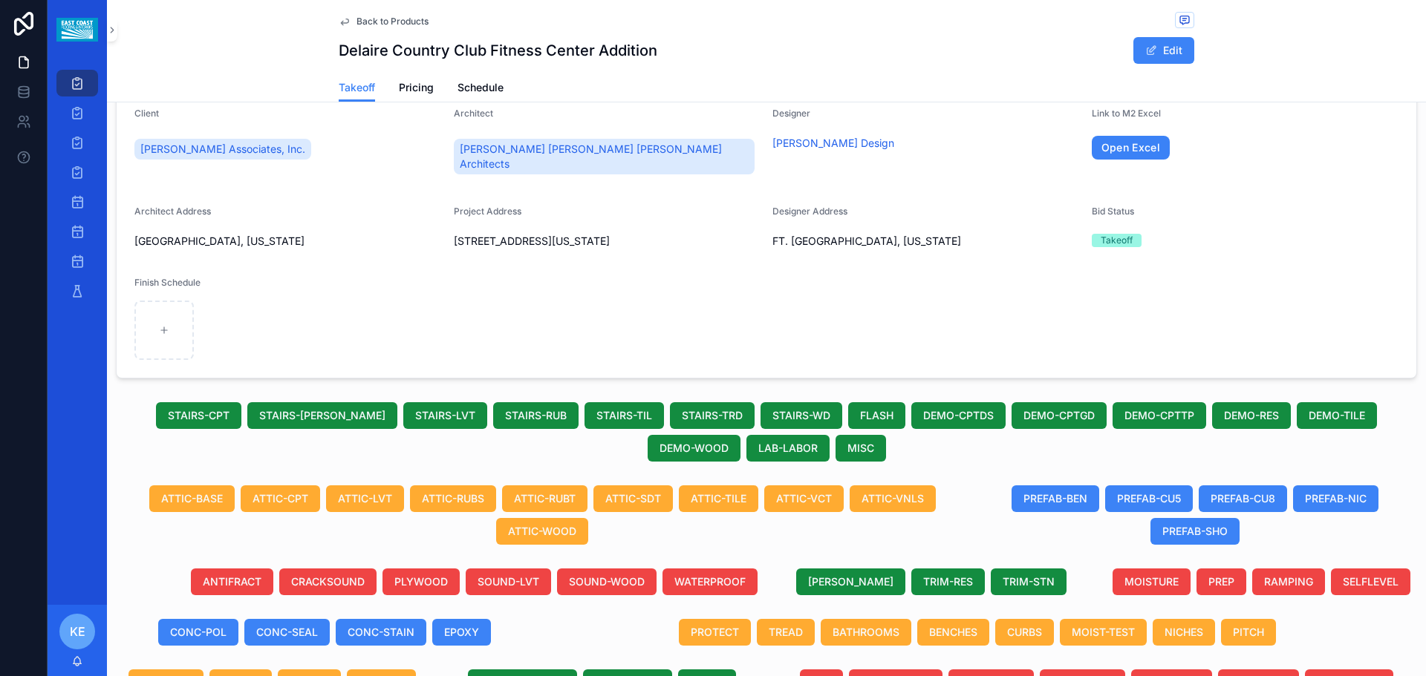
scroll to position [0, 0]
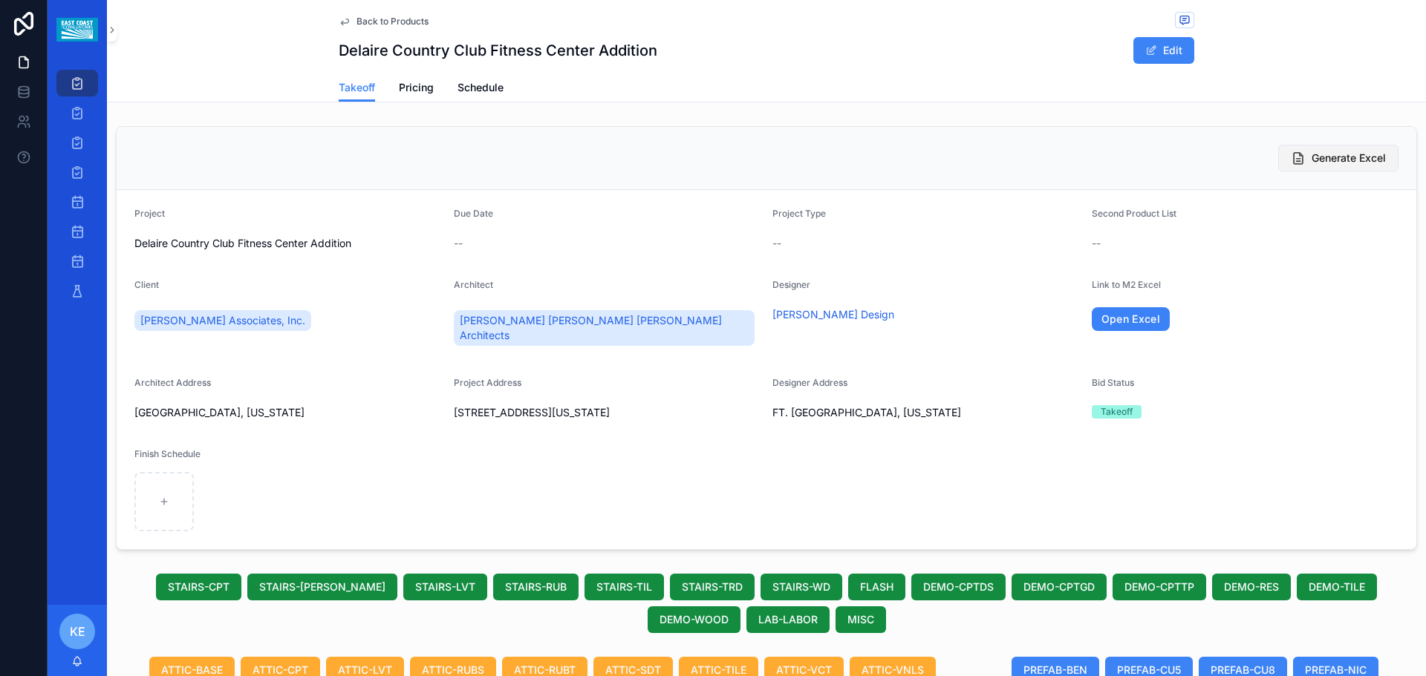
click at [1345, 150] on button "Generate Excel" at bounding box center [1338, 158] width 120 height 27
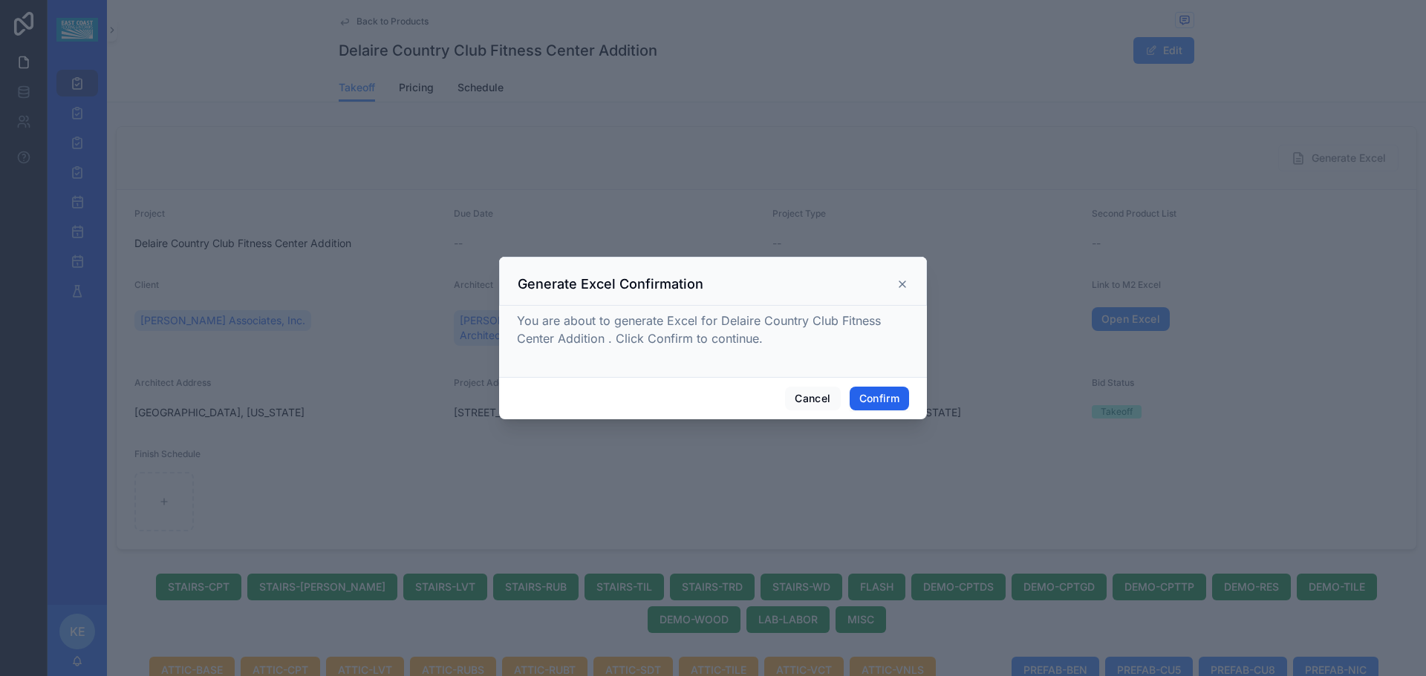
click at [878, 396] on button "Confirm" at bounding box center [878, 399] width 59 height 24
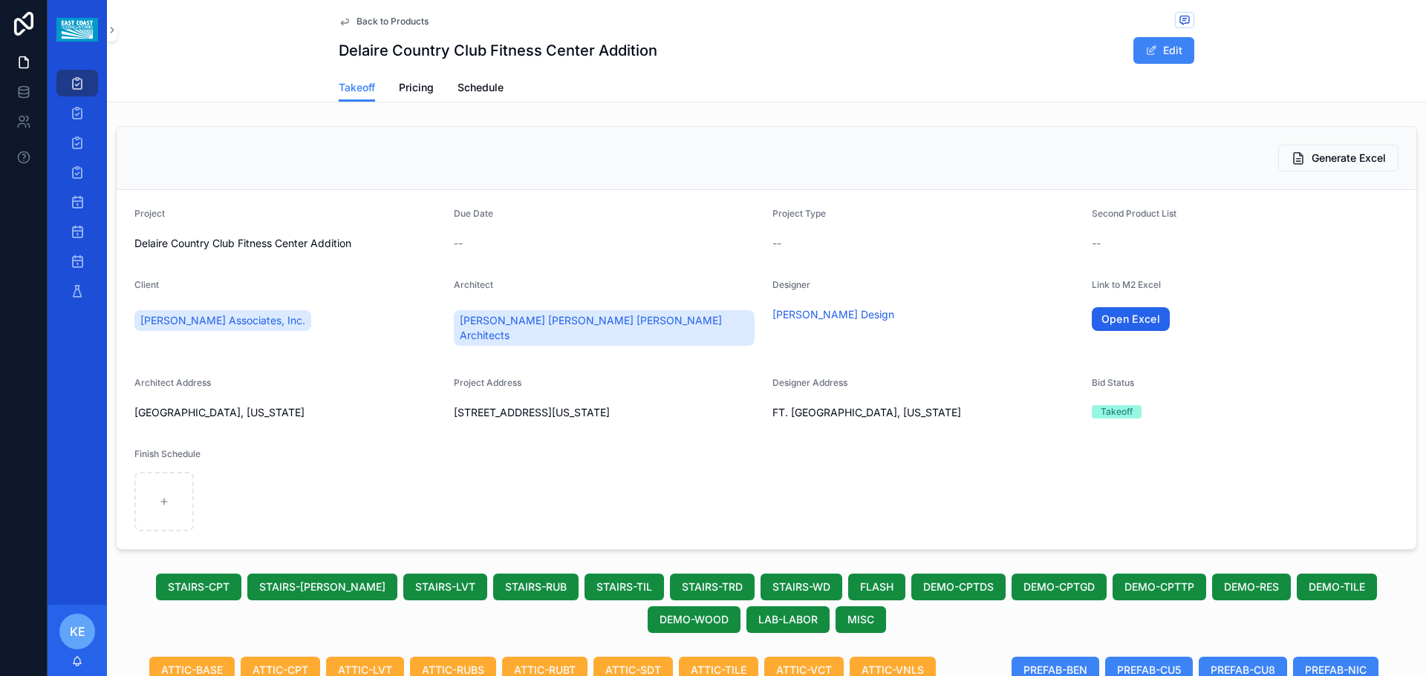
click at [1114, 316] on link "Open Excel" at bounding box center [1130, 319] width 79 height 24
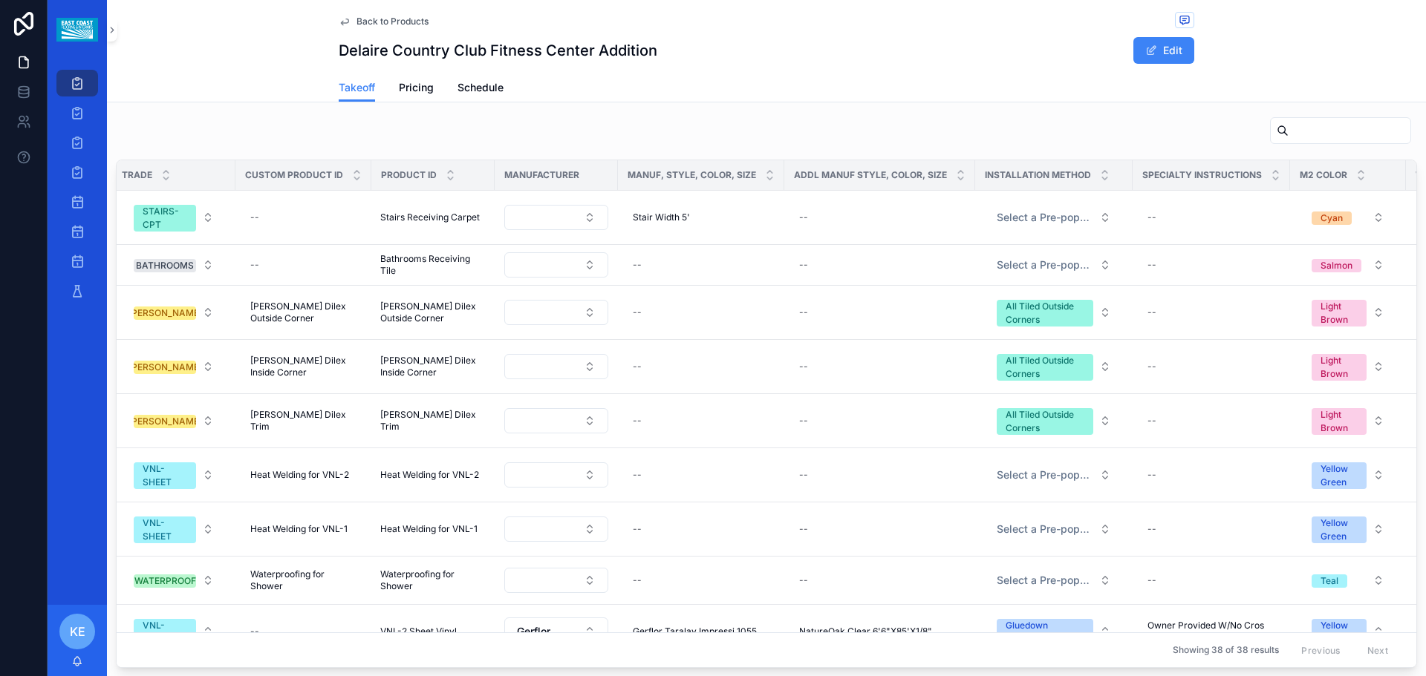
scroll to position [0, 394]
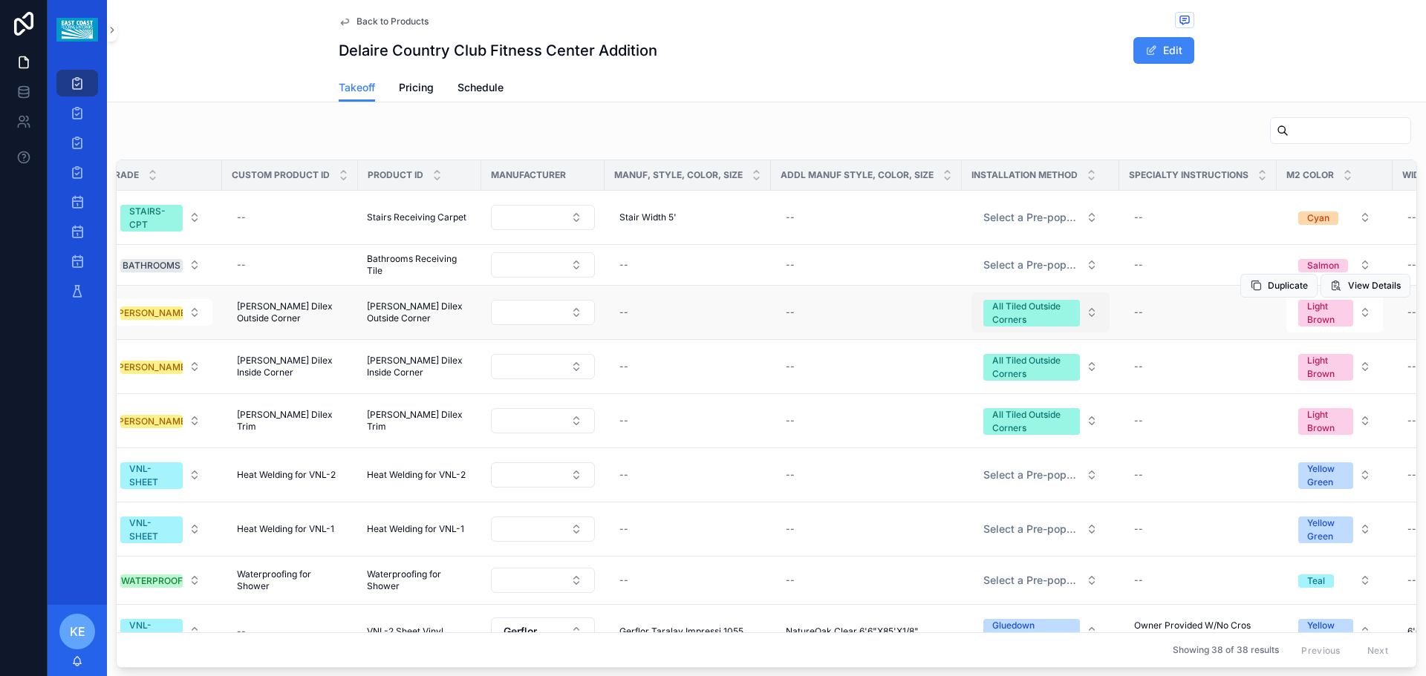
click at [1087, 310] on button "All Tiled Outside Corners" at bounding box center [1040, 313] width 138 height 40
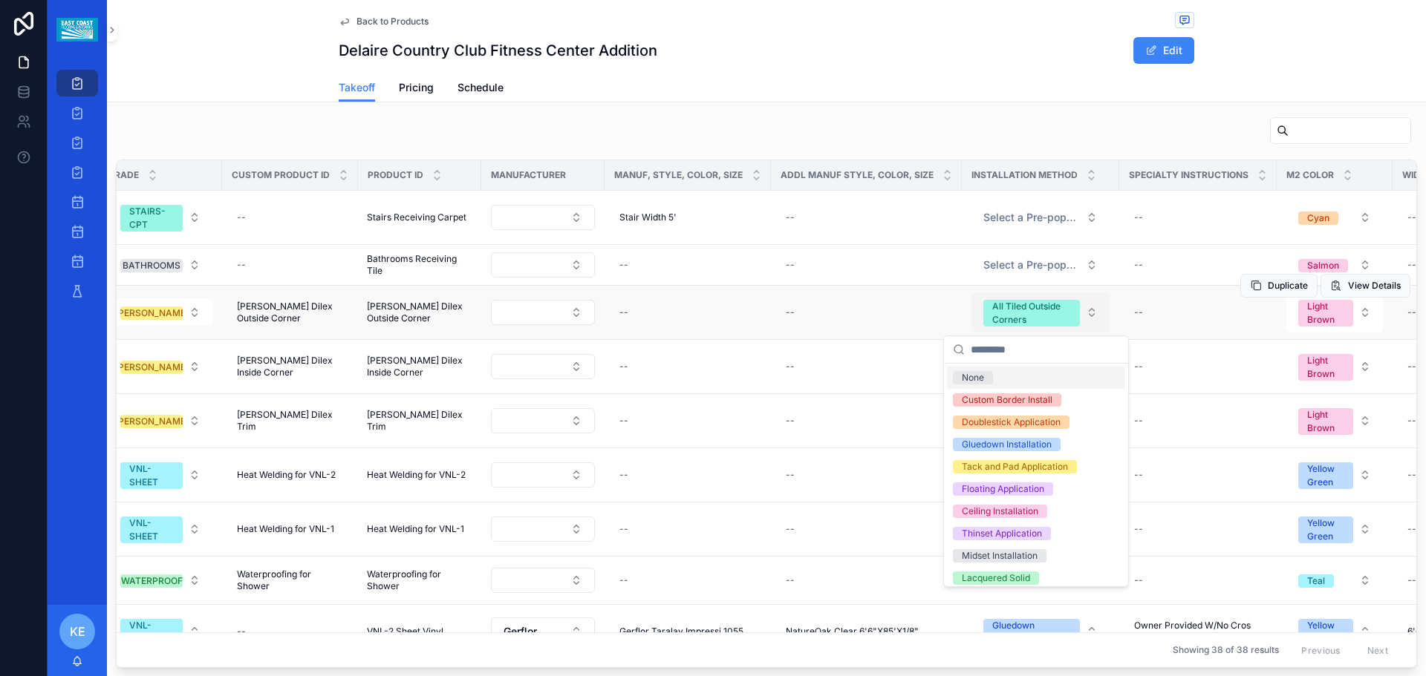
click at [1084, 319] on button "All Tiled Outside Corners" at bounding box center [1040, 313] width 138 height 40
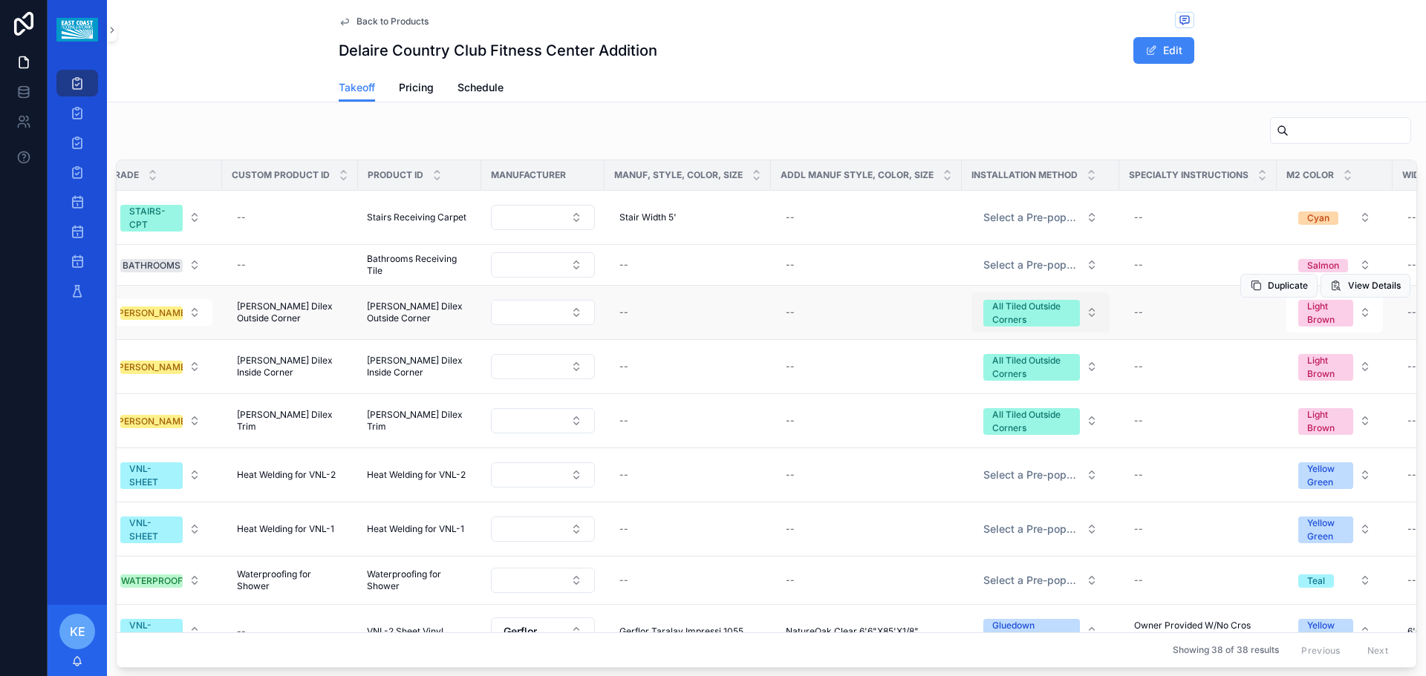
click at [1084, 310] on button "All Tiled Outside Corners" at bounding box center [1040, 313] width 138 height 40
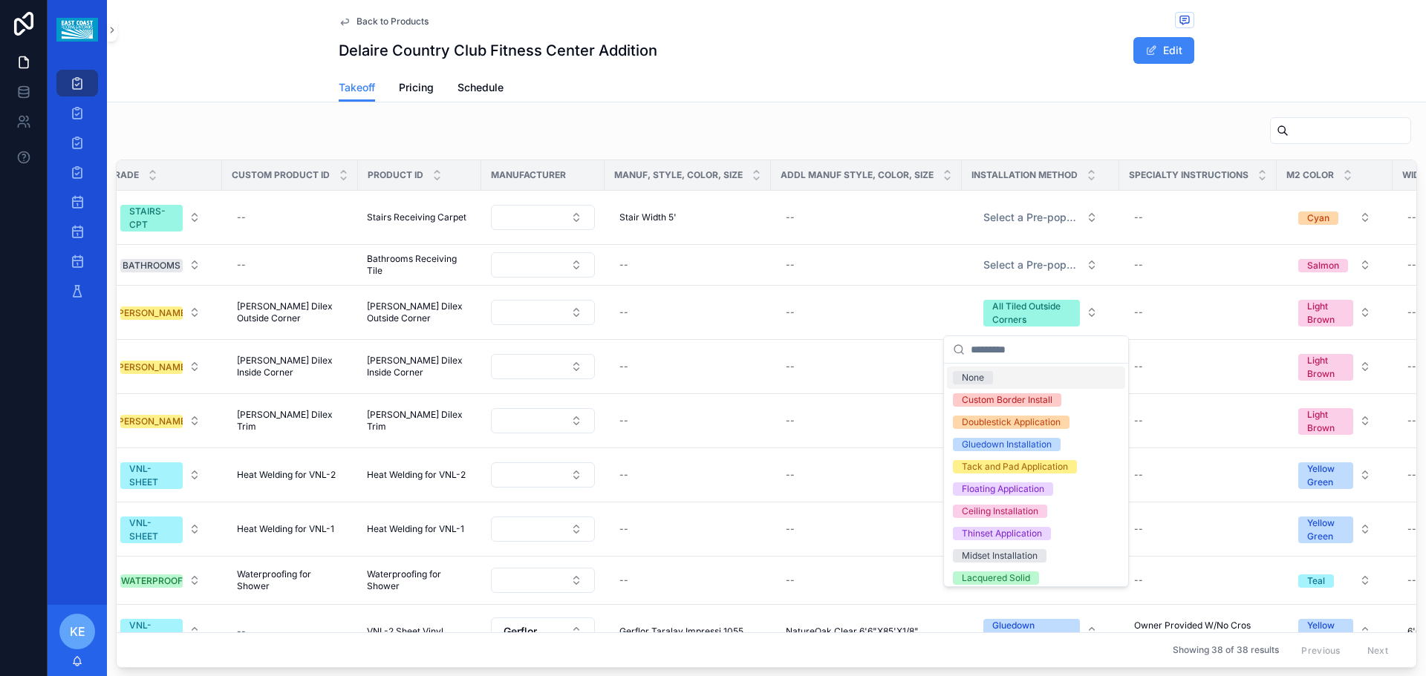
click at [982, 377] on div "None" at bounding box center [972, 377] width 22 height 13
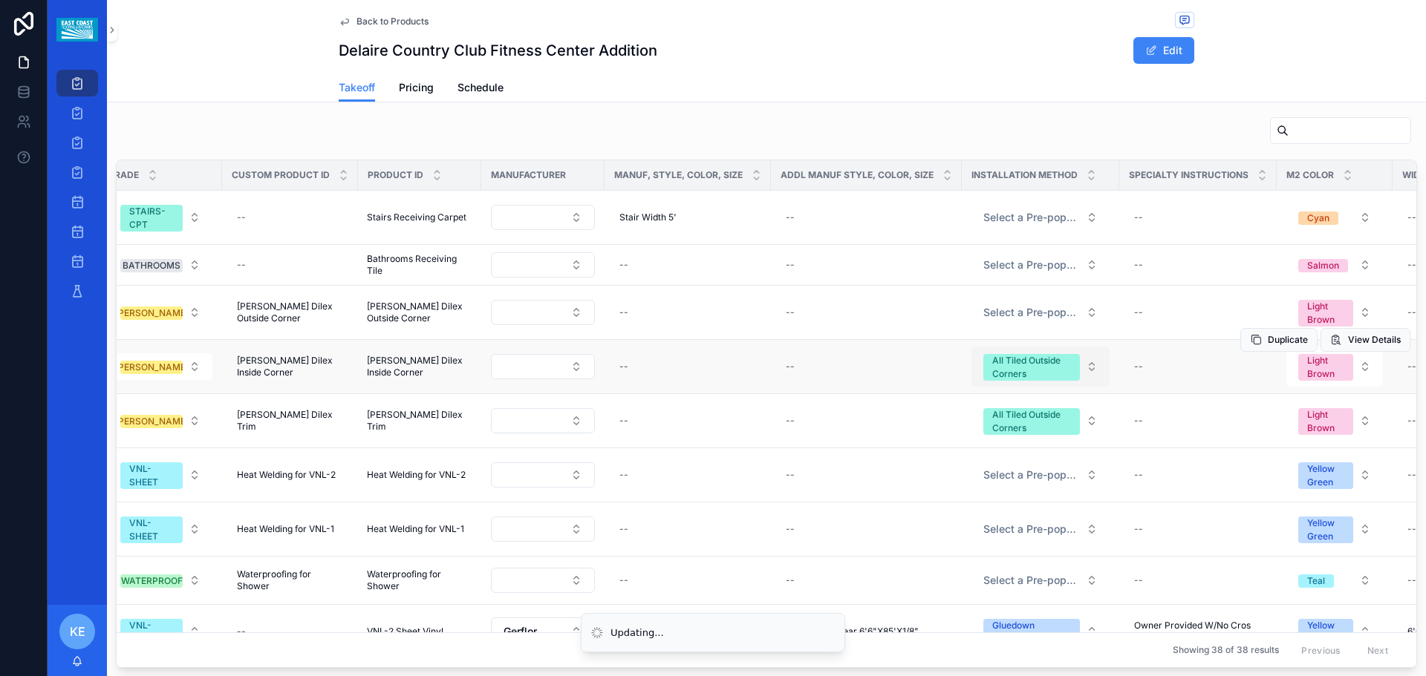
click at [1090, 365] on button "All Tiled Outside Corners" at bounding box center [1040, 367] width 138 height 40
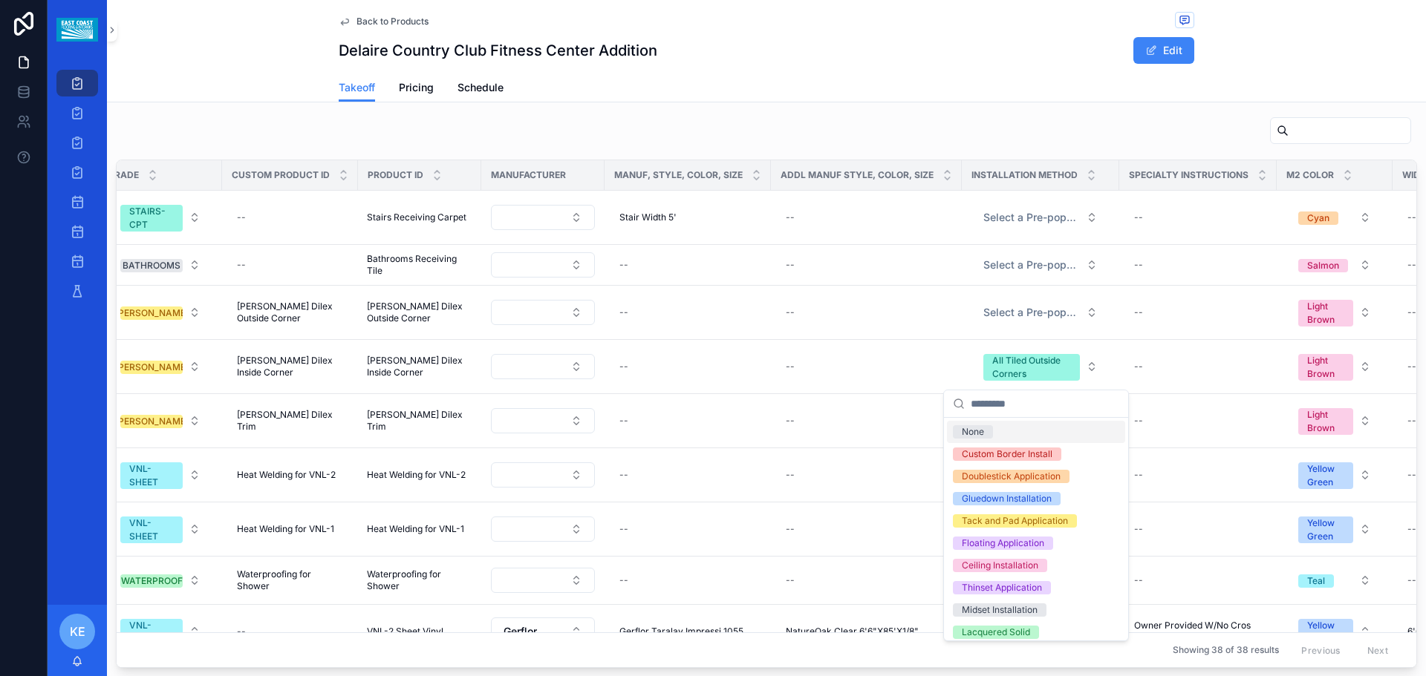
click at [975, 431] on div "None" at bounding box center [972, 431] width 22 height 13
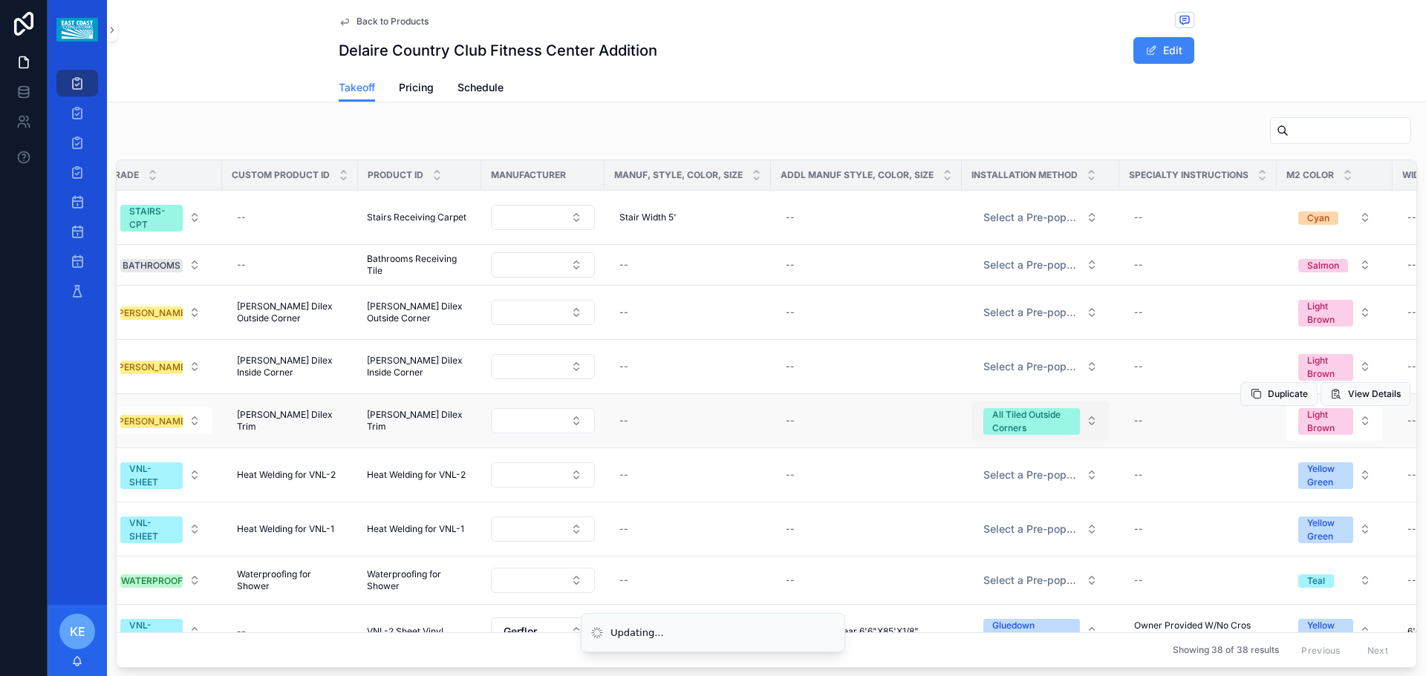
click at [1089, 419] on button "All Tiled Outside Corners" at bounding box center [1040, 421] width 138 height 40
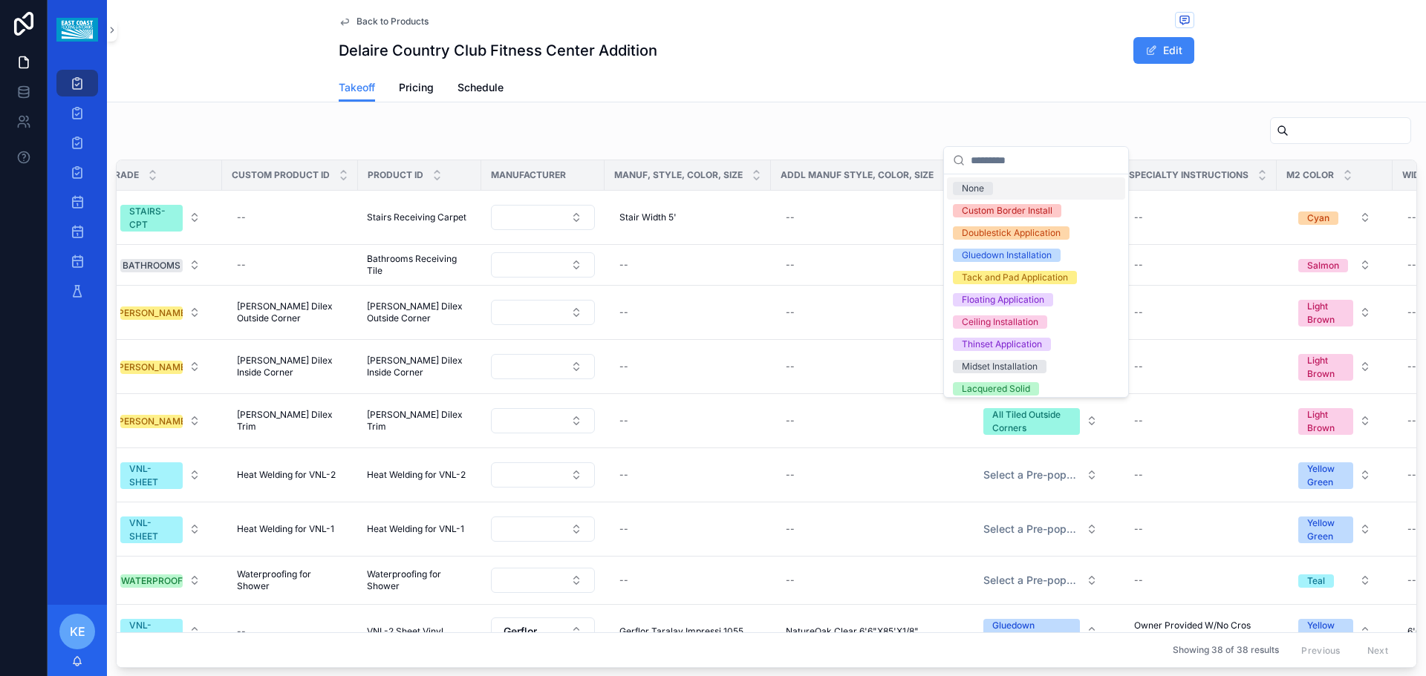
click at [973, 189] on div "None" at bounding box center [972, 188] width 22 height 13
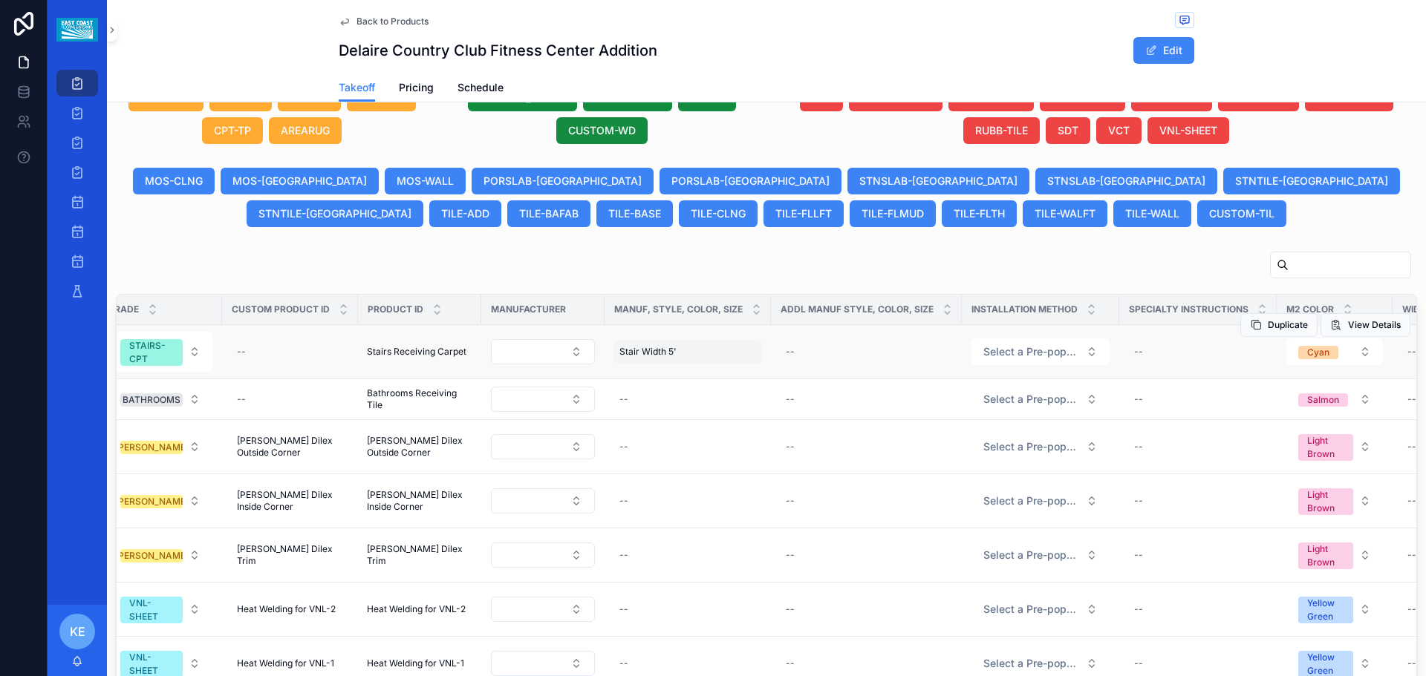
scroll to position [891, 0]
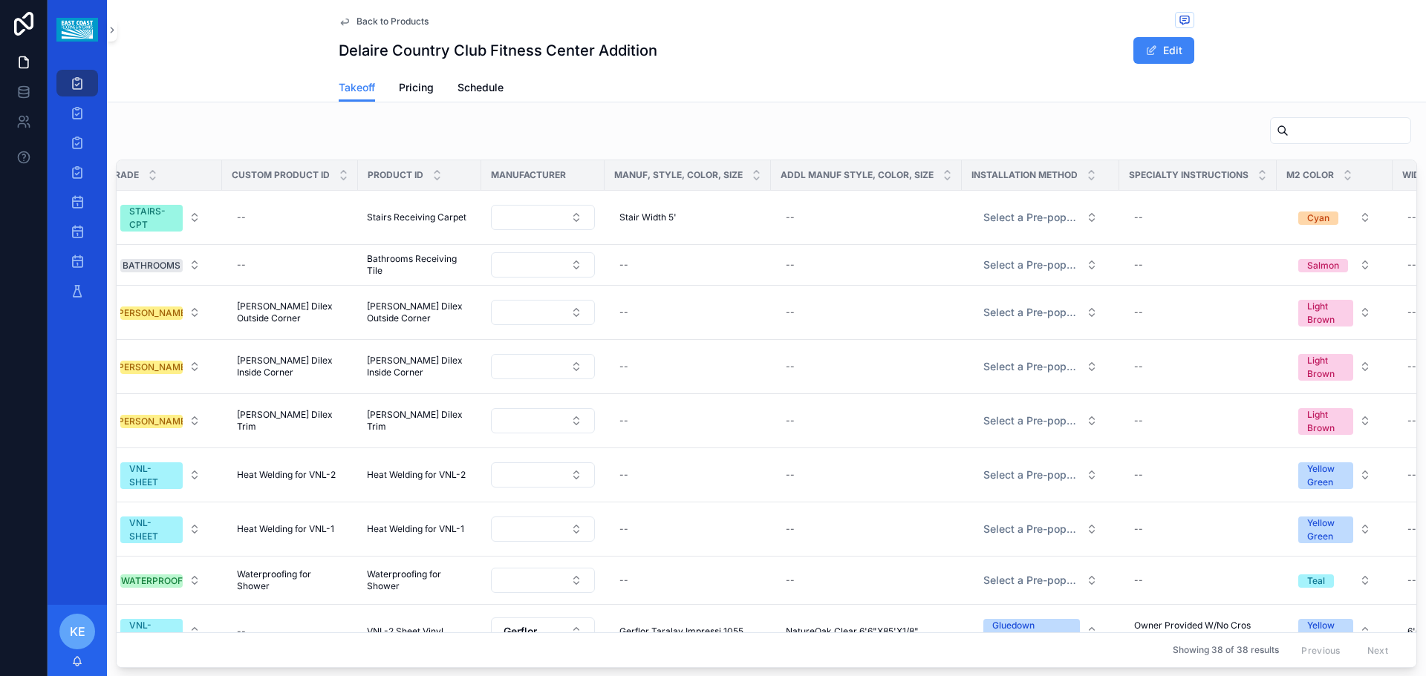
drag, startPoint x: 502, startPoint y: 656, endPoint x: 489, endPoint y: 656, distance: 13.4
click at [489, 656] on div "Showing 38 of 38 results Previous Next" at bounding box center [766, 650] width 1299 height 36
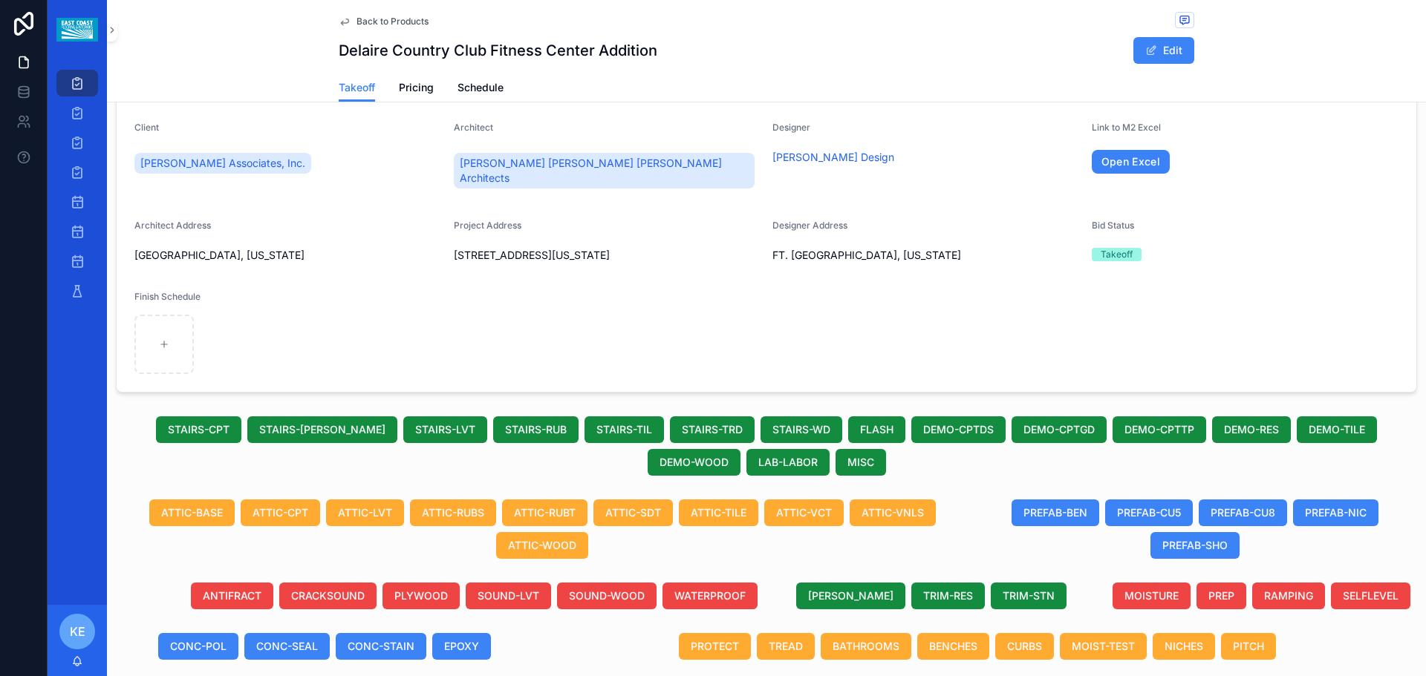
scroll to position [148, 0]
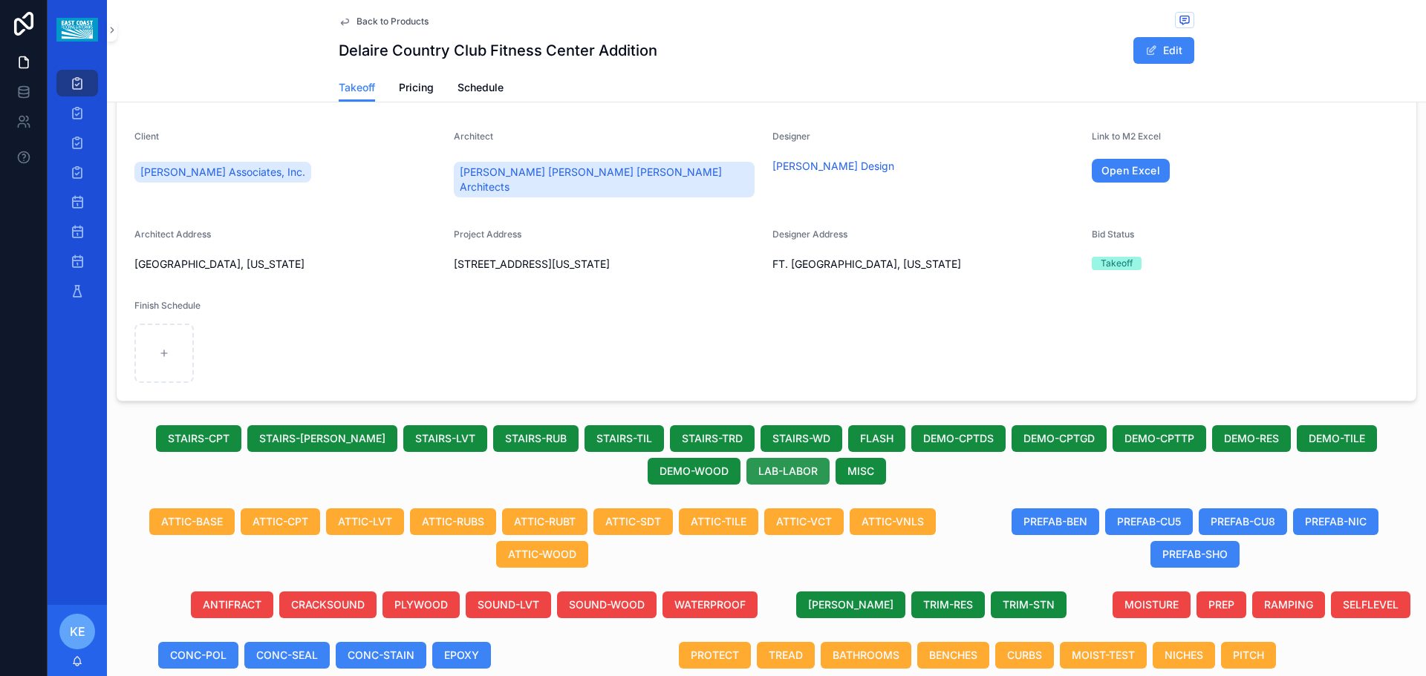
click at [758, 468] on span "LAB-LABOR" at bounding box center [787, 471] width 59 height 15
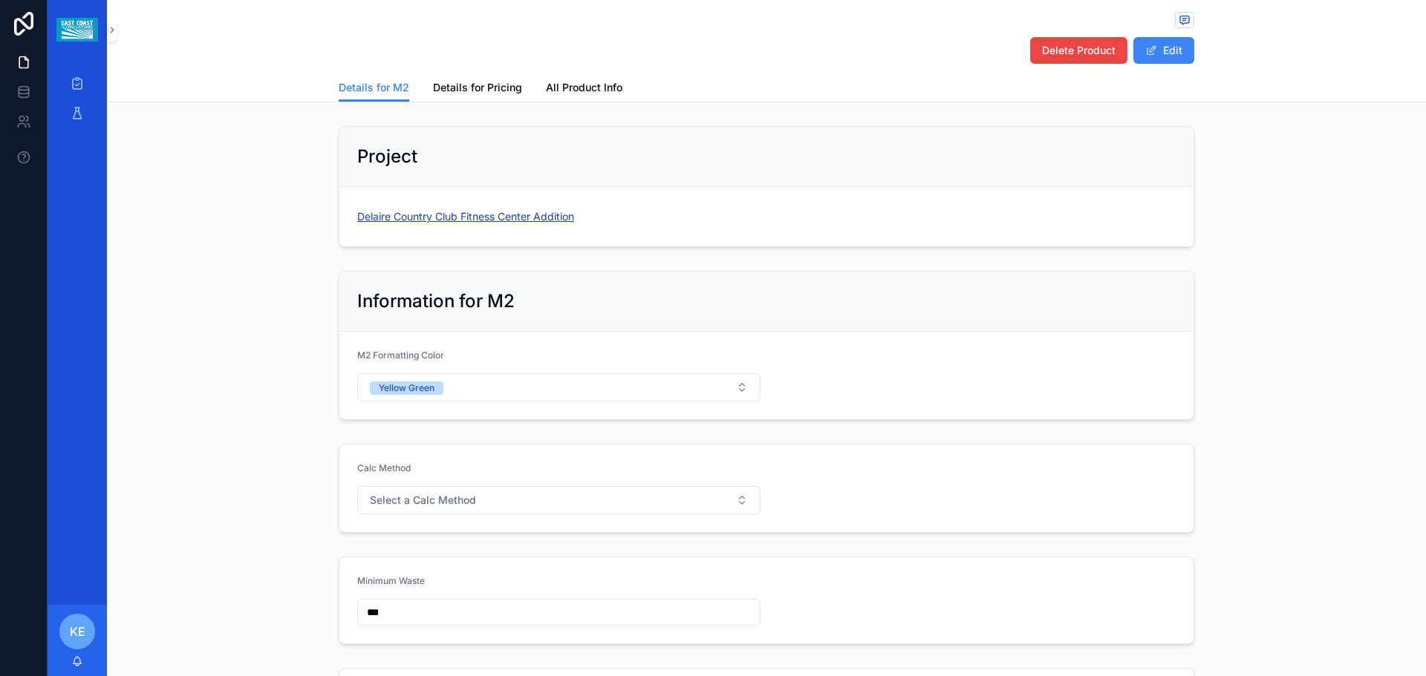
click at [477, 215] on span "Delaire Country Club Fitness Center Addition" at bounding box center [465, 216] width 217 height 15
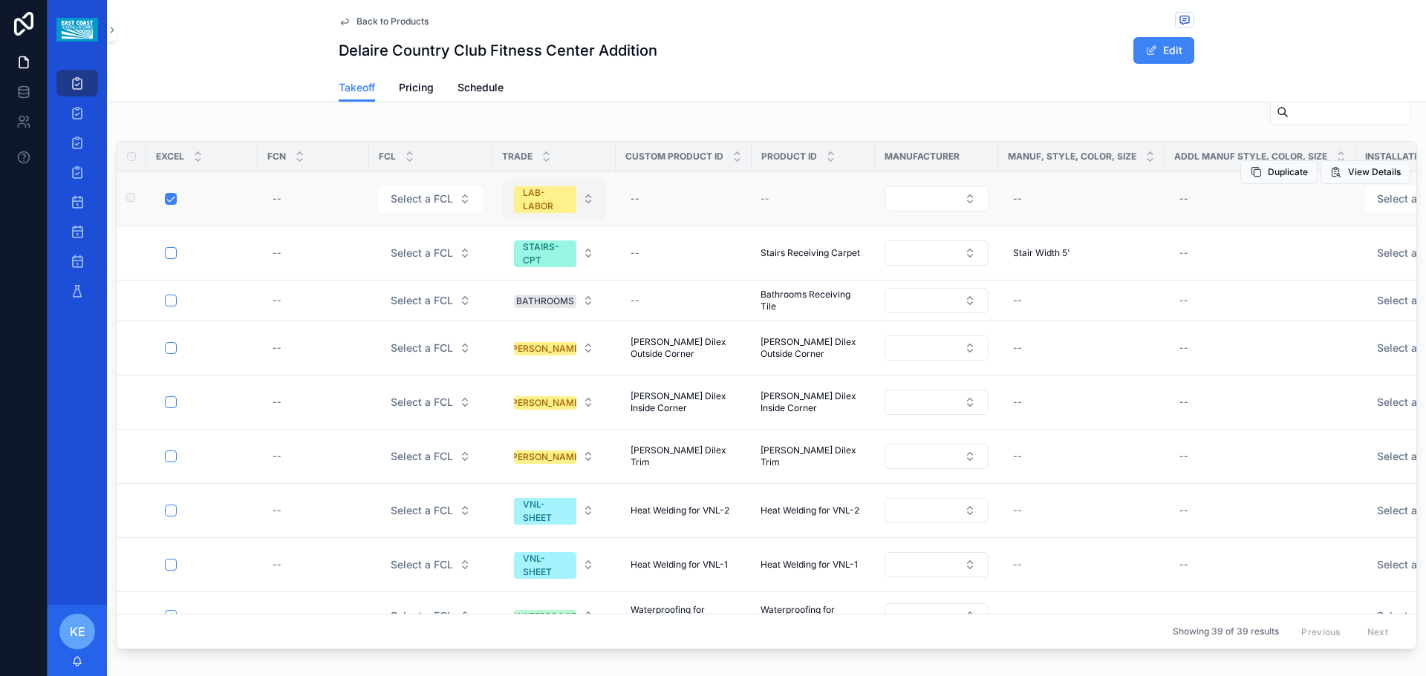
click at [592, 203] on button "LAB-LABOR" at bounding box center [554, 199] width 104 height 40
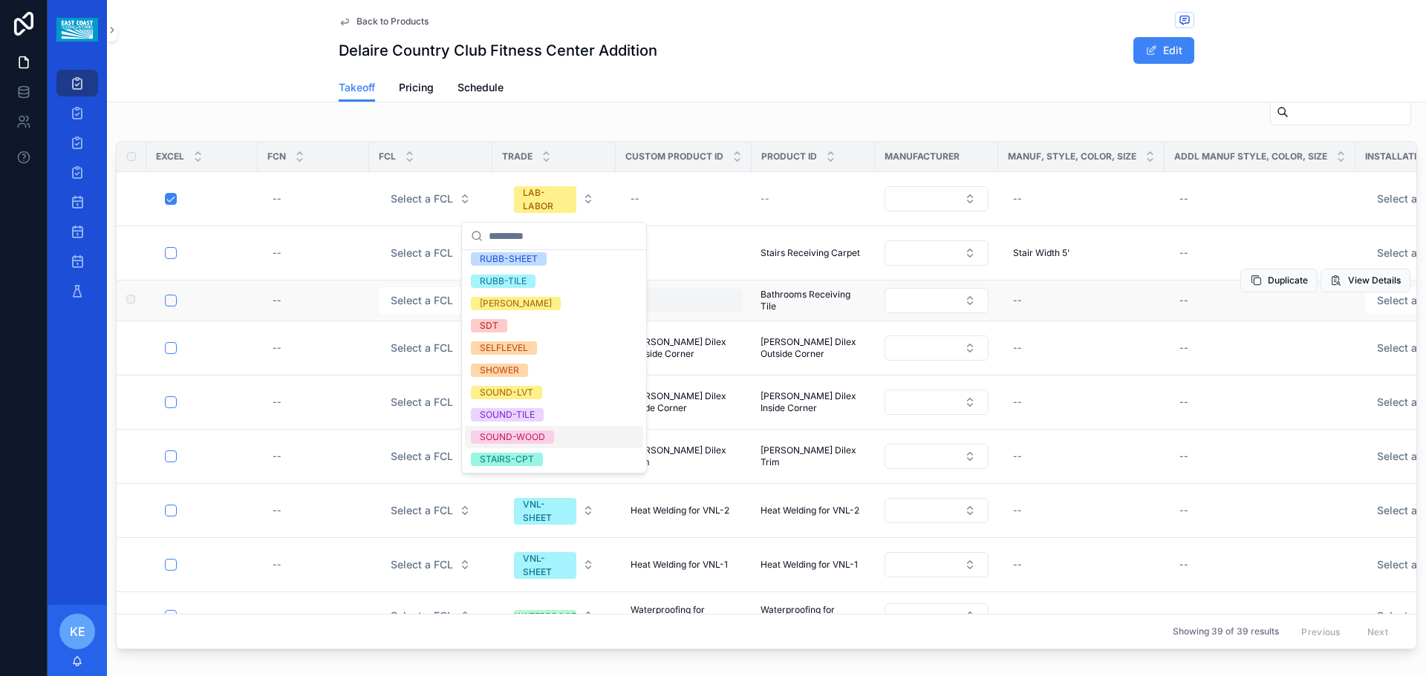
scroll to position [1188, 0]
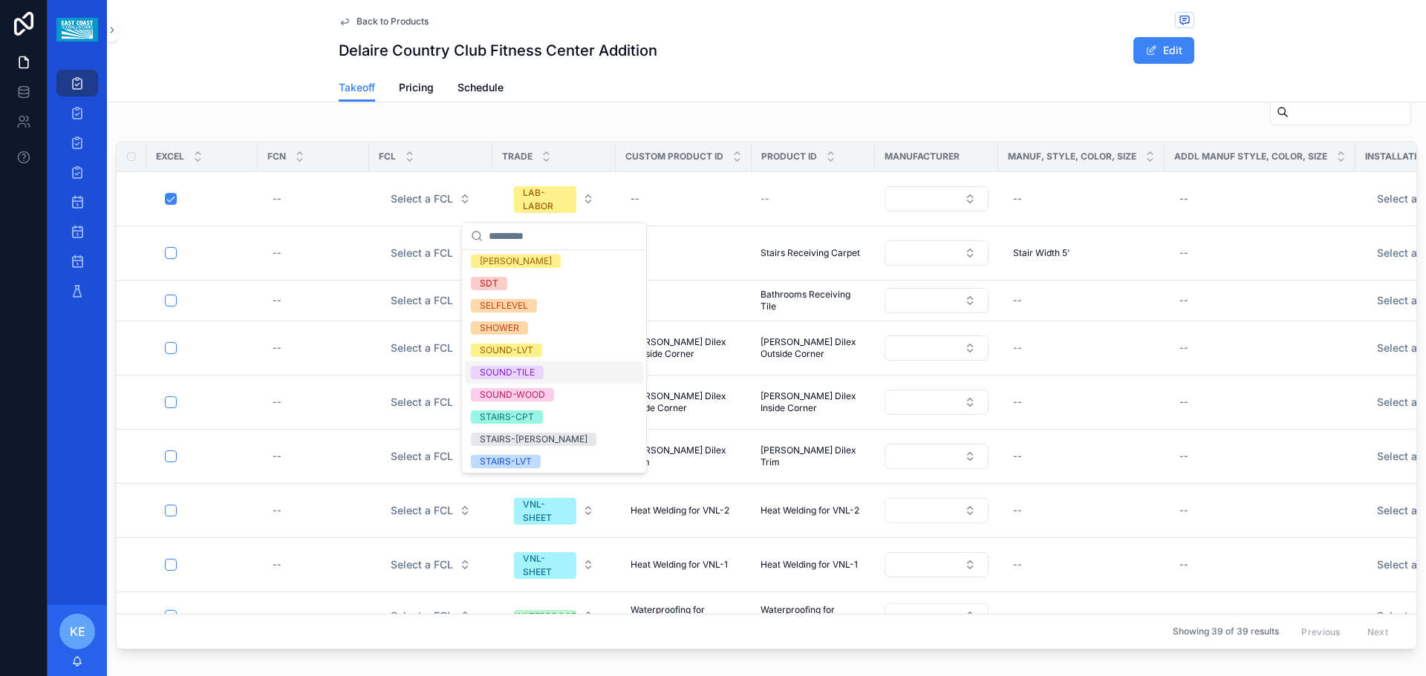
click at [744, 85] on div "Takeoff Pricing Schedule" at bounding box center [766, 88] width 855 height 28
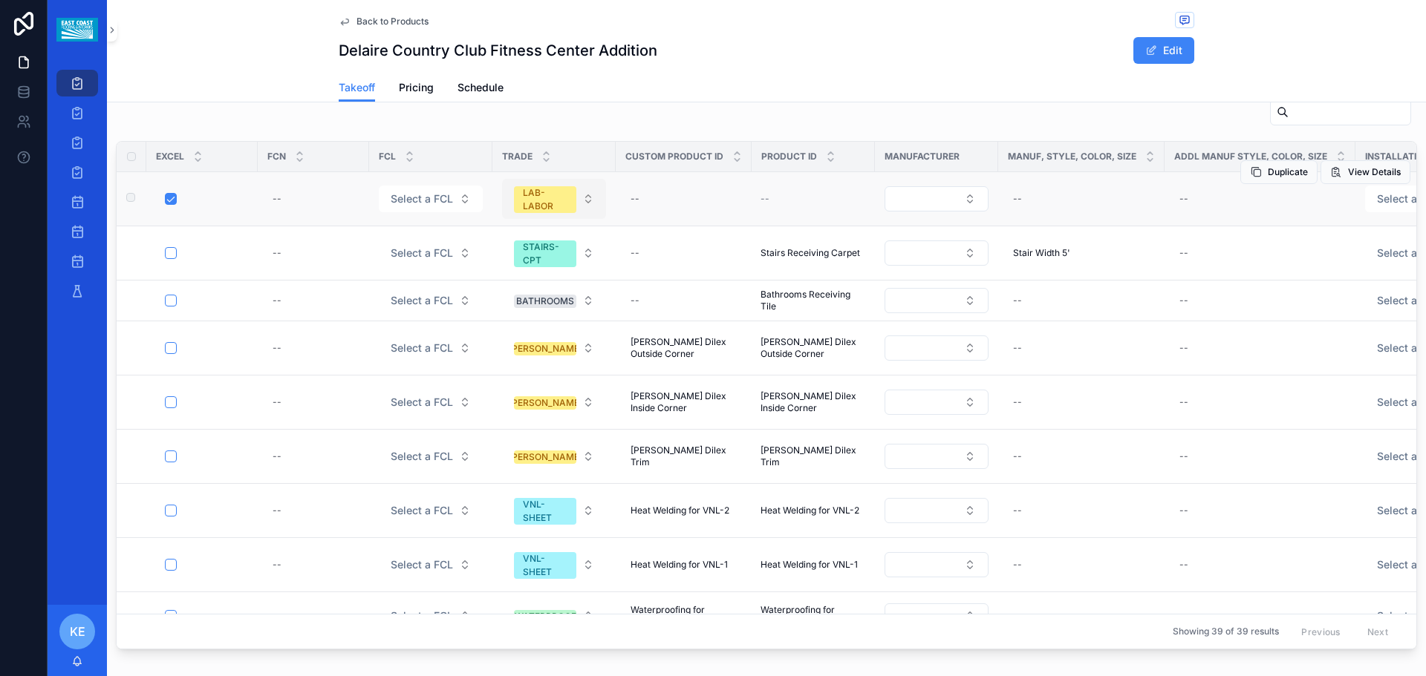
click at [585, 206] on button "LAB-LABOR" at bounding box center [554, 199] width 104 height 40
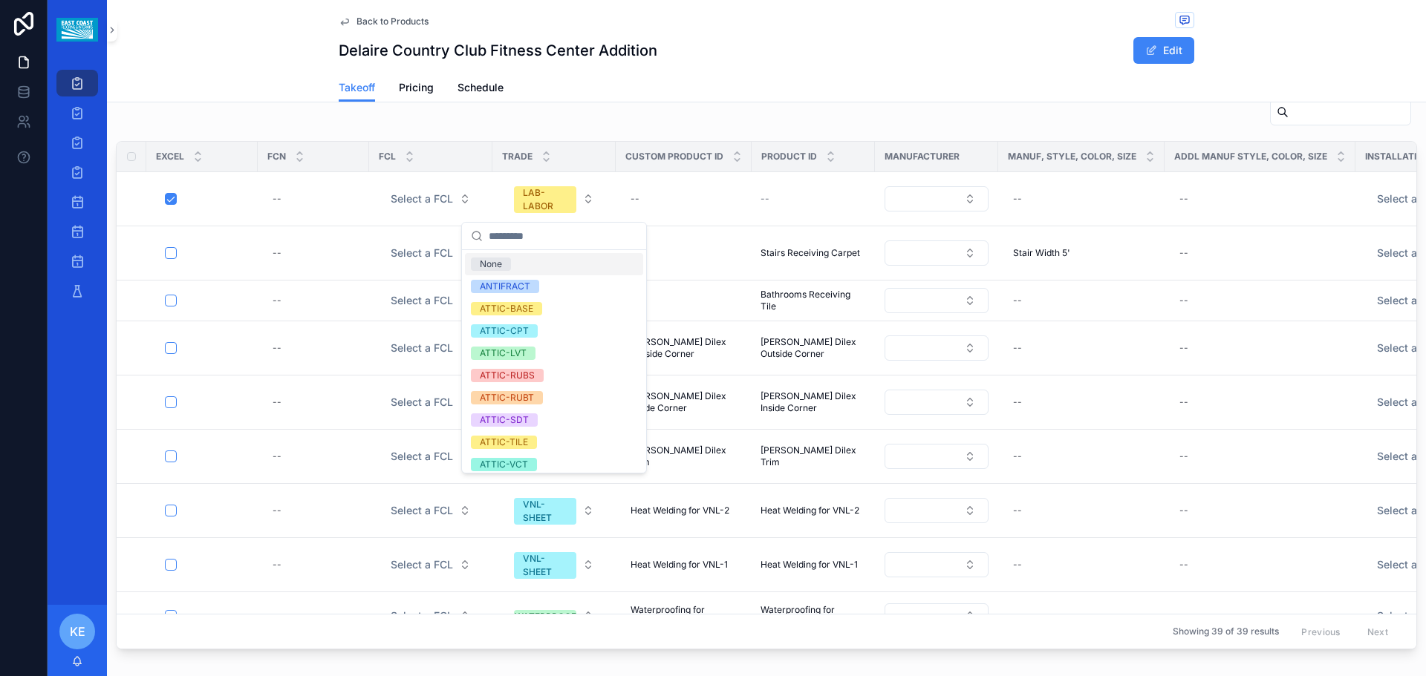
click at [532, 239] on input "scrollable content" at bounding box center [563, 236] width 148 height 27
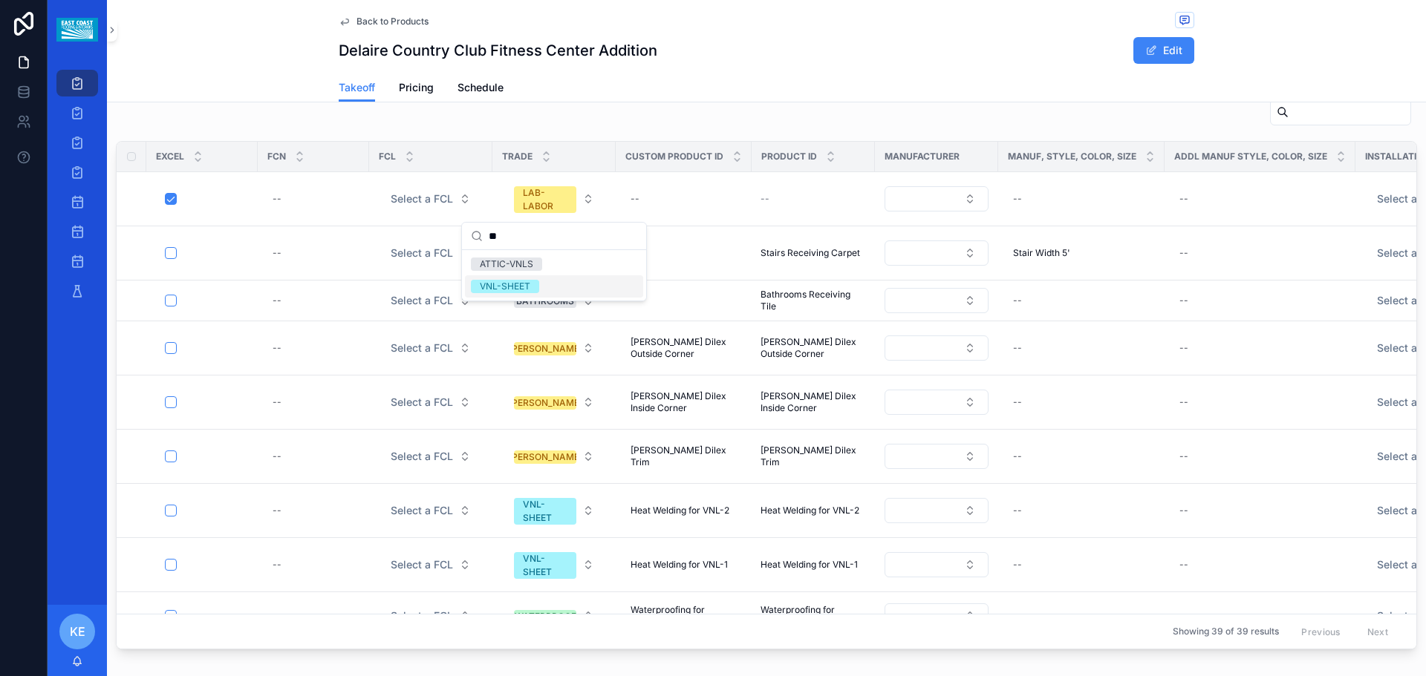
type input "**"
click at [521, 282] on div "VNL-SHEET" at bounding box center [505, 286] width 50 height 13
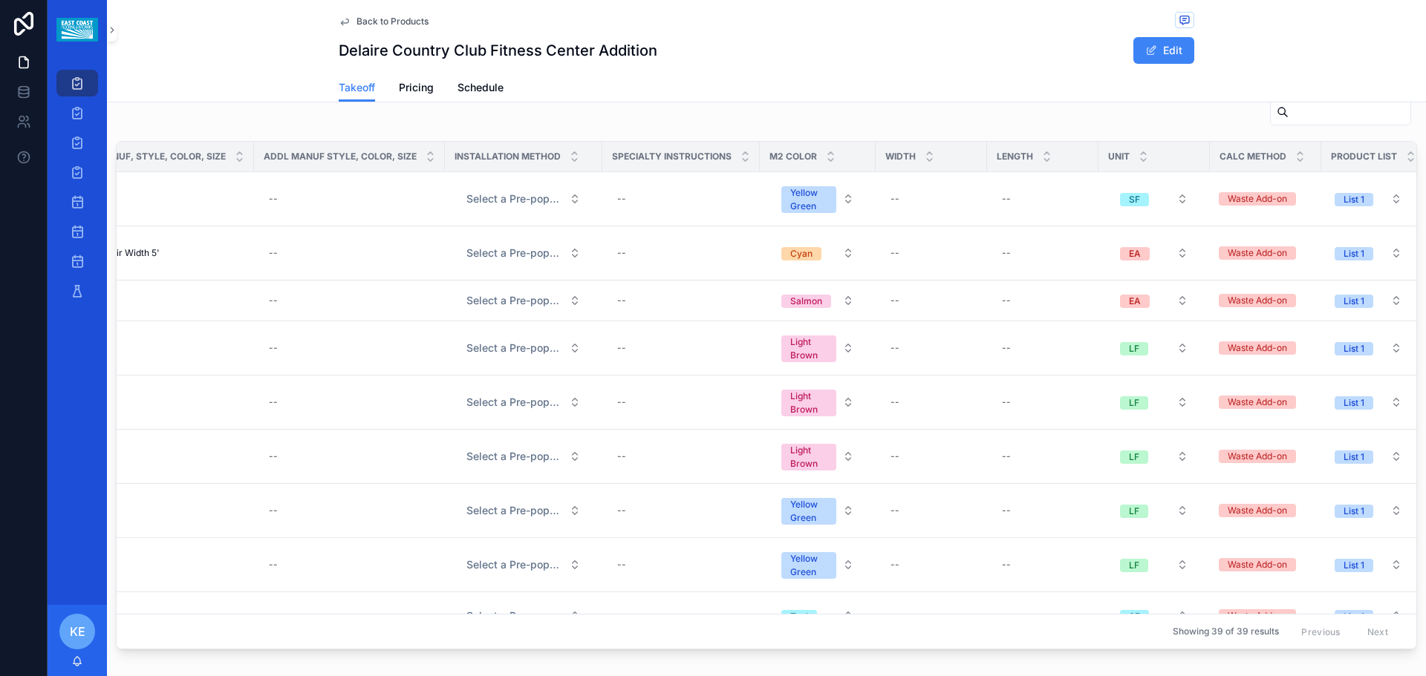
scroll to position [0, 946]
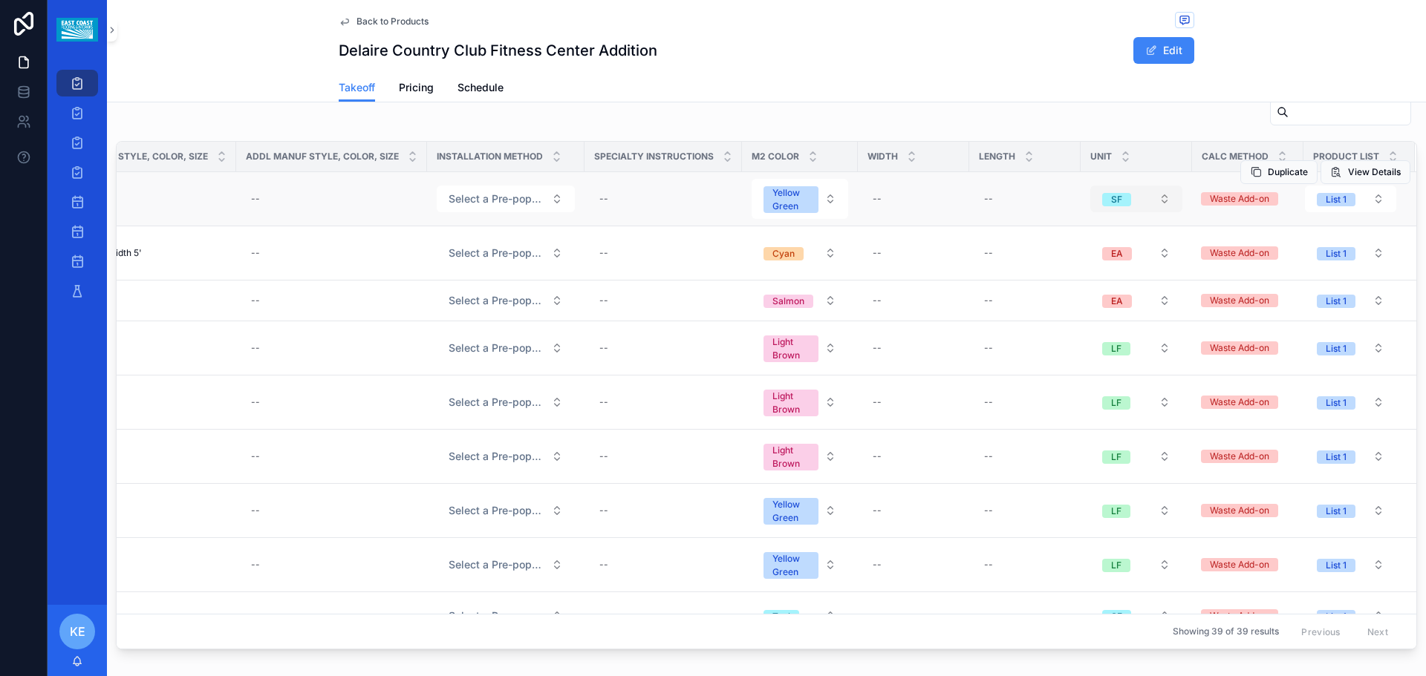
click at [1141, 203] on button "SF" at bounding box center [1136, 199] width 92 height 27
click at [1051, 324] on span "LF" at bounding box center [1045, 324] width 28 height 13
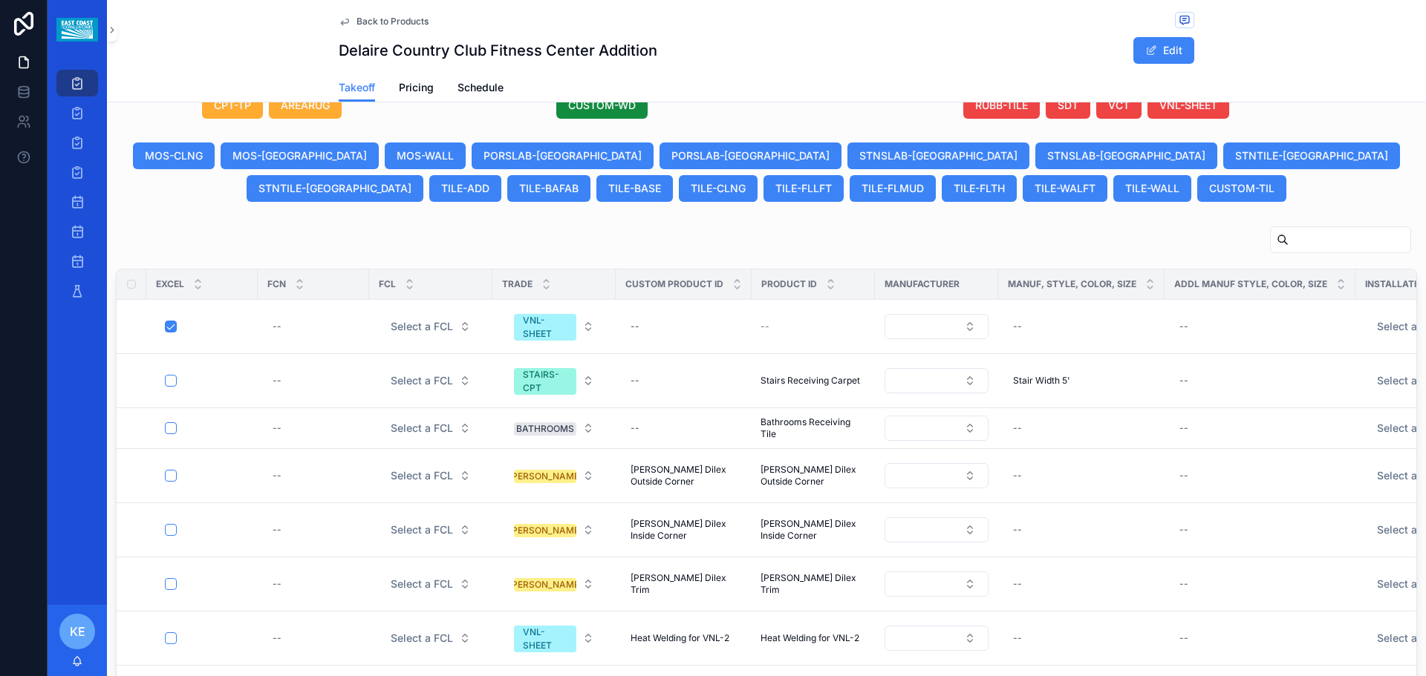
scroll to position [761, 0]
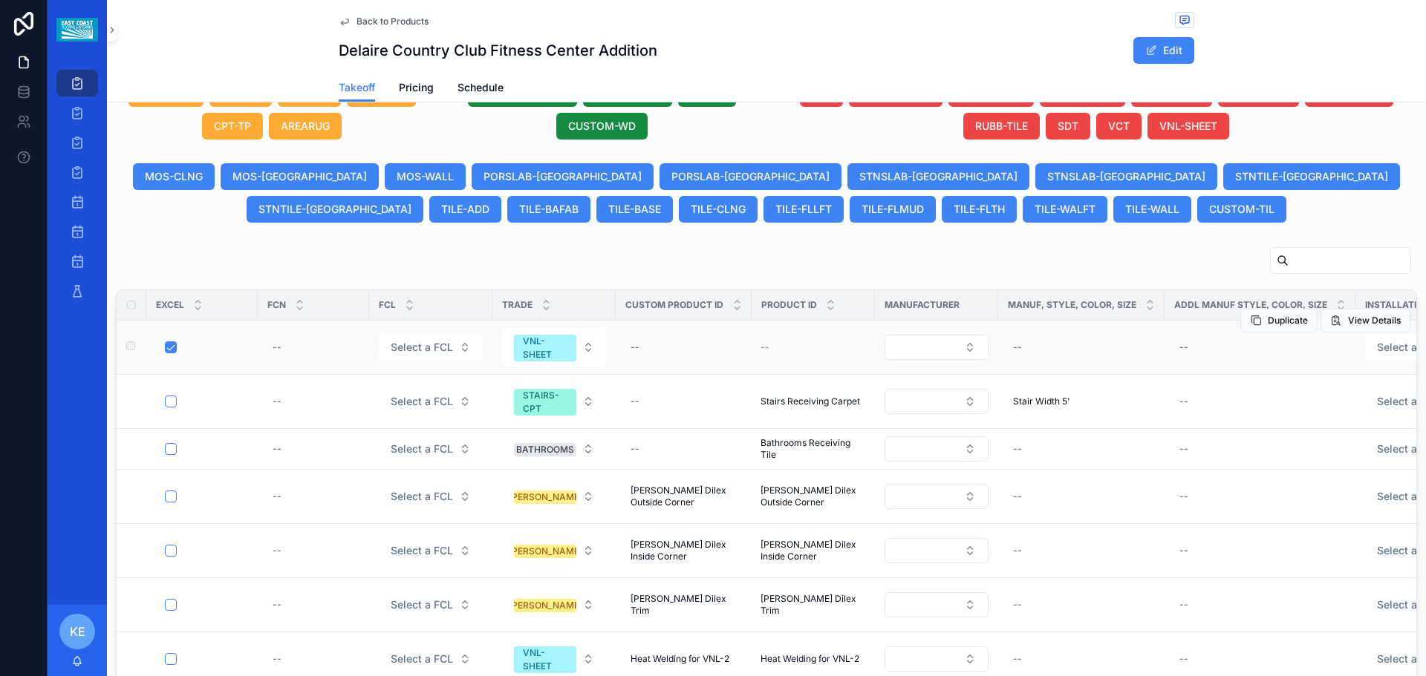
click at [791, 353] on div "--" at bounding box center [812, 348] width 105 height 12
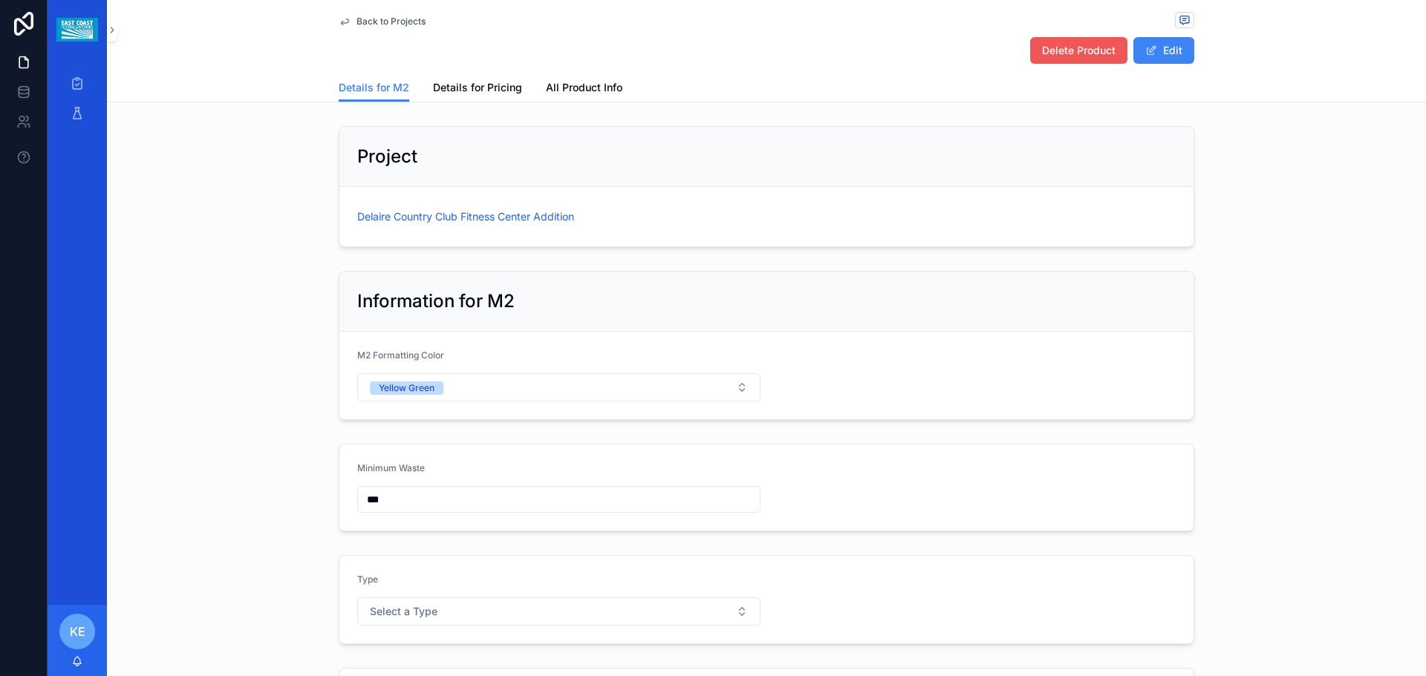
click at [1077, 44] on span "Delete Product" at bounding box center [1079, 50] width 74 height 15
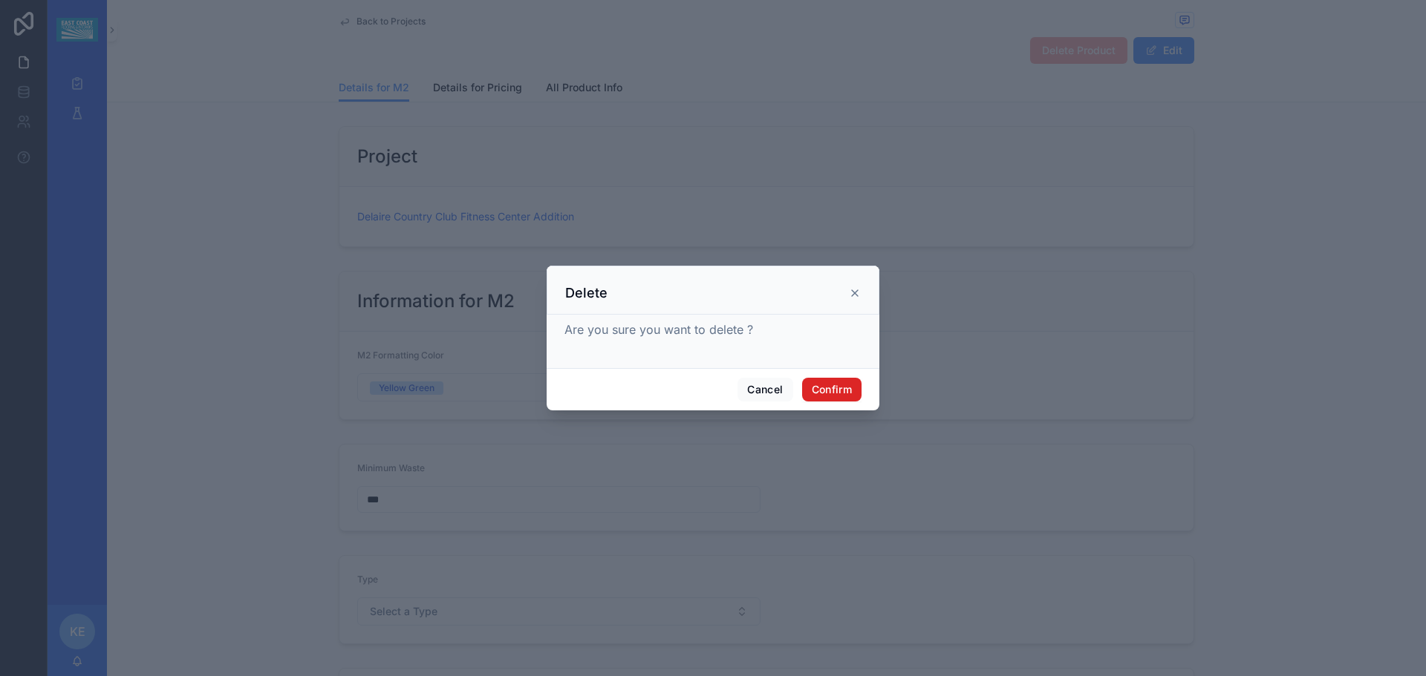
click at [827, 391] on button "Confirm" at bounding box center [831, 390] width 59 height 24
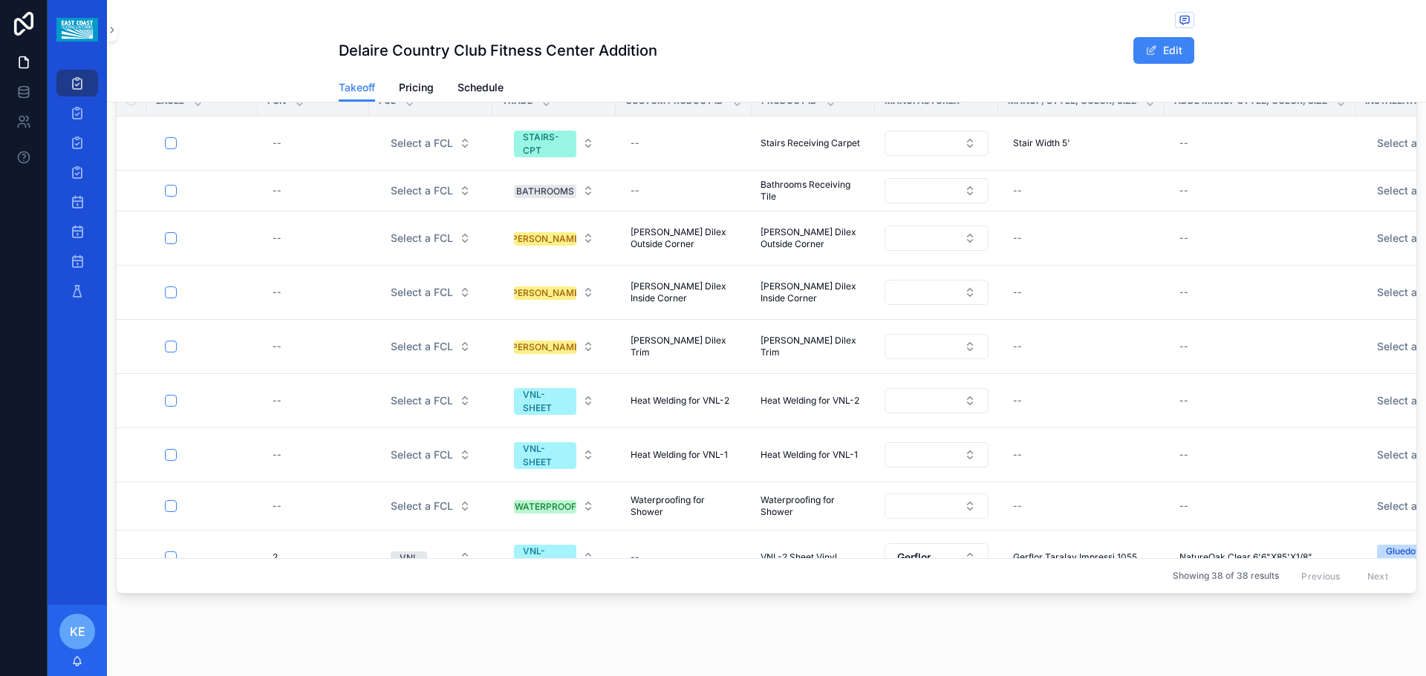
scroll to position [891, 0]
